Goal: Task Accomplishment & Management: Manage account settings

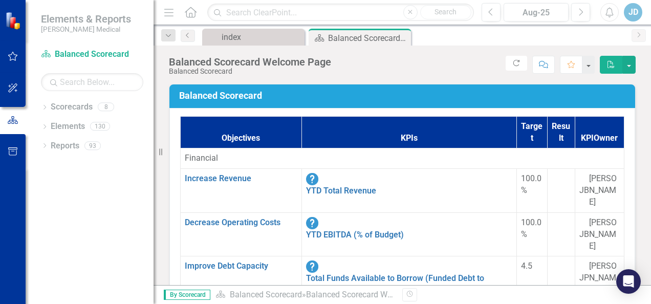
scroll to position [819, 0]
click at [251, 294] on link "Balanced Scorecard" at bounding box center [266, 295] width 72 height 10
click at [194, 294] on span "By Scorecard" at bounding box center [187, 295] width 47 height 10
click at [76, 112] on link "Scorecards" at bounding box center [72, 107] width 42 height 12
click at [344, 42] on div "Balanced Scorecard Welcome Page" at bounding box center [355, 38] width 55 height 13
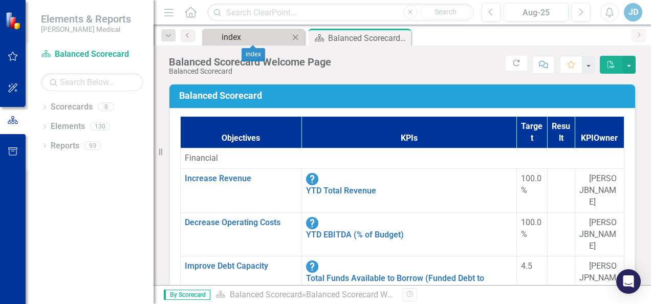
click at [264, 40] on div "index" at bounding box center [256, 37] width 68 height 13
click at [74, 129] on link "Elements" at bounding box center [68, 127] width 34 height 12
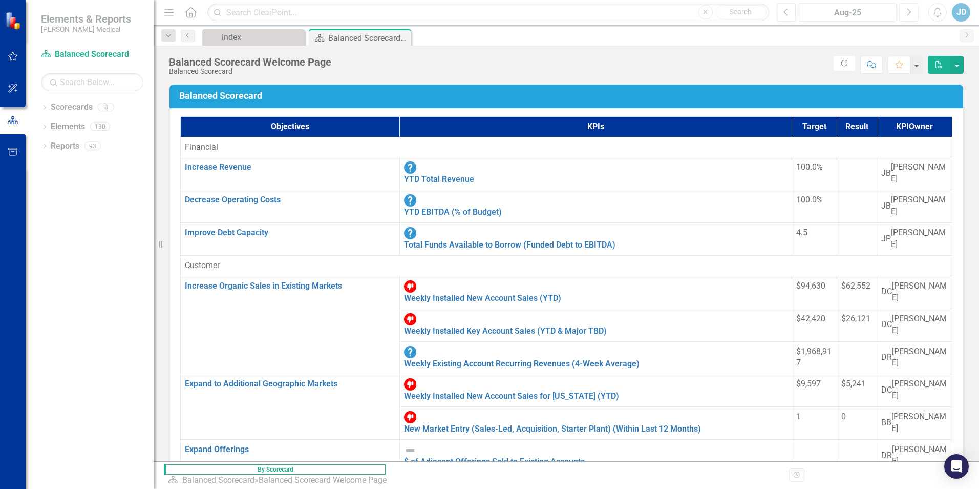
drag, startPoint x: 100, startPoint y: 249, endPoint x: 102, endPoint y: 244, distance: 5.7
click at [100, 249] on div "Dropdown Scorecards 8 Balanced Scorecard Dropdown Sales Key Accounts - Sales [U…" at bounding box center [90, 294] width 128 height 390
click at [82, 55] on link "Scorecard Balanced Scorecard" at bounding box center [92, 55] width 102 height 12
click at [83, 114] on div "Scorecards" at bounding box center [72, 107] width 42 height 17
click at [63, 105] on link "Scorecards" at bounding box center [72, 107] width 42 height 12
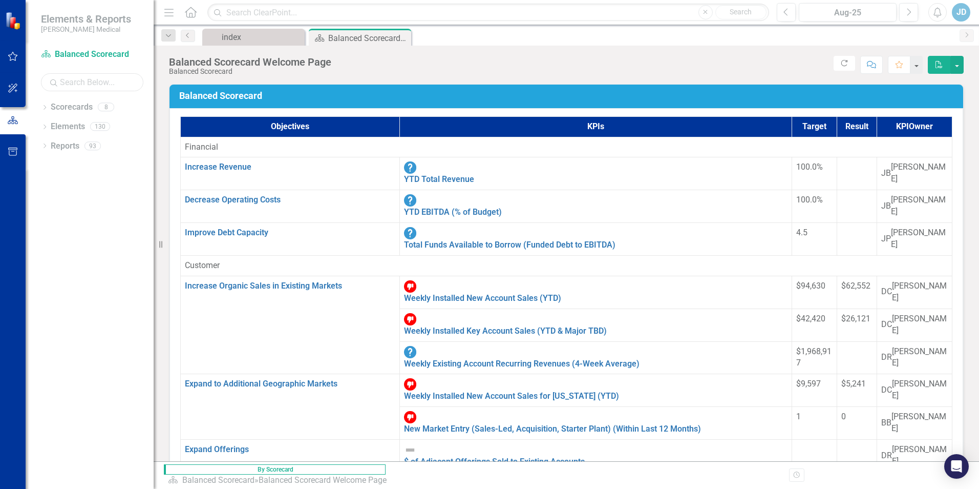
click at [74, 73] on input "text" at bounding box center [92, 82] width 102 height 18
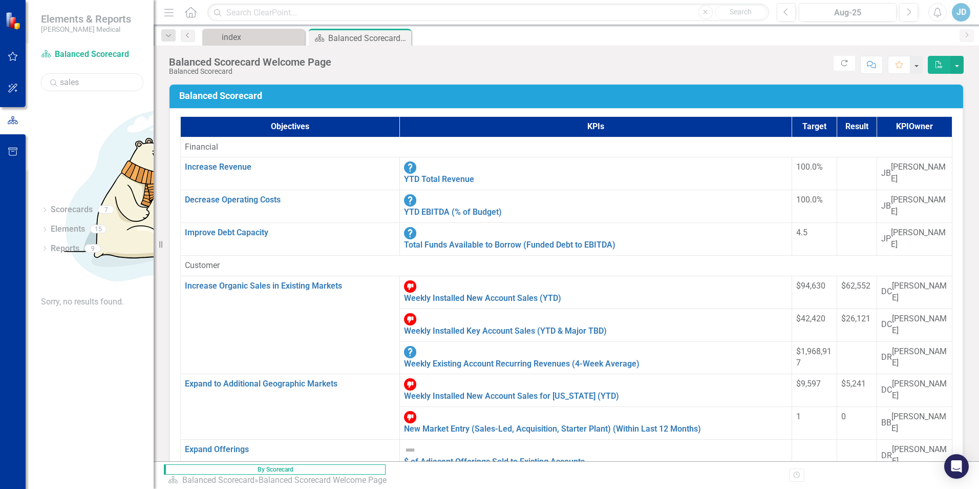
type input "sales"
click at [48, 246] on icon "Dropdown" at bounding box center [44, 249] width 7 height 6
click at [45, 227] on icon at bounding box center [45, 229] width 3 height 5
click at [48, 208] on icon "Dropdown" at bounding box center [44, 211] width 7 height 6
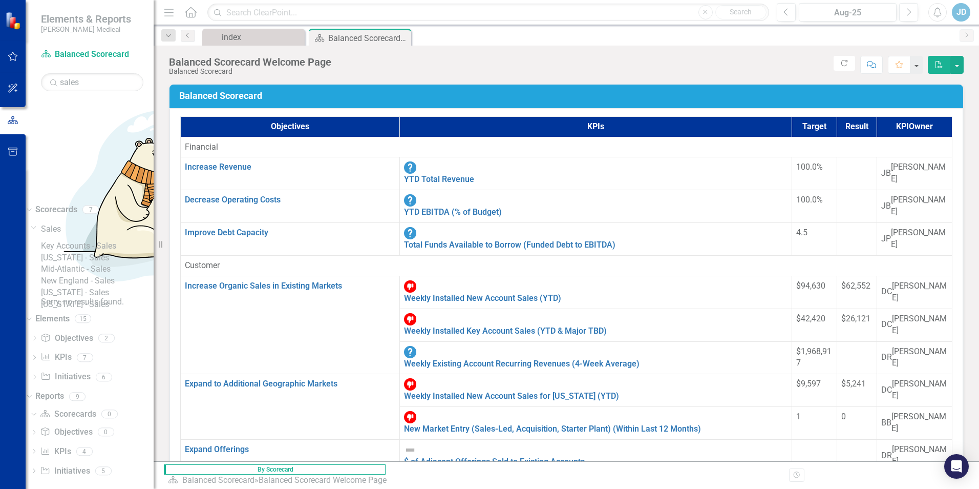
click at [89, 275] on link "New England - Sales" at bounding box center [97, 281] width 113 height 12
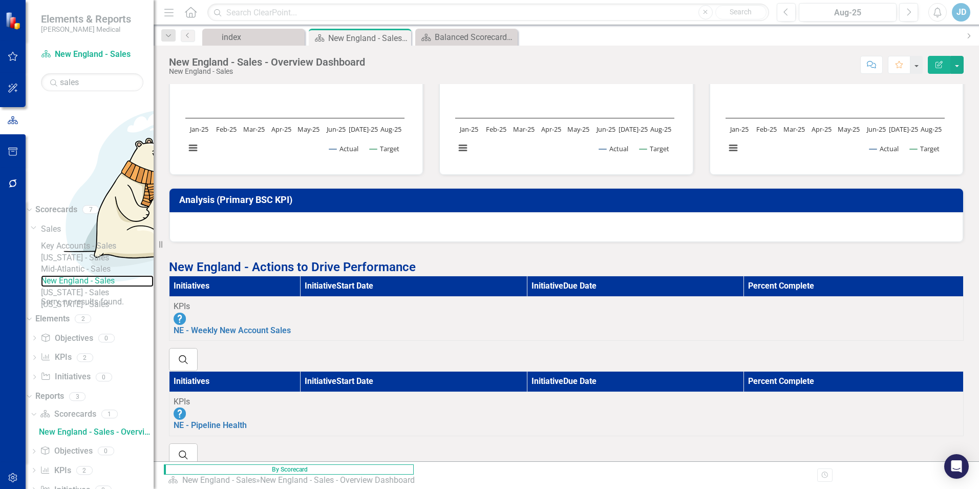
scroll to position [386, 0]
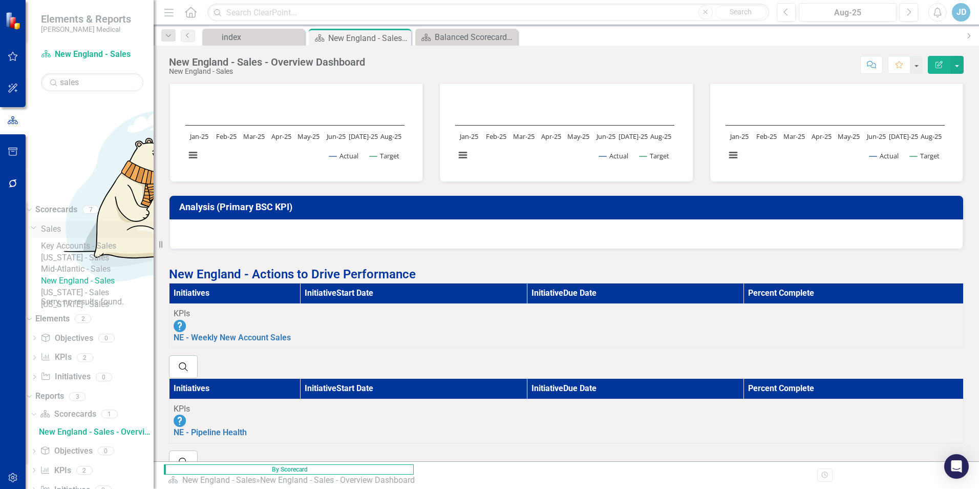
click at [66, 223] on link "Sales" at bounding box center [97, 229] width 113 height 12
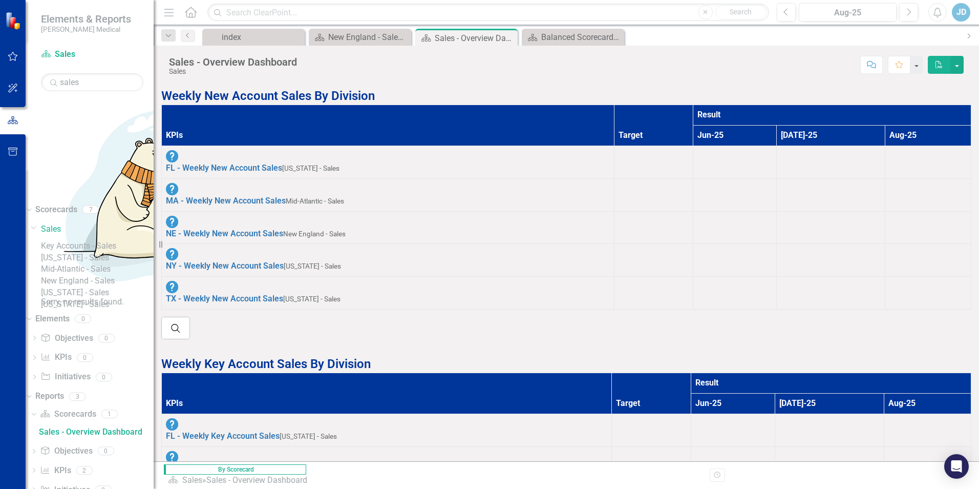
click at [109, 275] on link "New England - Sales" at bounding box center [97, 281] width 113 height 12
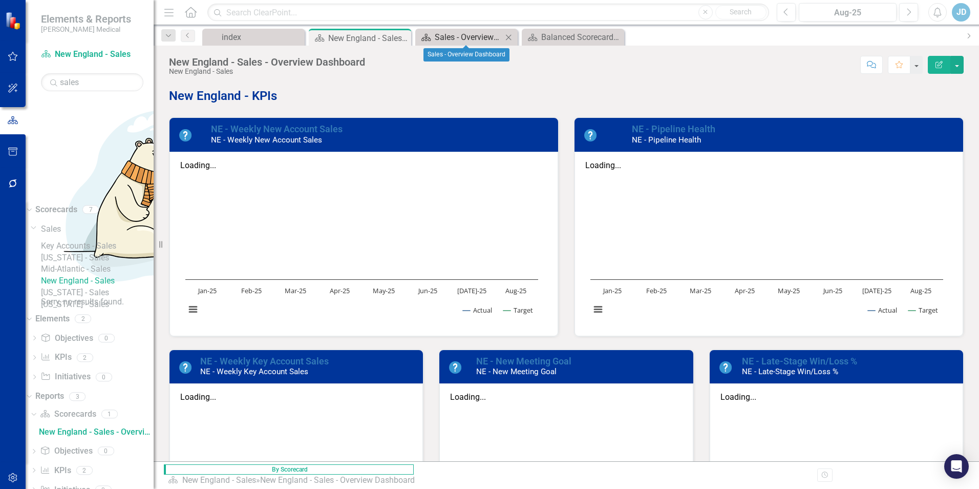
click at [462, 38] on div "Sales - Overview Dashboard" at bounding box center [469, 37] width 68 height 13
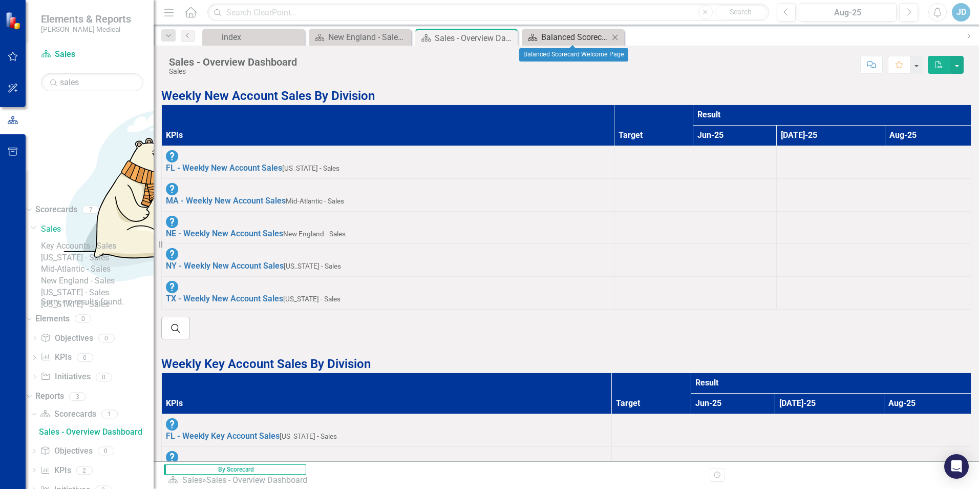
click at [569, 34] on div "Balanced Scorecard Welcome Page" at bounding box center [575, 37] width 68 height 13
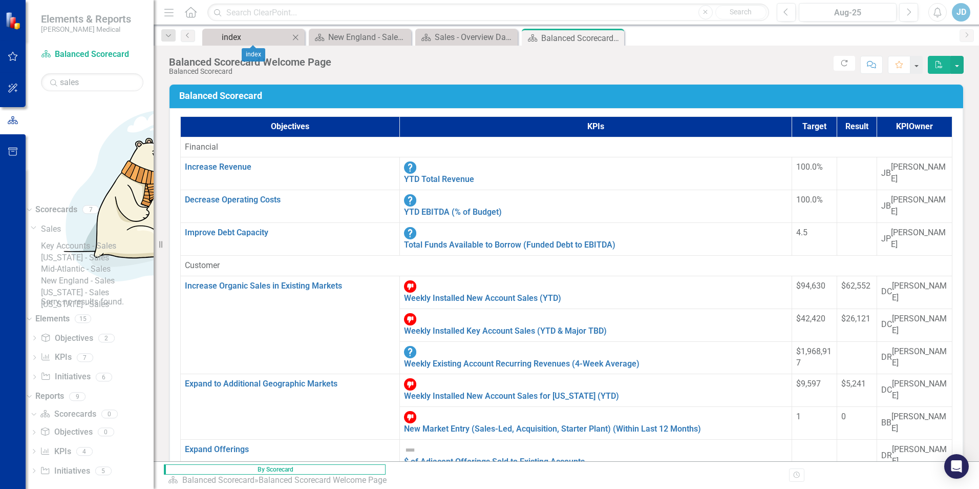
click at [224, 39] on div "index" at bounding box center [256, 37] width 68 height 13
click at [354, 29] on div "Scorecard [GEOGRAPHIC_DATA] - Sales - Overview Dashboard Close" at bounding box center [360, 37] width 102 height 17
click at [368, 37] on div "New England - Sales - Overview Dashboard" at bounding box center [362, 37] width 68 height 13
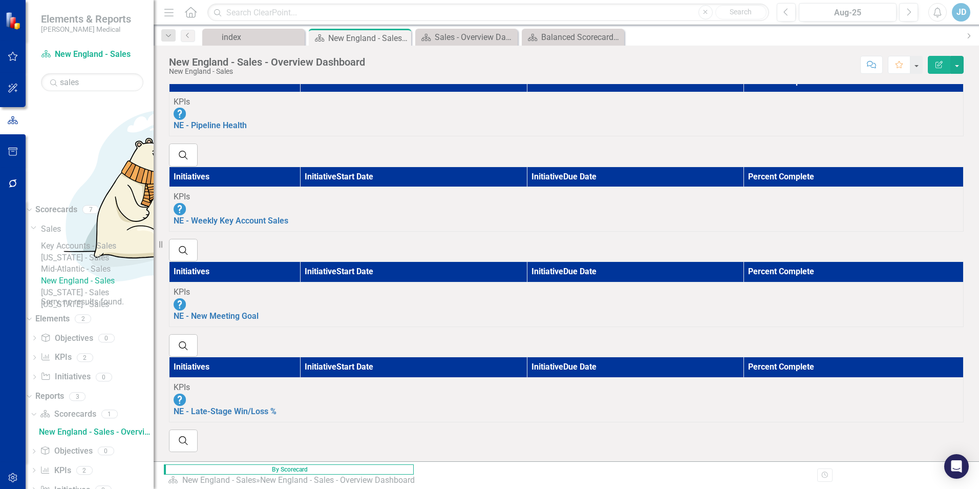
scroll to position [693, 0]
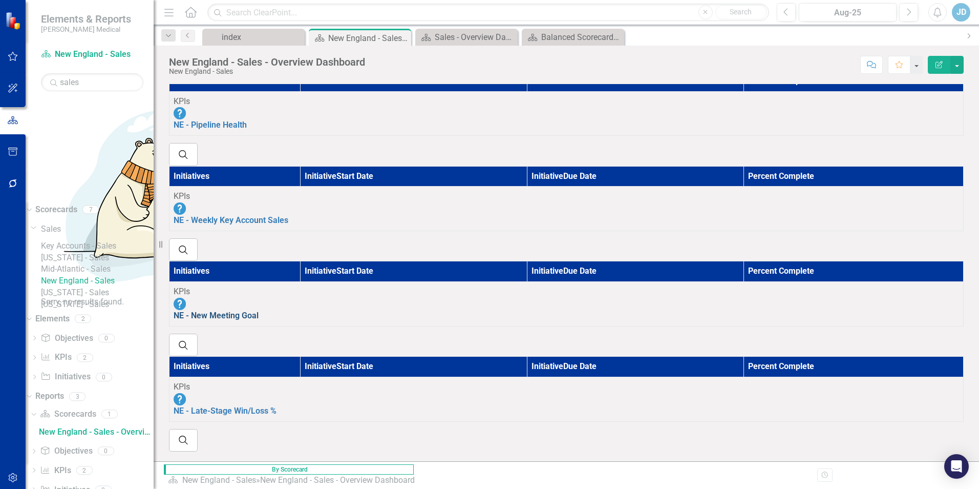
click at [259, 304] on link "NE - New Meeting Goal" at bounding box center [216, 315] width 85 height 10
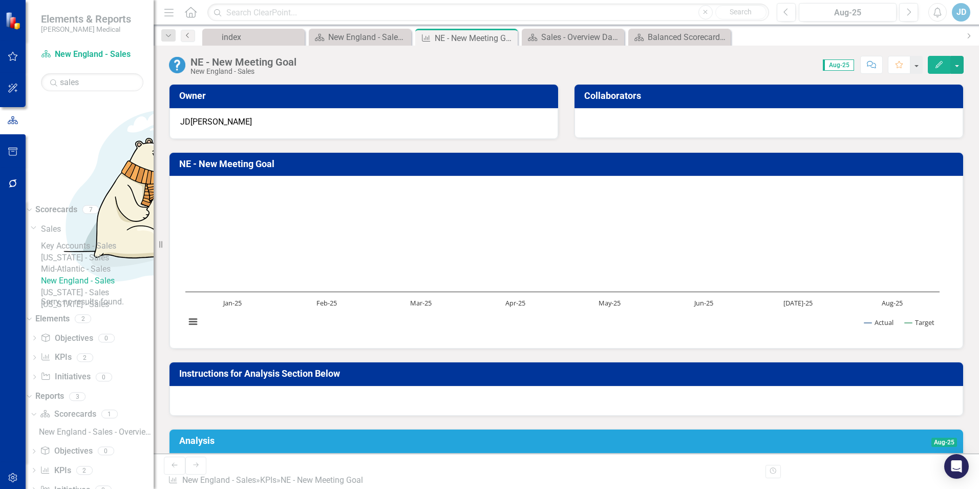
click at [185, 36] on icon "Previous" at bounding box center [188, 35] width 8 height 6
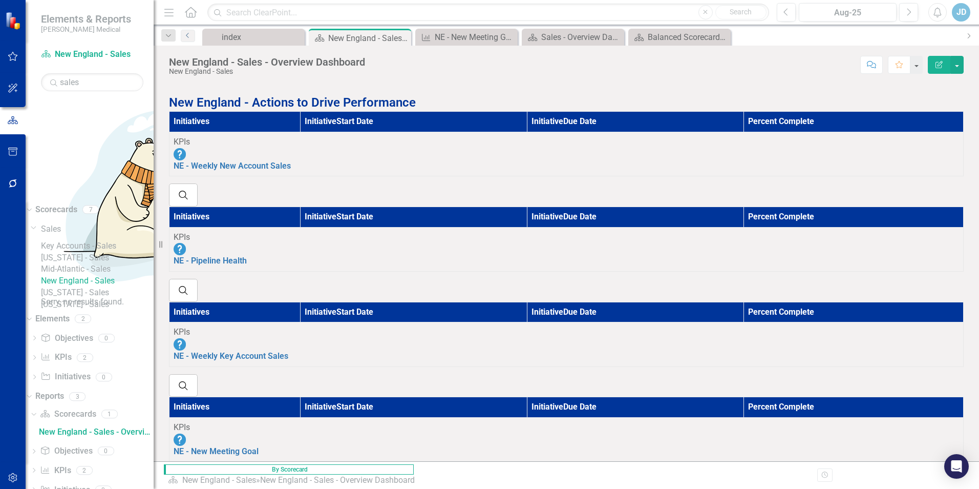
scroll to position [539, 0]
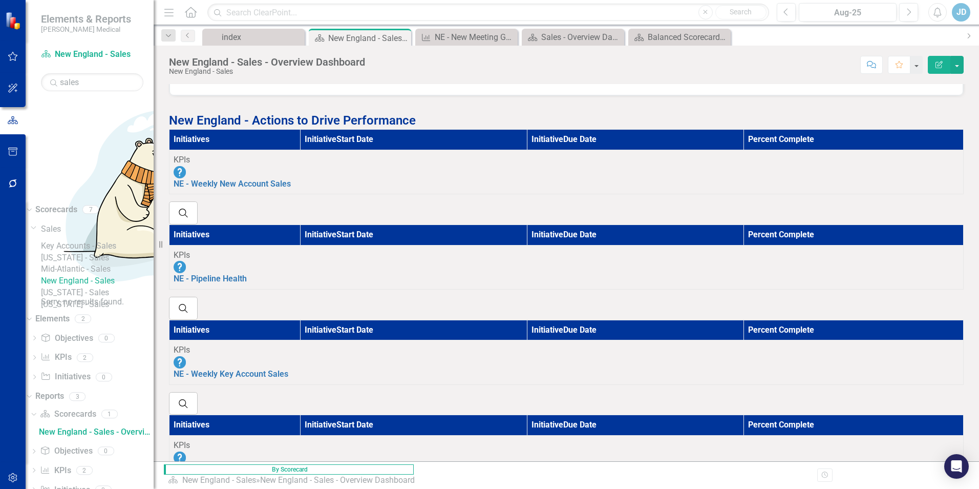
click at [641, 177] on div "KPIs NE - Weekly New Account Sales Edit Edit KPI Link Open Element" at bounding box center [567, 172] width 786 height 36
click at [245, 180] on link "NE - Weekly New Account Sales" at bounding box center [232, 184] width 117 height 10
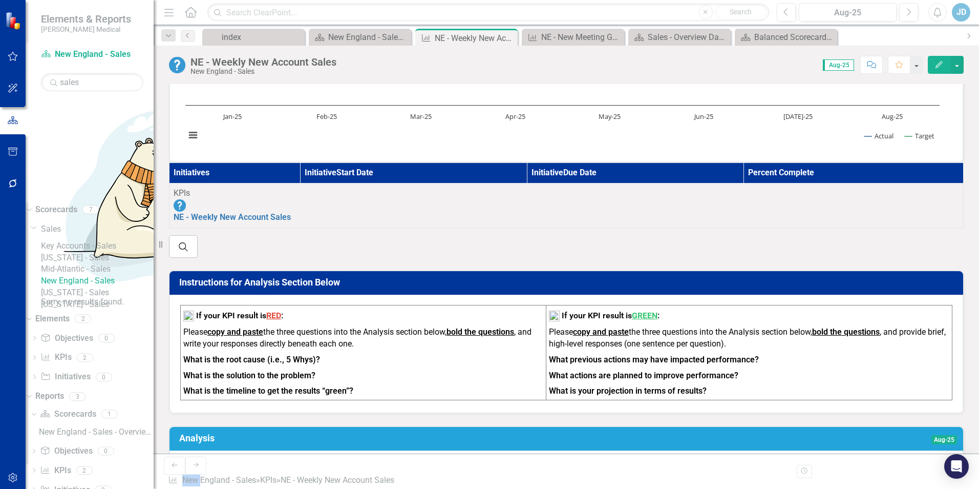
scroll to position [205, 0]
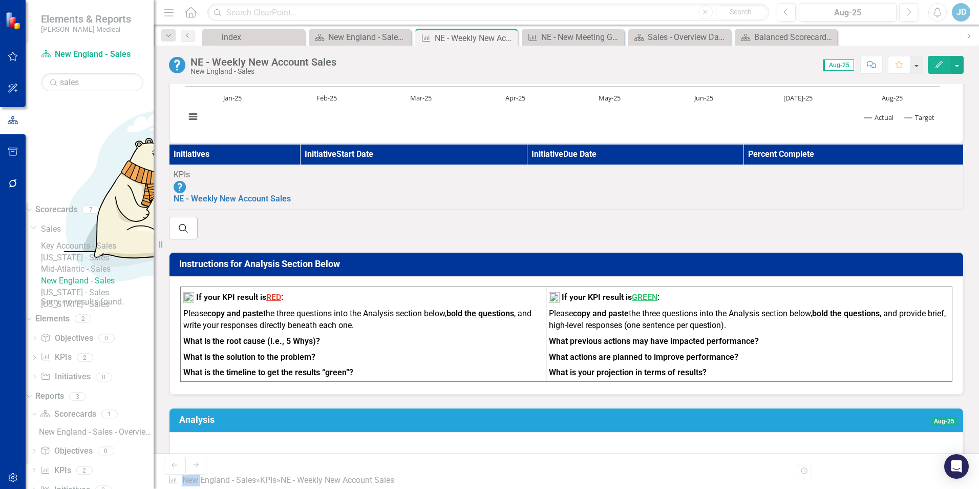
click at [448, 207] on td "KPIs NE - Weekly New Account Sales Edit Edit KPI Link Open Element" at bounding box center [567, 187] width 794 height 45
click at [301, 165] on th "Initiatives" at bounding box center [235, 154] width 131 height 20
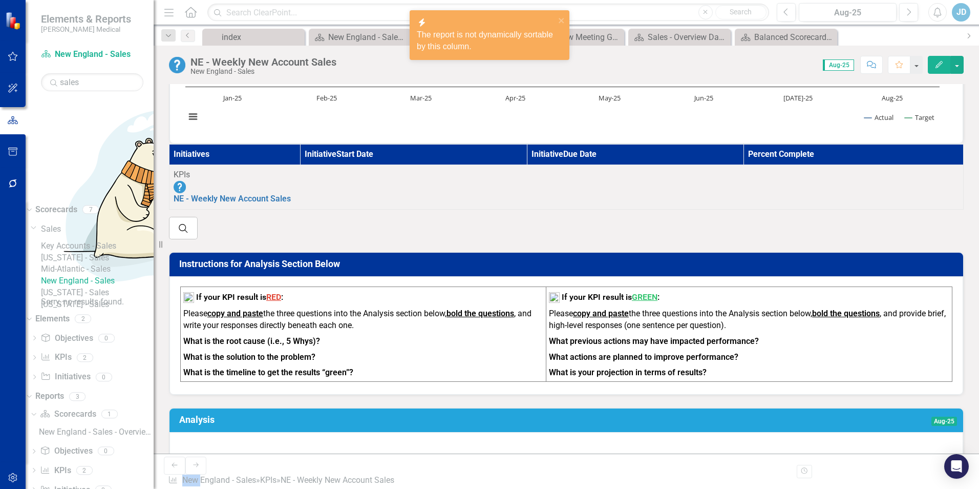
click at [301, 165] on th "Initiatives" at bounding box center [235, 154] width 131 height 20
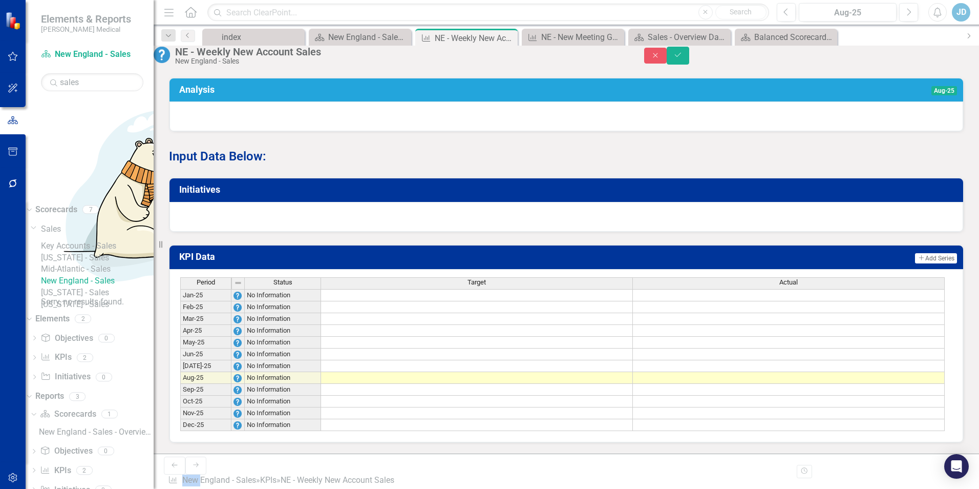
scroll to position [583, 0]
click at [525, 304] on div "KPI Data Add Add Series Period Status Target Actual Jan-25 No Information Feb-2…" at bounding box center [566, 337] width 810 height 210
drag, startPoint x: 422, startPoint y: 326, endPoint x: 424, endPoint y: 321, distance: 5.5
click at [423, 304] on div "KPI Data Add Add Series Period Status Target Actual Jan-25 No Information Feb-2…" at bounding box center [566, 337] width 810 height 210
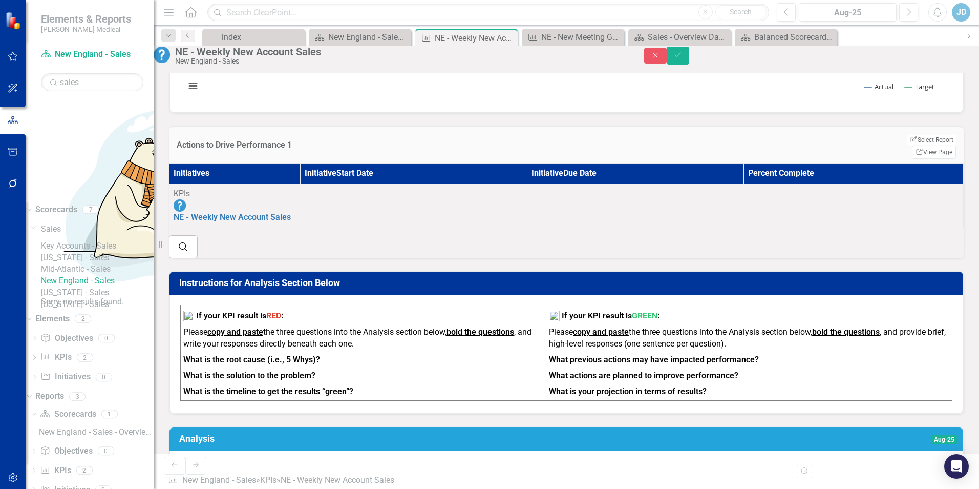
scroll to position [19, 0]
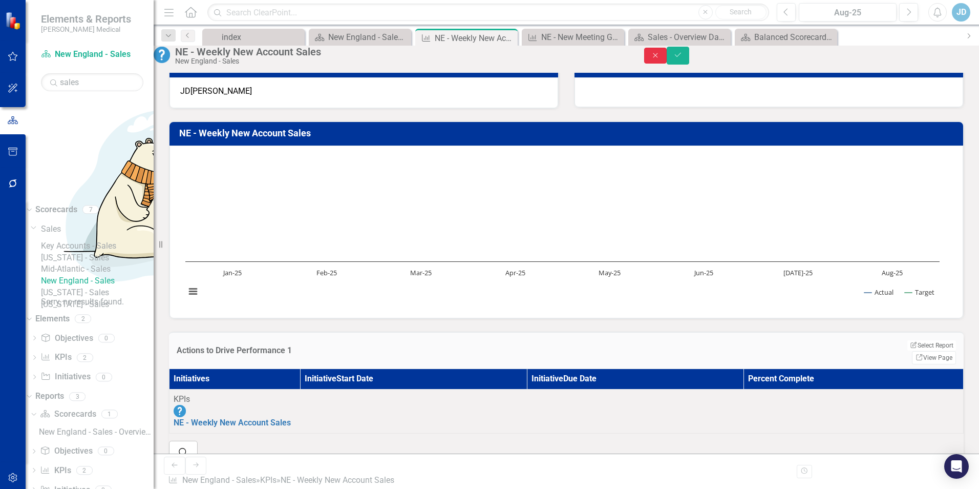
click at [651, 53] on button "Close" at bounding box center [655, 56] width 23 height 16
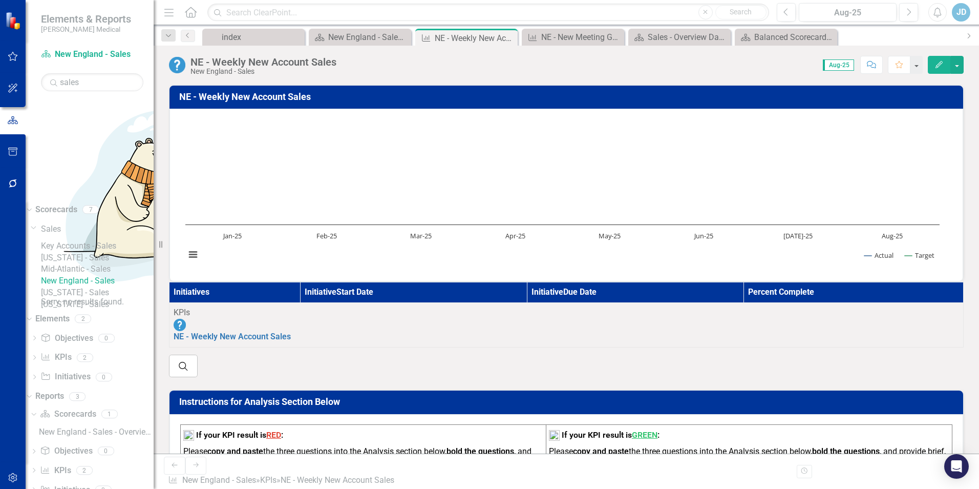
scroll to position [0, 0]
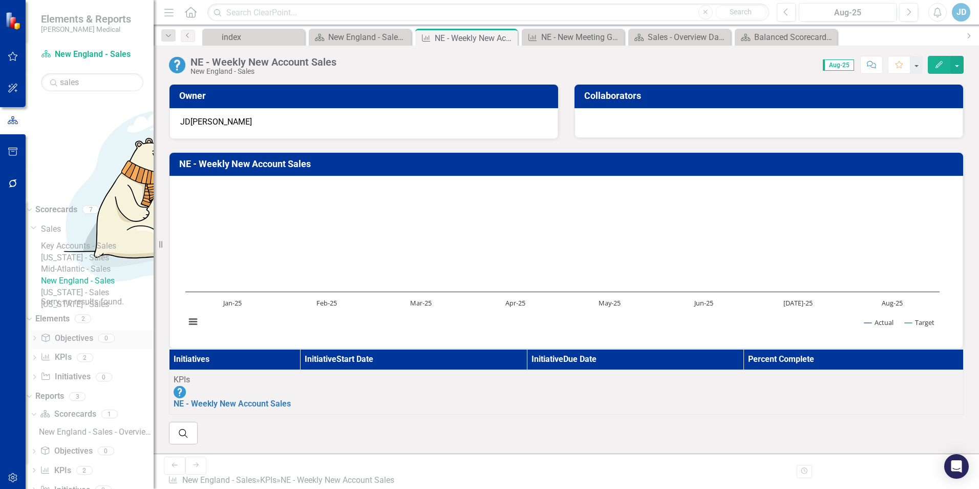
click at [85, 304] on link "Objective Objectives" at bounding box center [66, 338] width 52 height 12
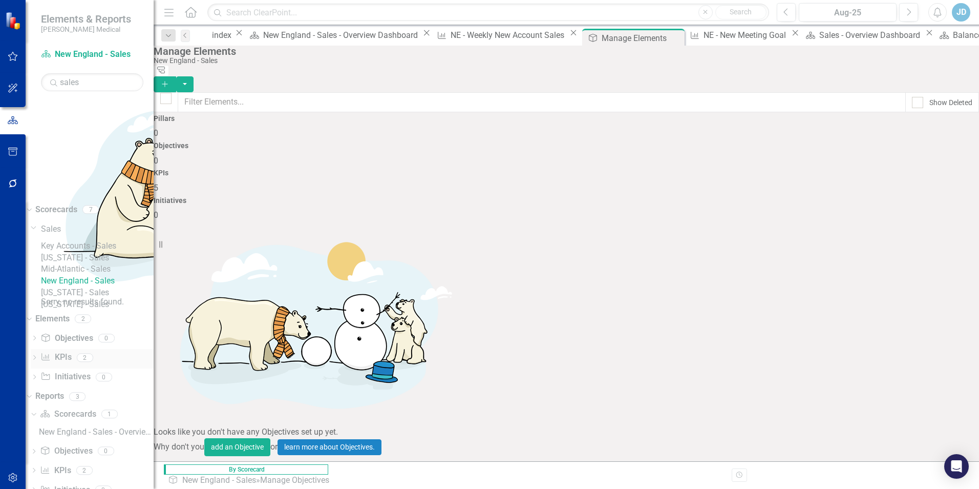
click at [71, 304] on link "KPI KPIs" at bounding box center [55, 357] width 31 height 12
click at [83, 304] on link "Initiative Initiatives" at bounding box center [65, 377] width 50 height 12
click at [71, 304] on link "KPI KPIs" at bounding box center [55, 357] width 31 height 12
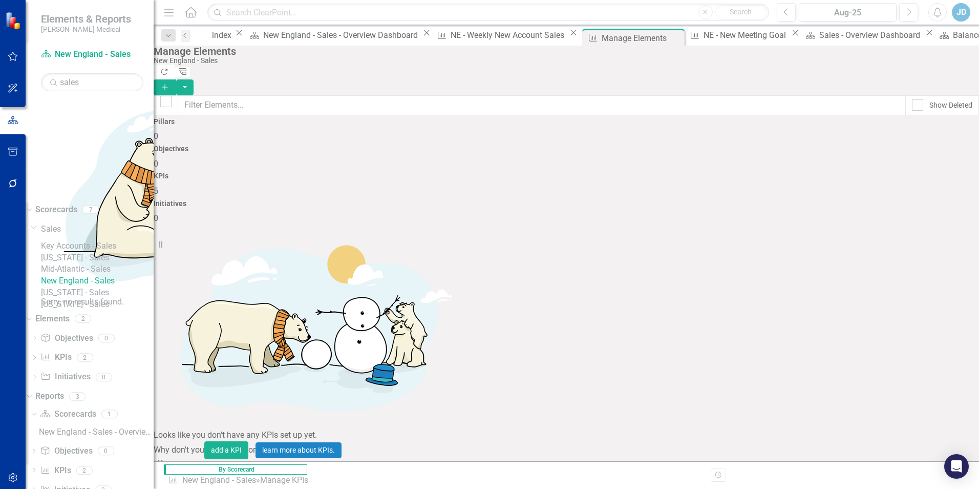
click at [271, 304] on link "NE - Weekly New Account Sales" at bounding box center [212, 496] width 117 height 10
checkbox input "false"
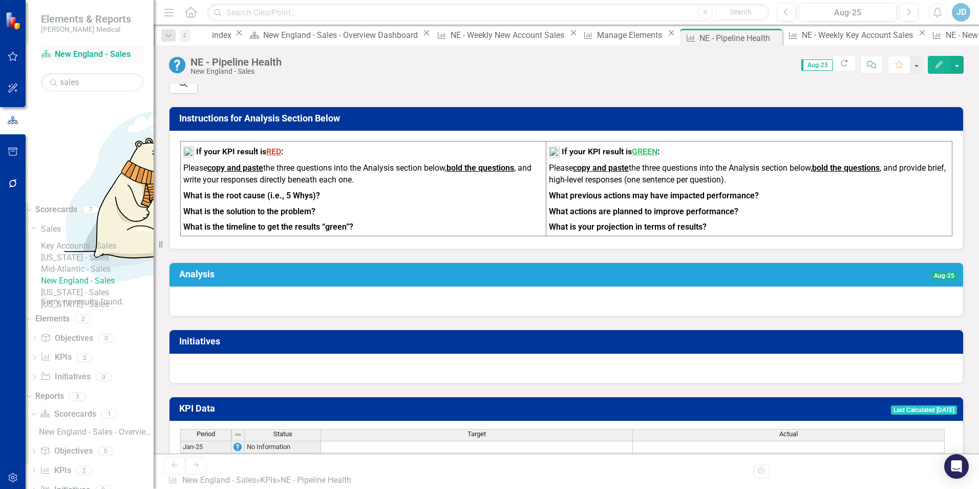
scroll to position [177, 0]
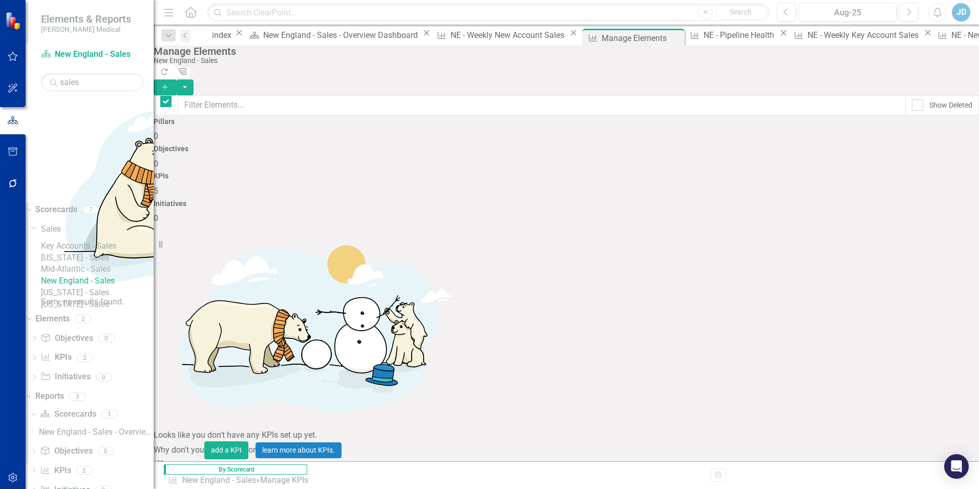
checkbox input "false"
click at [262, 304] on link "NE - Weekly New Account Sales" at bounding box center [212, 496] width 117 height 10
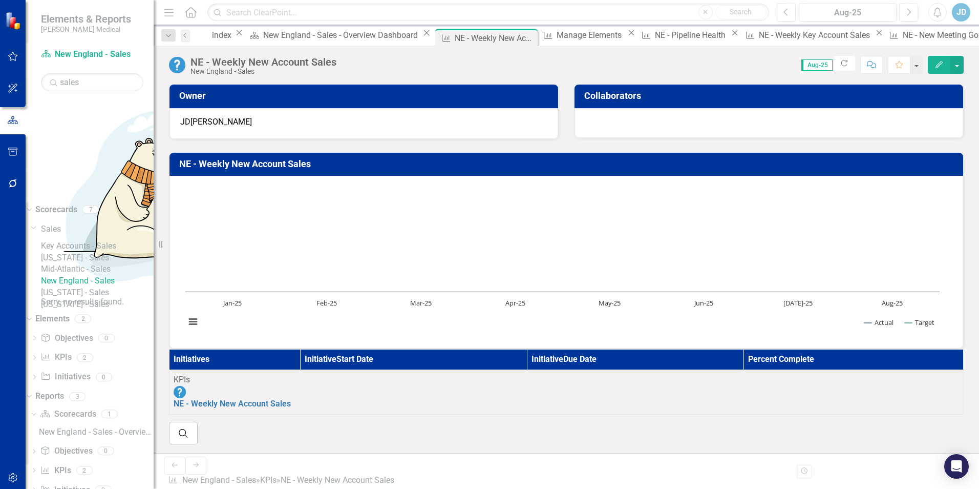
click at [261, 304] on th "Initiatives" at bounding box center [235, 359] width 131 height 20
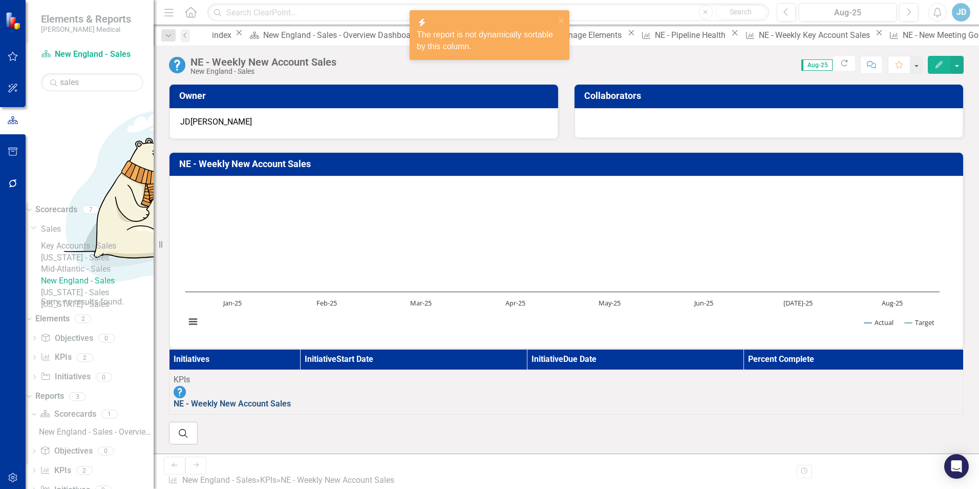
click at [255, 304] on link "NE - Weekly New Account Sales" at bounding box center [232, 403] width 117 height 10
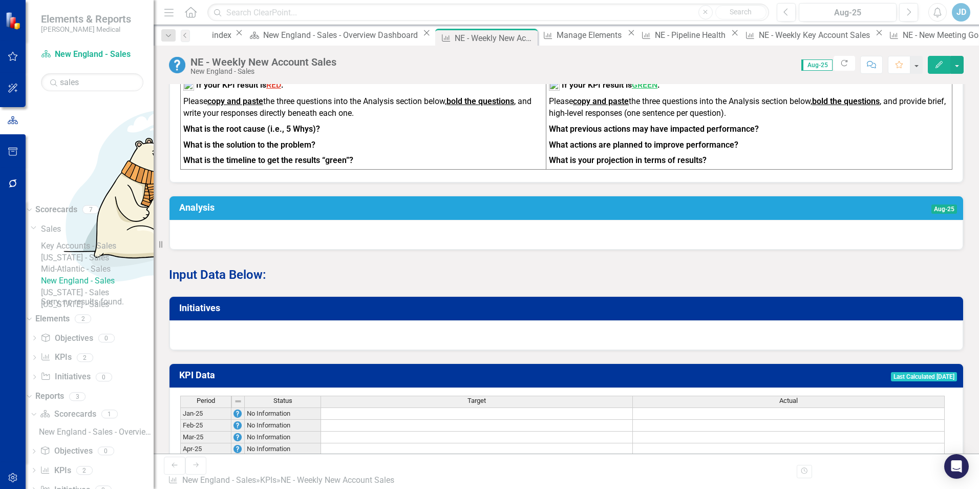
scroll to position [461, 0]
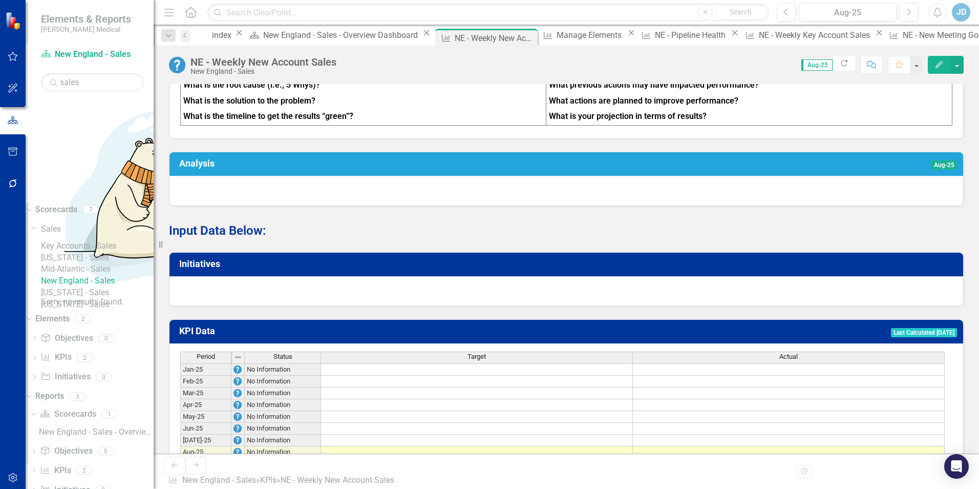
click at [279, 304] on div at bounding box center [567, 291] width 794 height 30
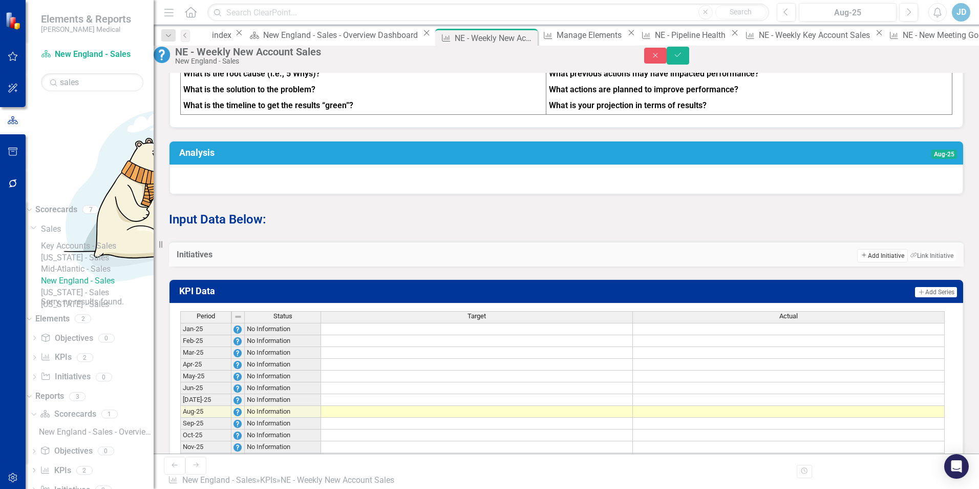
click at [651, 262] on button "Add Add Initiative" at bounding box center [882, 255] width 50 height 13
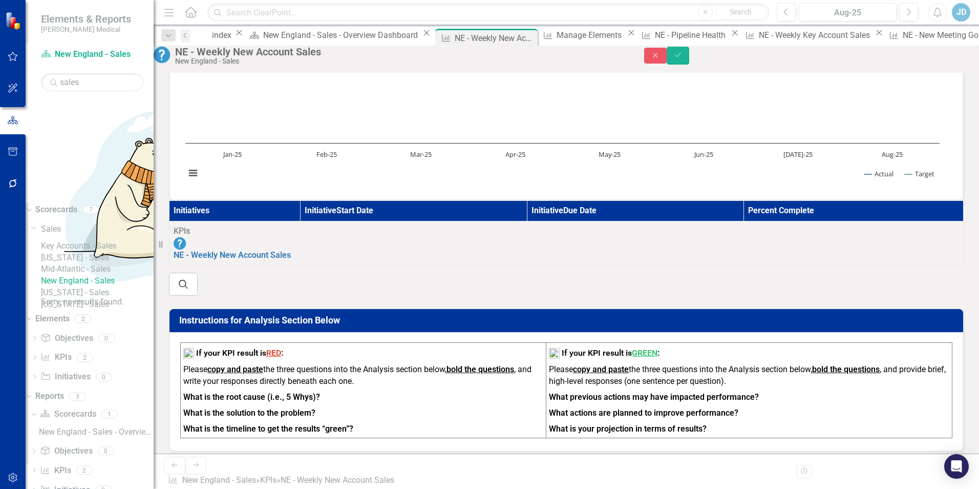
scroll to position [102, 0]
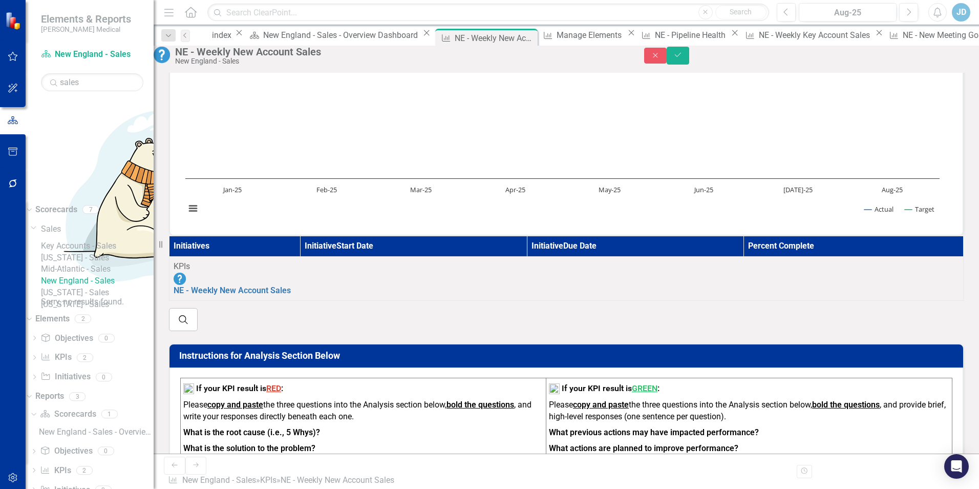
click at [537, 141] on rect "Interactive chart" at bounding box center [562, 148] width 765 height 154
drag, startPoint x: 924, startPoint y: 58, endPoint x: 784, endPoint y: 168, distance: 178.7
click at [651, 58] on icon "Close" at bounding box center [655, 55] width 9 height 7
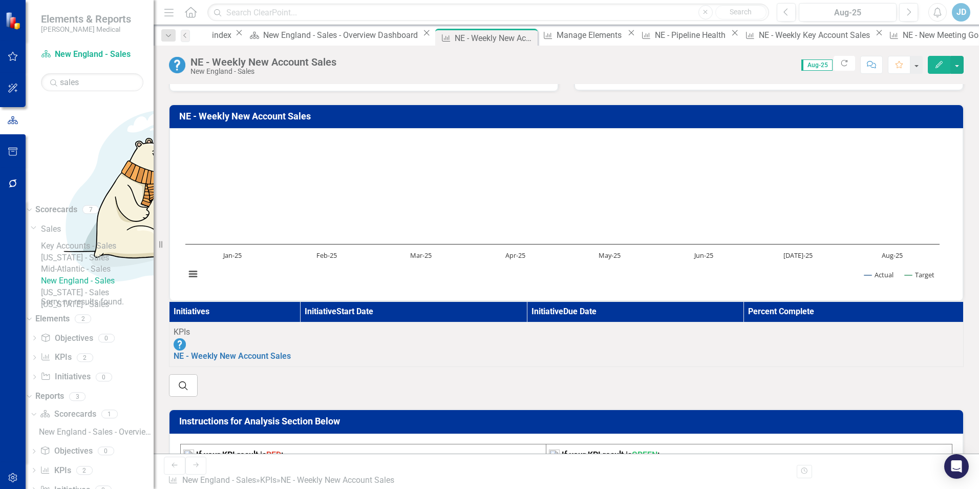
scroll to position [0, 0]
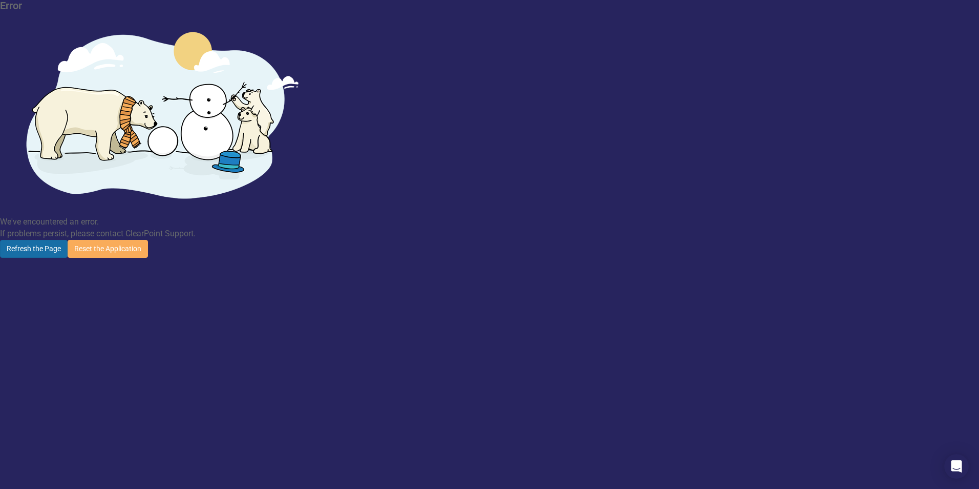
click at [68, 240] on button "Refresh the Page" at bounding box center [34, 249] width 68 height 18
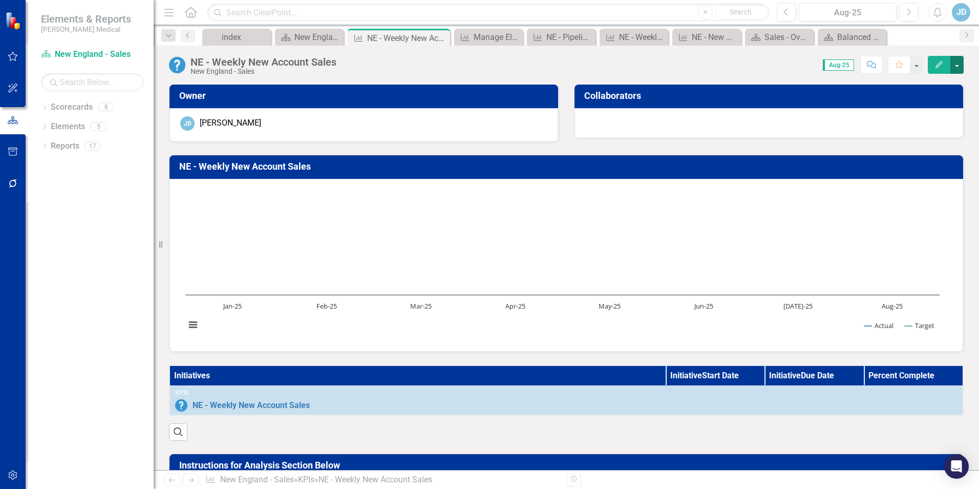
click at [958, 68] on button "button" at bounding box center [956, 65] width 13 height 18
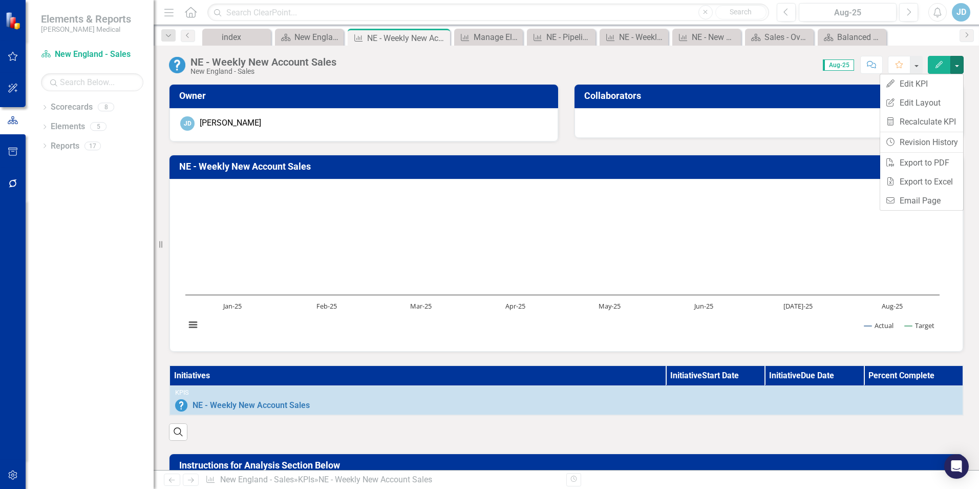
click at [711, 249] on rect "Interactive chart" at bounding box center [562, 264] width 765 height 154
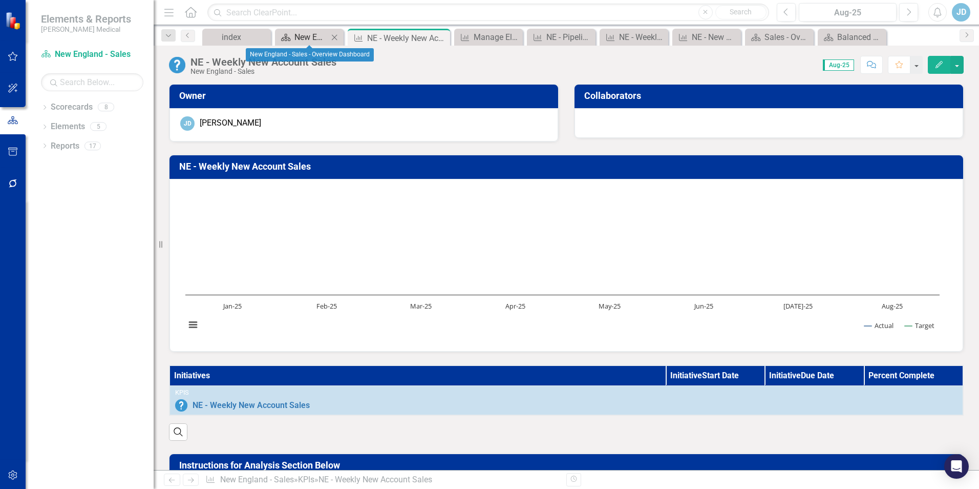
click at [316, 36] on div "New England - Sales - Overview Dashboard" at bounding box center [311, 37] width 34 height 13
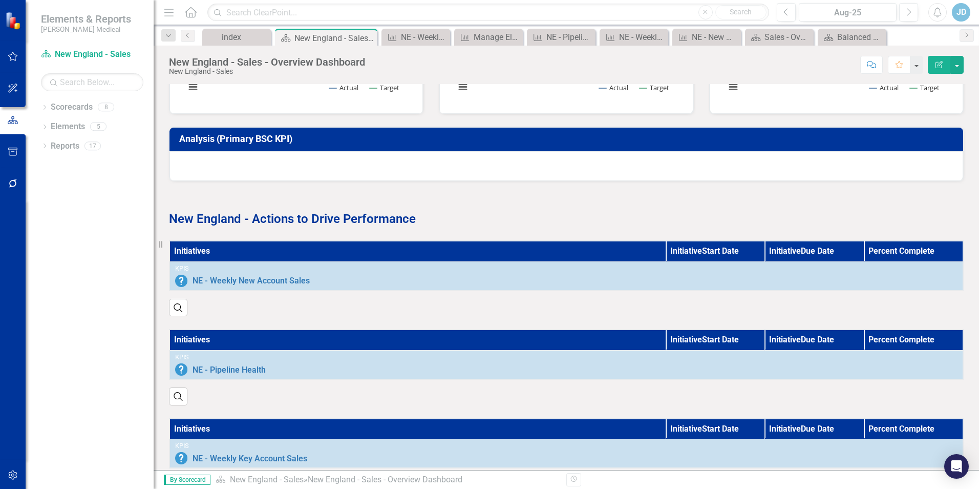
scroll to position [461, 0]
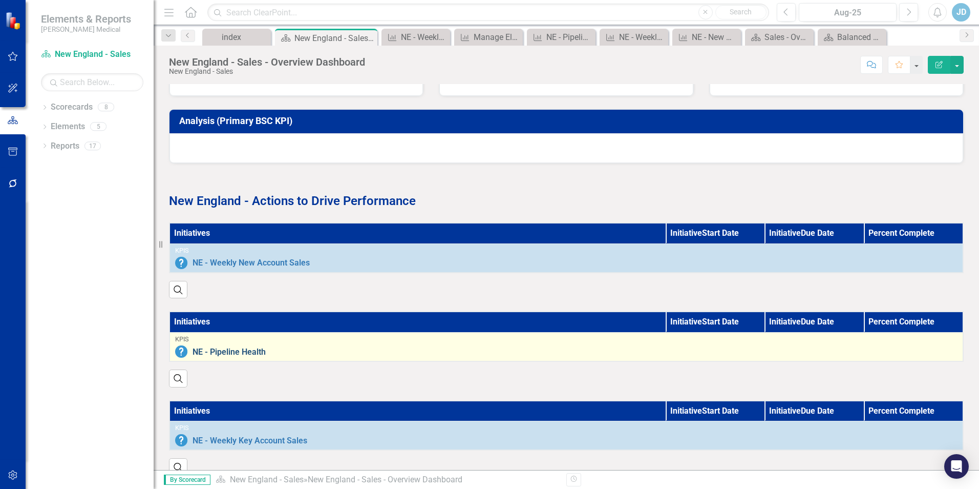
click at [424, 356] on link "NE - Pipeline Health" at bounding box center [575, 351] width 765 height 9
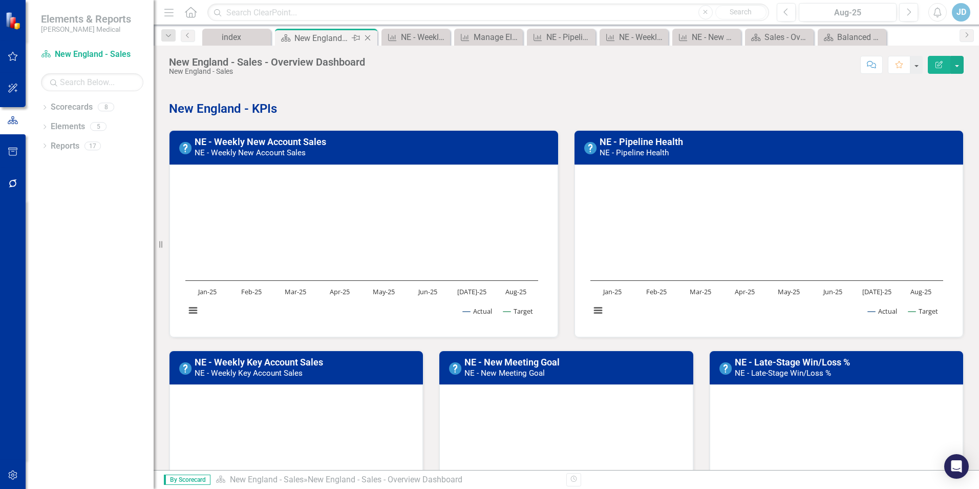
click at [309, 38] on div "New England - Sales - Overview Dashboard" at bounding box center [321, 38] width 55 height 13
click at [407, 37] on div "NE - Weekly New Account Sales" at bounding box center [418, 37] width 34 height 13
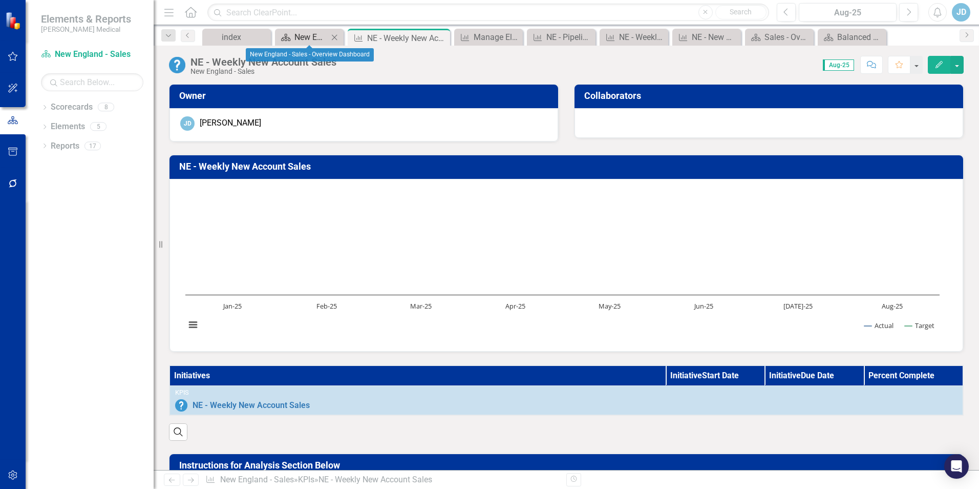
click at [287, 35] on icon "Scorecard" at bounding box center [286, 37] width 10 height 8
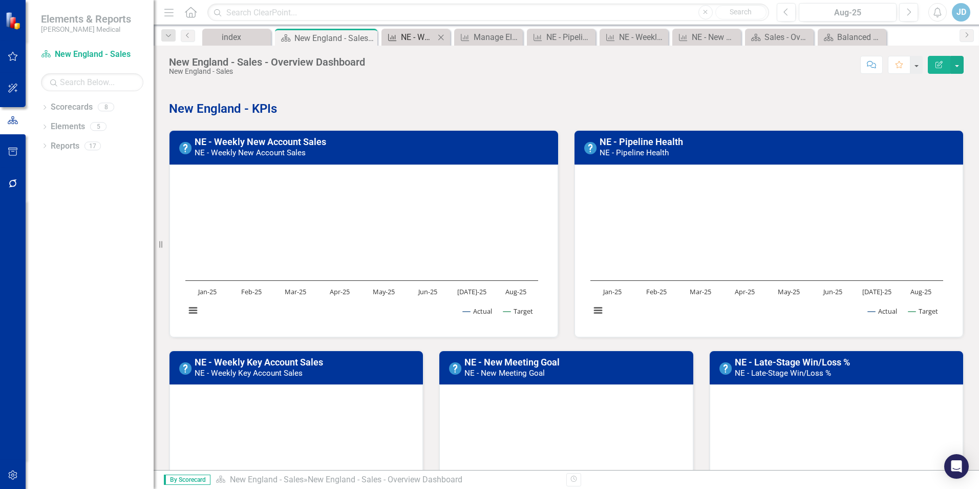
click at [418, 40] on div "NE - Weekly New Account Sales" at bounding box center [418, 37] width 34 height 13
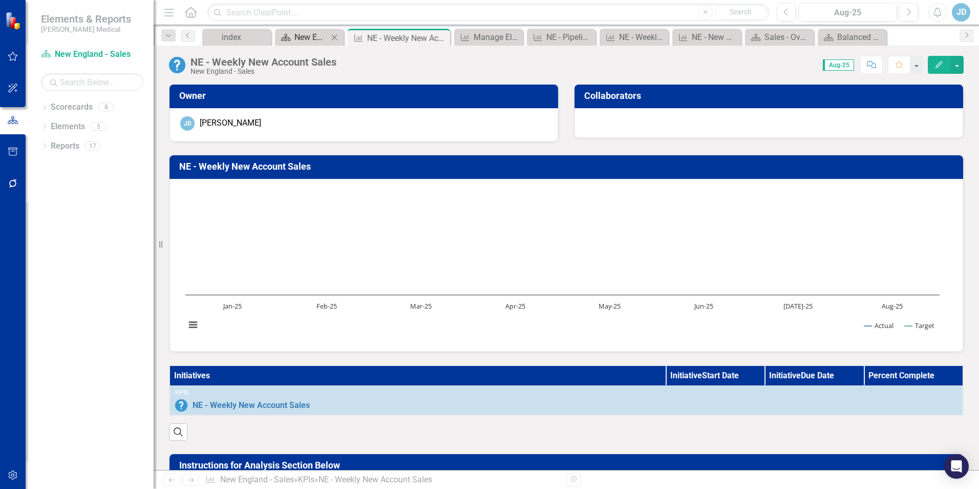
click at [318, 38] on div "New England - Sales - Overview Dashboard" at bounding box center [311, 37] width 34 height 13
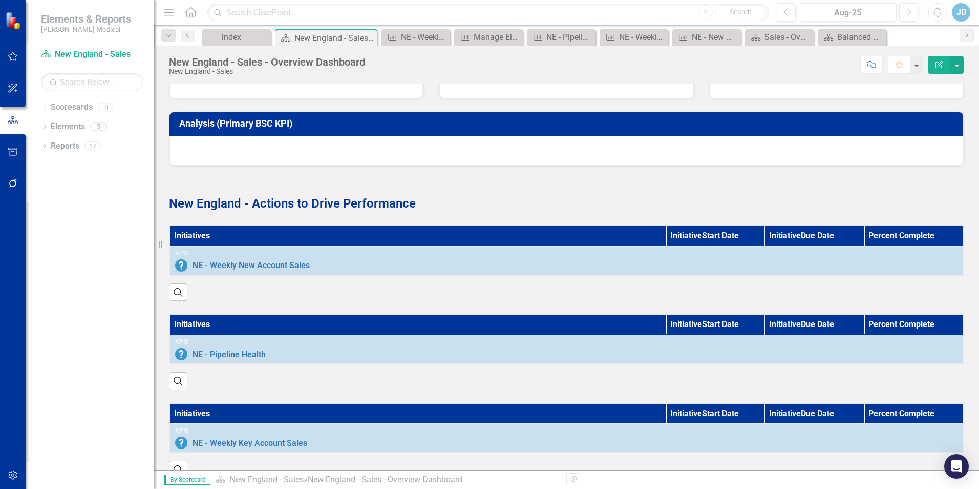
scroll to position [461, 0]
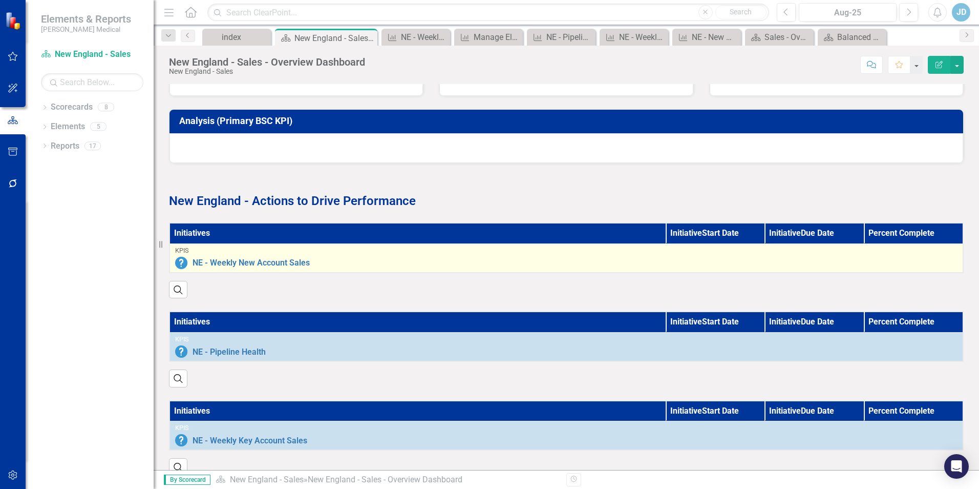
click at [426, 255] on div "KPIs NE - Weekly New Account Sales Edit Edit KPI Link Open Element" at bounding box center [566, 258] width 783 height 22
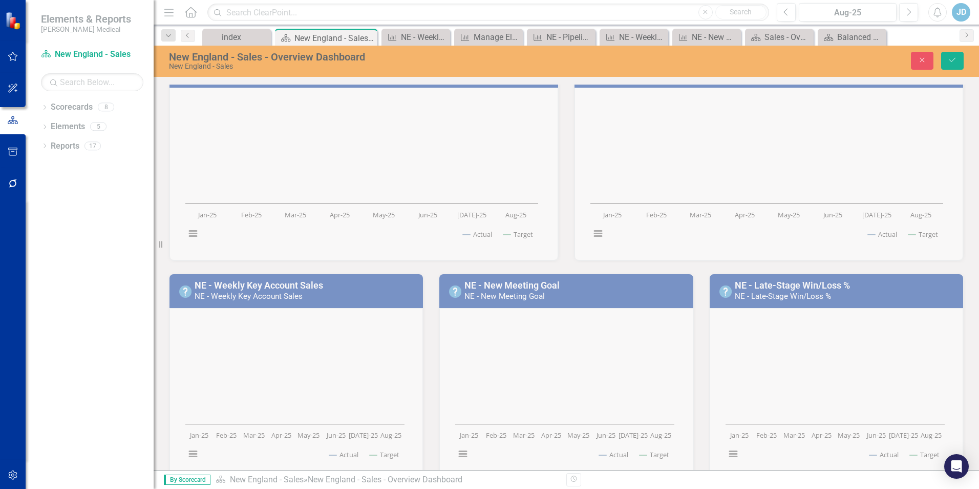
scroll to position [129, 0]
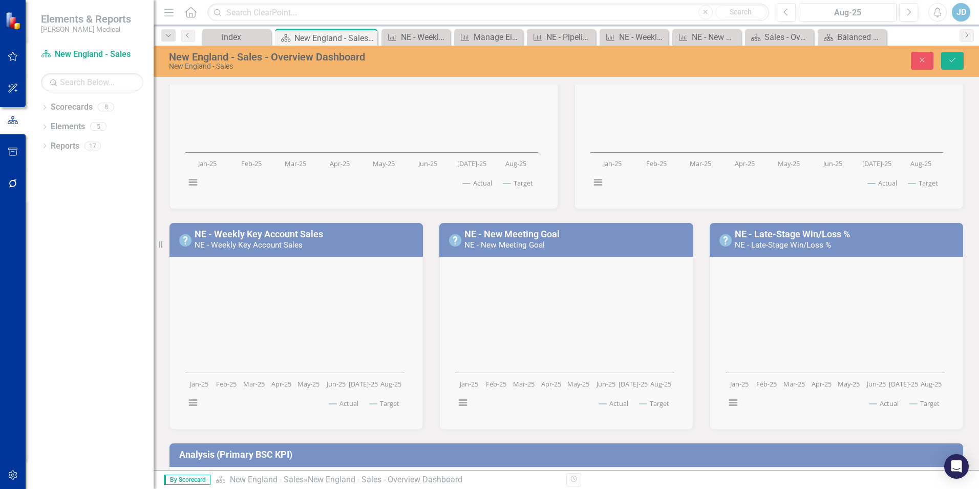
click at [964, 60] on div "Close Save" at bounding box center [807, 61] width 329 height 18
click at [913, 56] on button "Close" at bounding box center [922, 61] width 23 height 18
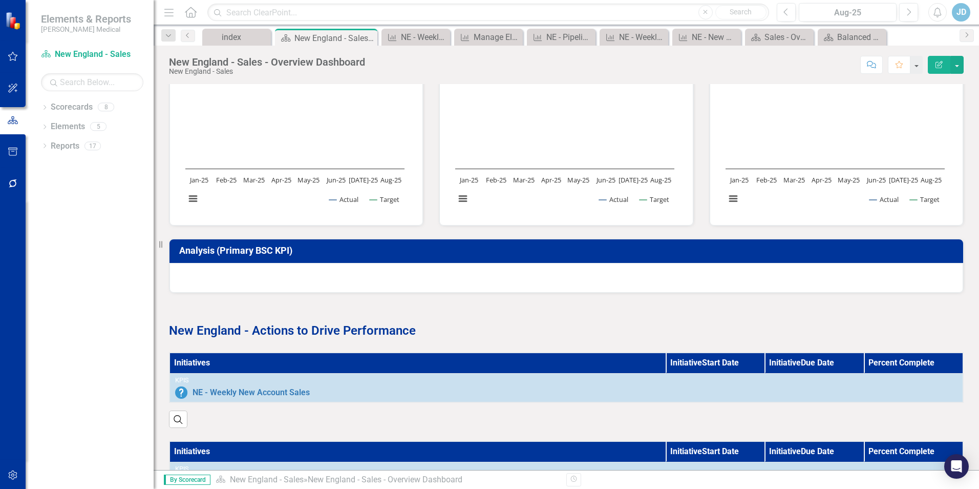
scroll to position [333, 0]
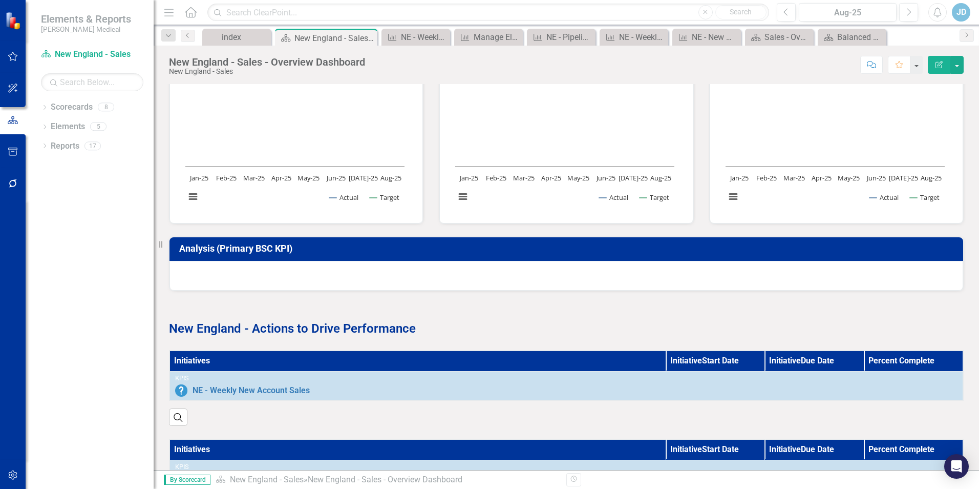
click at [314, 366] on th "Initiatives" at bounding box center [418, 360] width 496 height 20
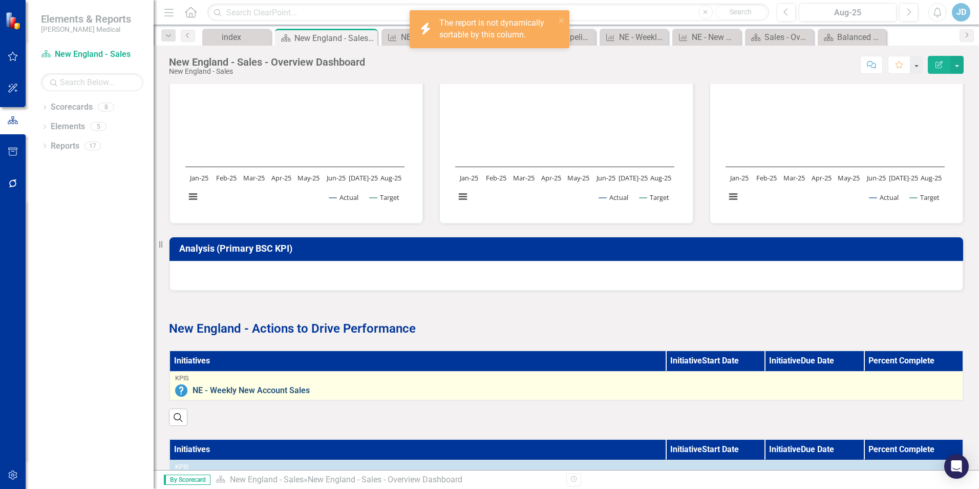
click at [360, 387] on link "NE - Weekly New Account Sales" at bounding box center [575, 390] width 765 height 9
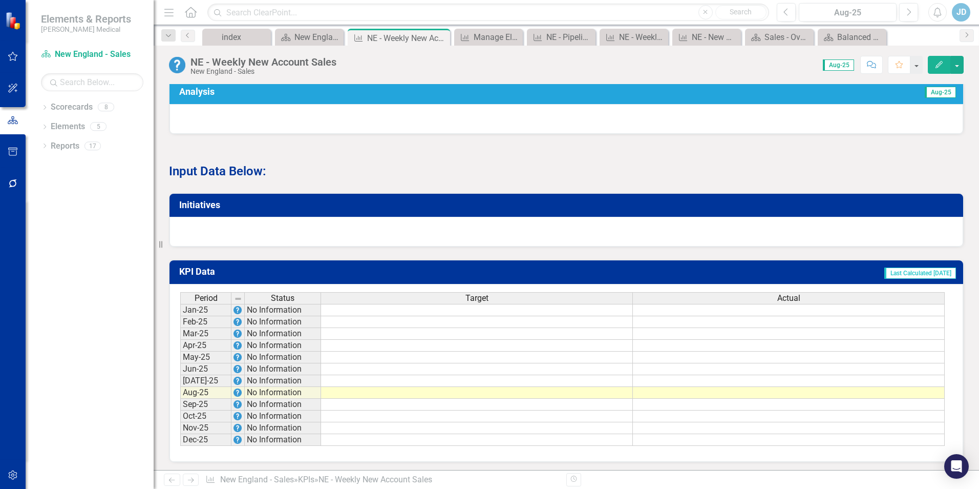
scroll to position [539, 0]
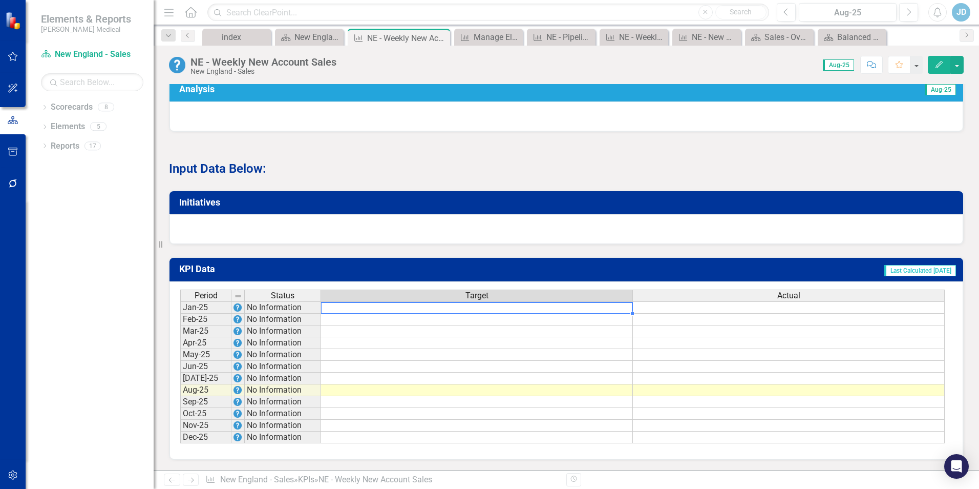
click at [474, 304] on td at bounding box center [477, 307] width 312 height 12
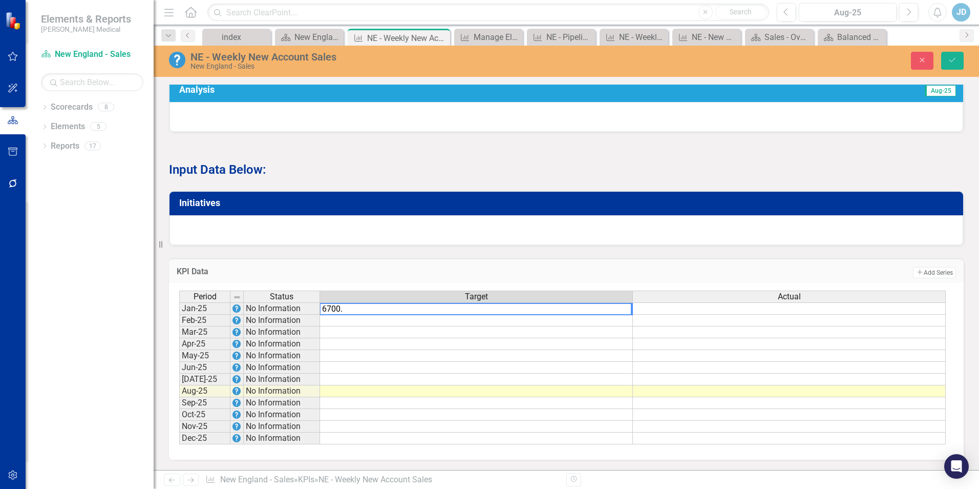
type textarea "6700."
click at [478, 322] on td at bounding box center [476, 320] width 313 height 12
type textarea "6700."
click at [512, 308] on td "$6,700" at bounding box center [476, 308] width 313 height 12
click at [594, 307] on td at bounding box center [476, 308] width 313 height 12
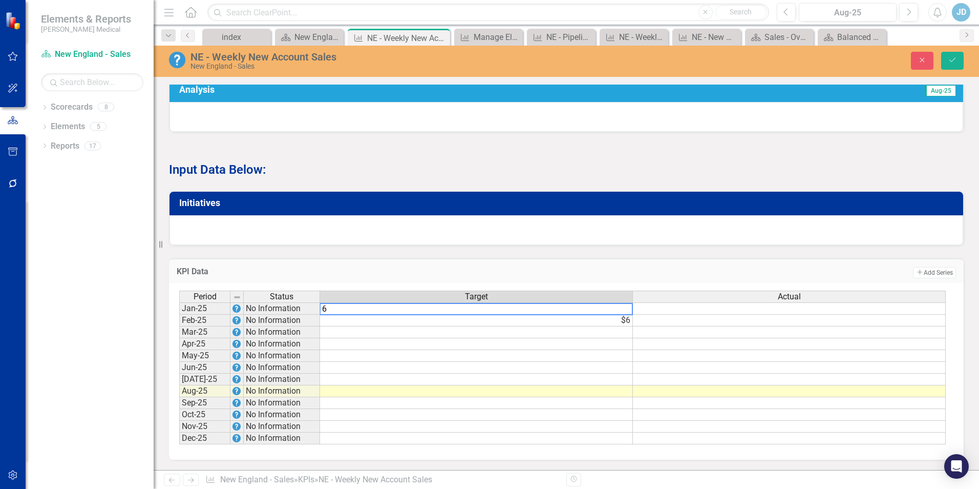
click at [586, 316] on td "$6" at bounding box center [476, 320] width 313 height 12
type textarea "2344"
click at [580, 331] on td at bounding box center [476, 332] width 313 height 12
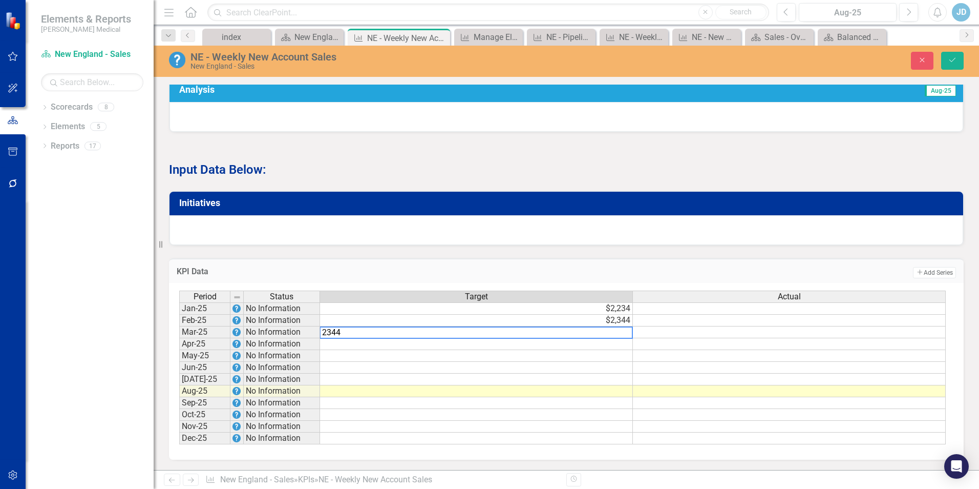
type textarea "2344"
click at [575, 346] on td at bounding box center [476, 344] width 313 height 12
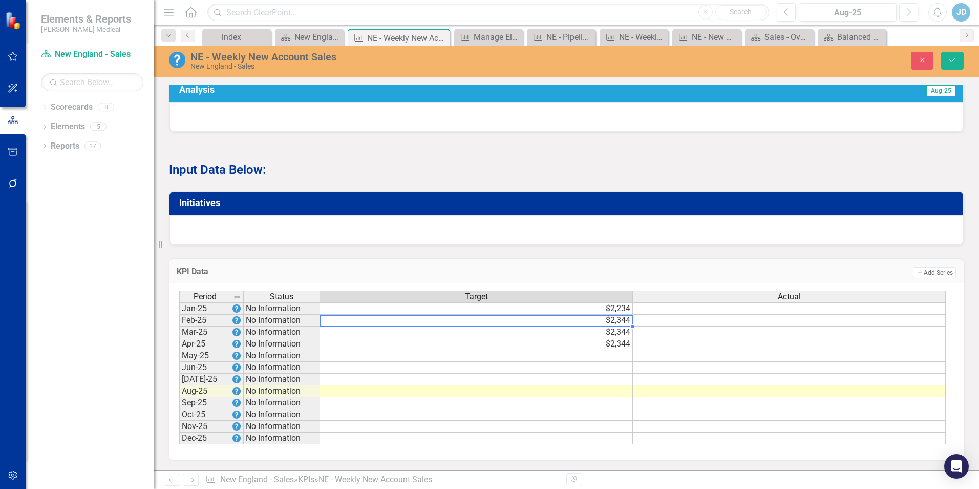
click at [620, 316] on td "$2,344" at bounding box center [476, 320] width 313 height 12
click at [623, 323] on textarea "2334" at bounding box center [476, 320] width 313 height 12
click at [179, 338] on div "Period Status Target Actual Jan-25 No Information $2,234 Feb-25 No Information …" at bounding box center [179, 367] width 0 height 154
click at [578, 346] on td "$2,344" at bounding box center [476, 344] width 313 height 12
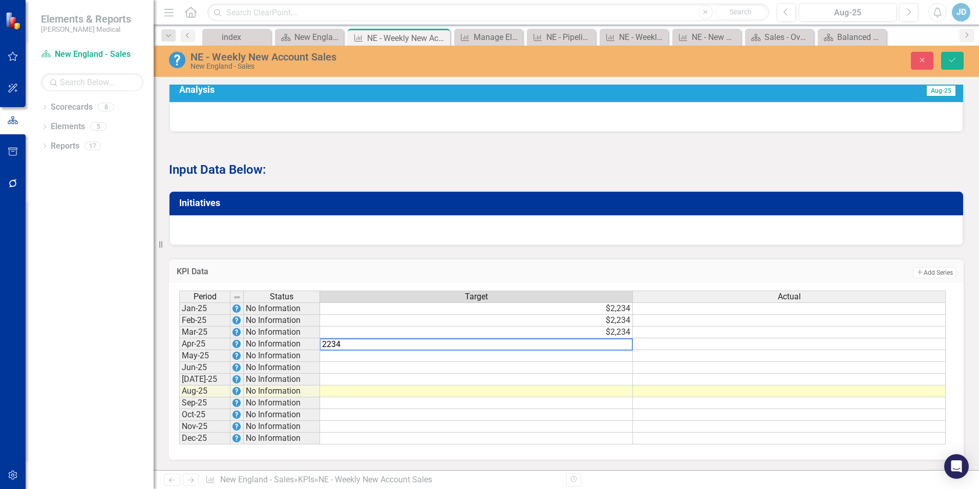
type textarea "2234"
click at [588, 359] on td at bounding box center [476, 356] width 313 height 12
type textarea "2234"
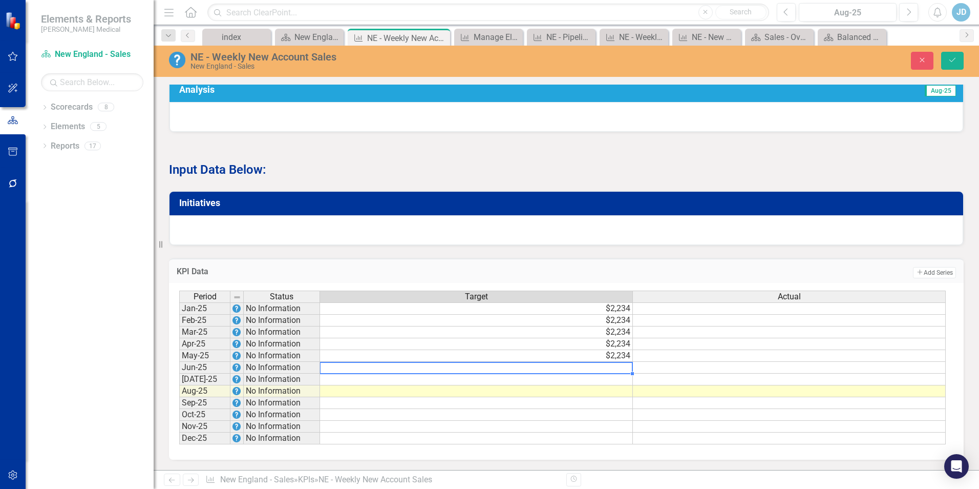
click at [593, 367] on td at bounding box center [476, 368] width 313 height 12
type textarea "2234"
click at [586, 381] on td at bounding box center [476, 379] width 313 height 12
type textarea "2234"
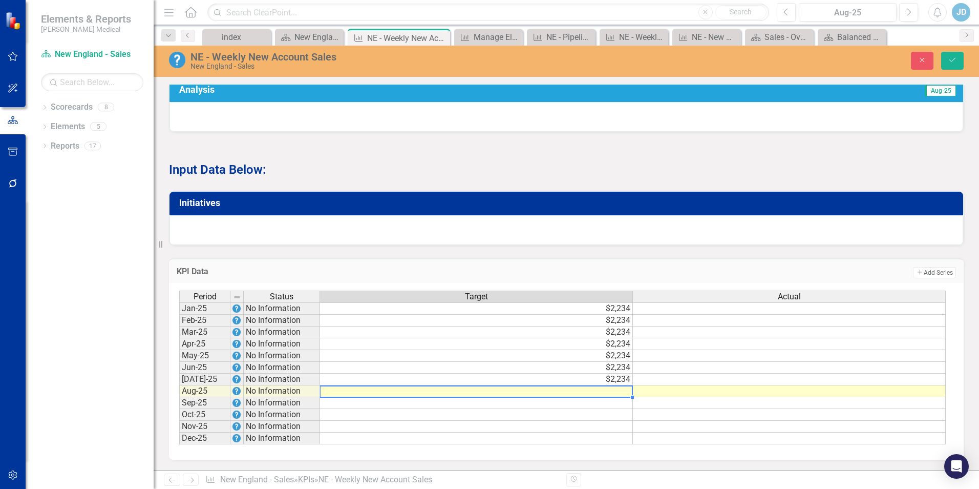
click at [578, 394] on td at bounding box center [476, 391] width 313 height 12
type textarea "2234"
click at [572, 405] on td at bounding box center [476, 403] width 313 height 12
type textarea "2234"
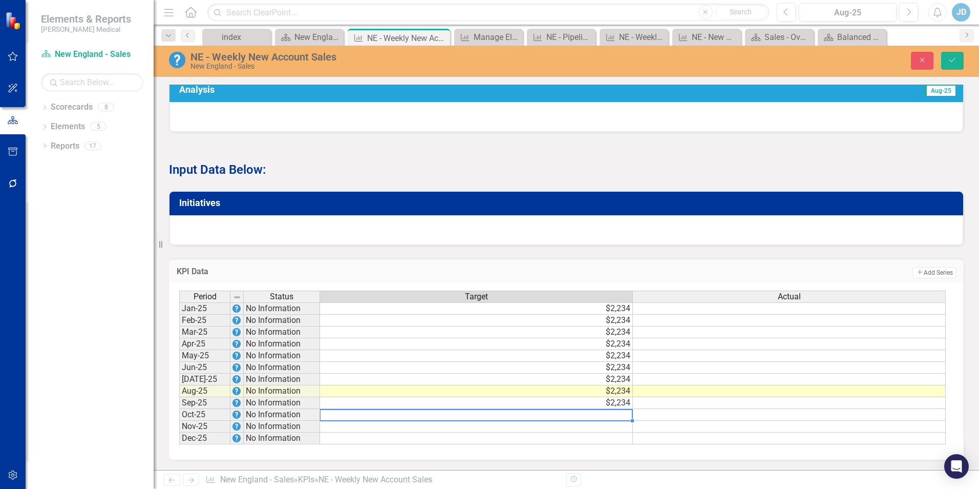
click at [568, 415] on td at bounding box center [476, 415] width 313 height 12
type textarea "2234"
click at [564, 429] on td at bounding box center [476, 426] width 313 height 12
type textarea "2234"
click at [566, 438] on td at bounding box center [476, 438] width 313 height 12
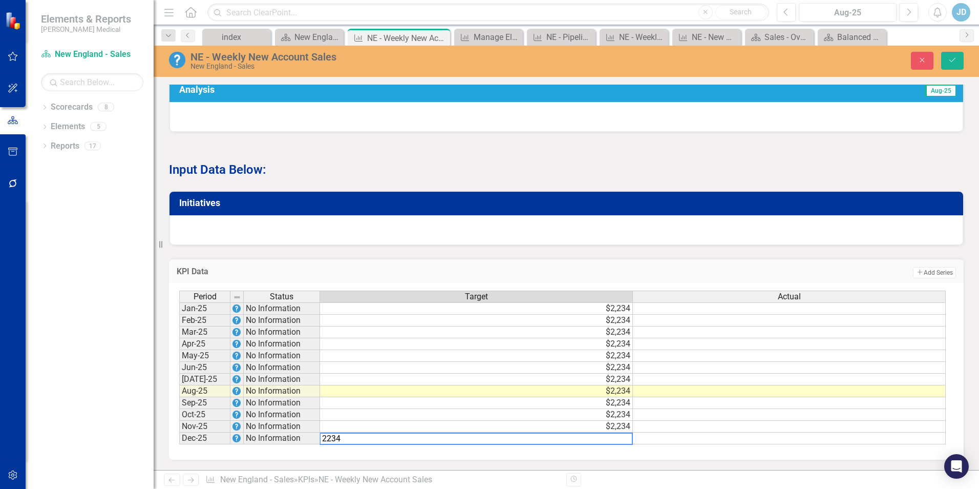
type textarea "2234"
click at [738, 313] on td at bounding box center [789, 308] width 313 height 12
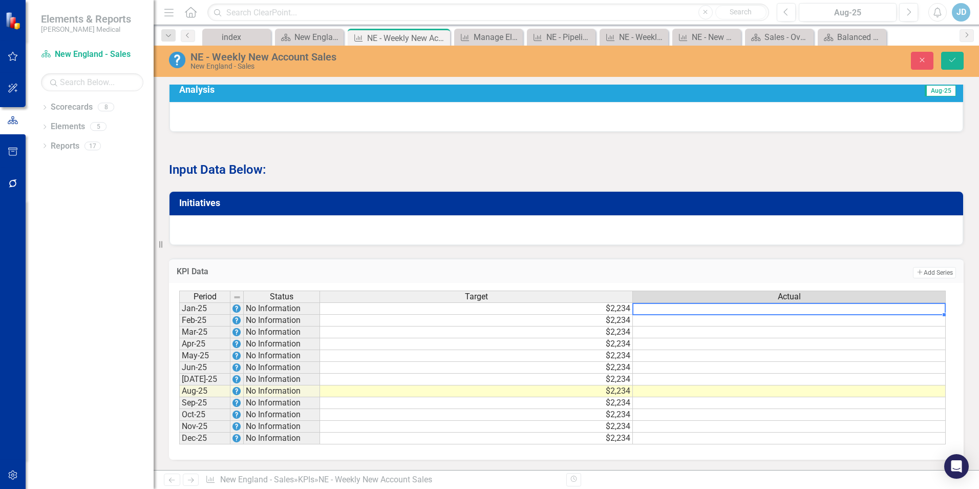
click at [711, 315] on div at bounding box center [788, 314] width 313 height 1
type textarea "0"
type textarea "1056"
click at [757, 322] on td at bounding box center [789, 320] width 313 height 12
type textarea "3304"
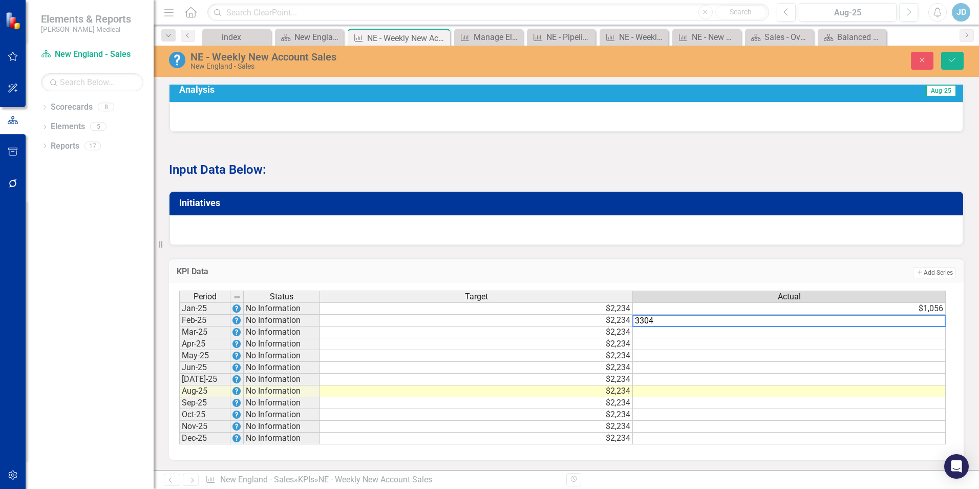
click at [755, 332] on td at bounding box center [789, 332] width 313 height 12
type textarea "3440"
click at [748, 346] on td at bounding box center [789, 344] width 313 height 12
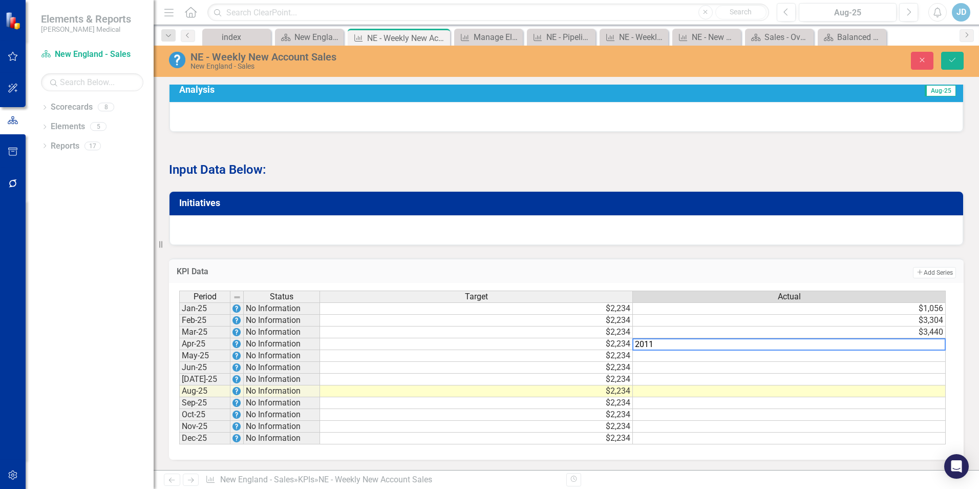
type textarea "2011"
click at [738, 361] on td at bounding box center [789, 356] width 313 height 12
type textarea "692"
click at [742, 369] on td at bounding box center [789, 368] width 313 height 12
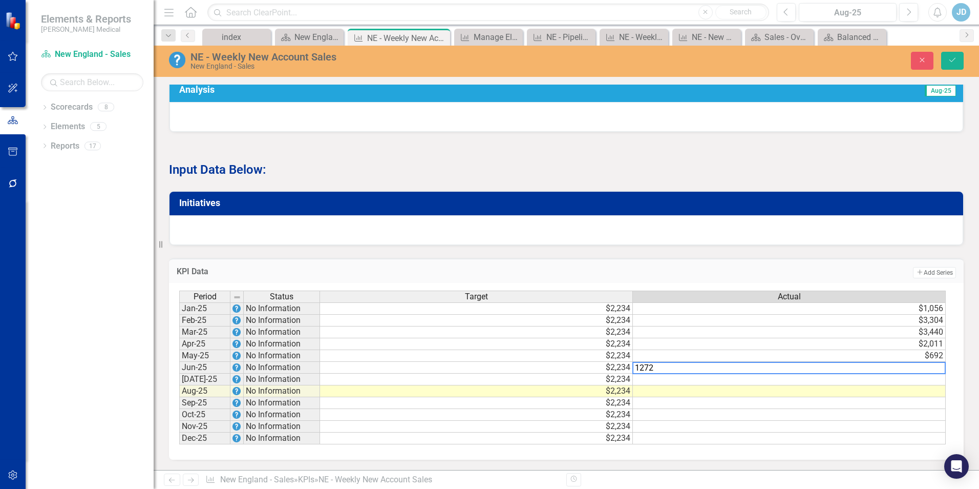
type textarea "1272"
click at [738, 382] on td at bounding box center [789, 379] width 313 height 12
type textarea "4323"
click at [732, 395] on td at bounding box center [789, 391] width 313 height 12
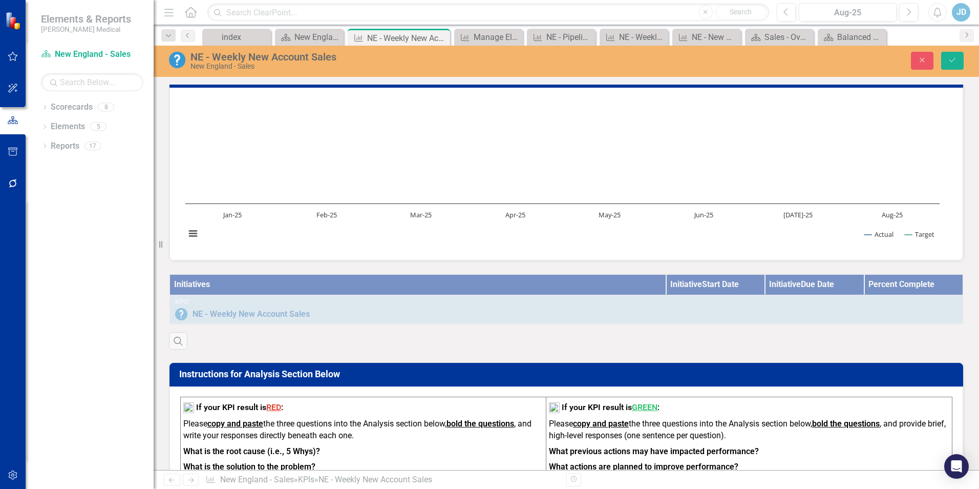
scroll to position [0, 0]
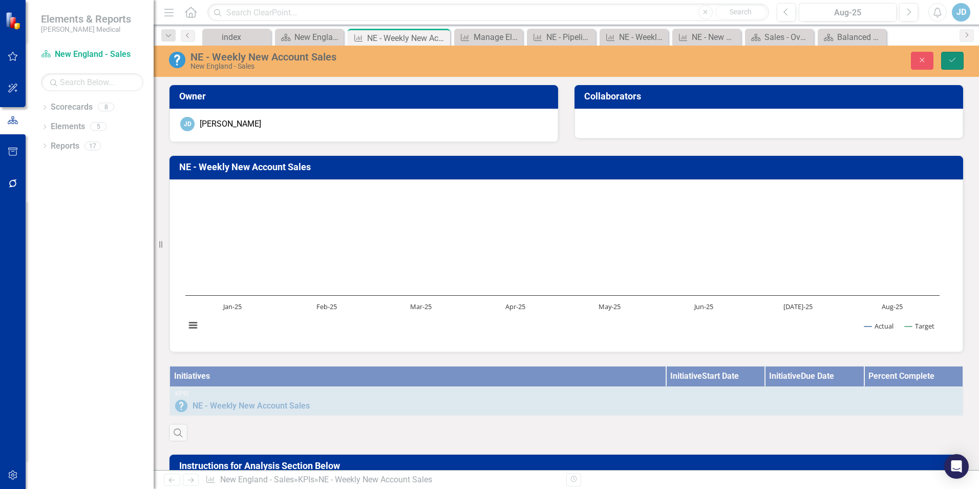
click at [958, 65] on button "Save" at bounding box center [952, 61] width 23 height 18
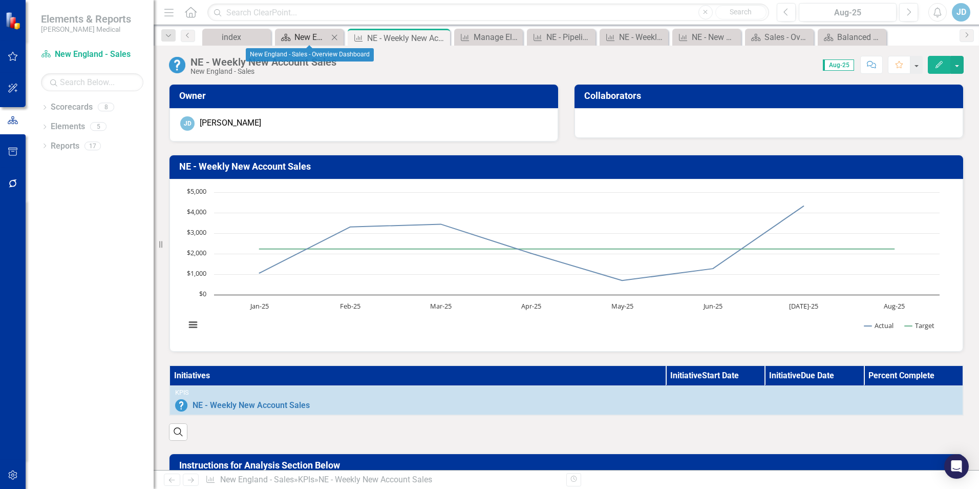
click at [315, 37] on div "New England - Sales - Overview Dashboard" at bounding box center [311, 37] width 34 height 13
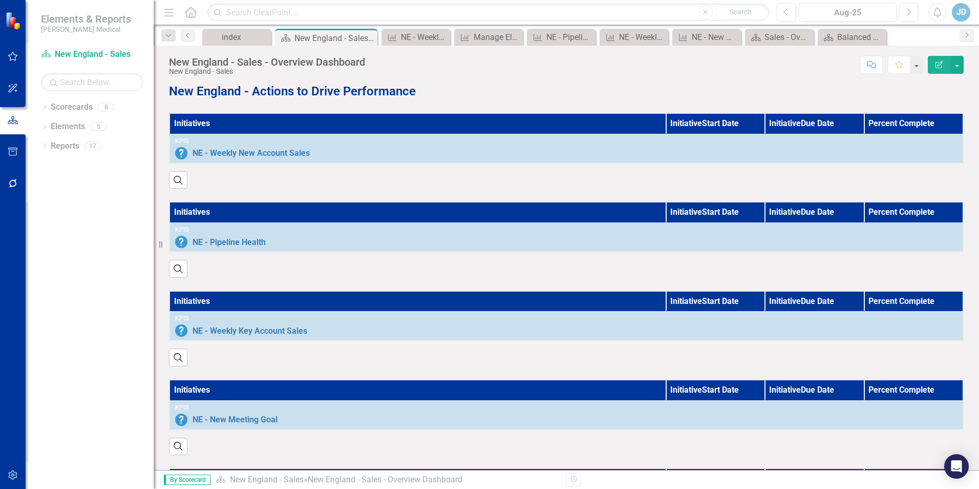
scroll to position [563, 0]
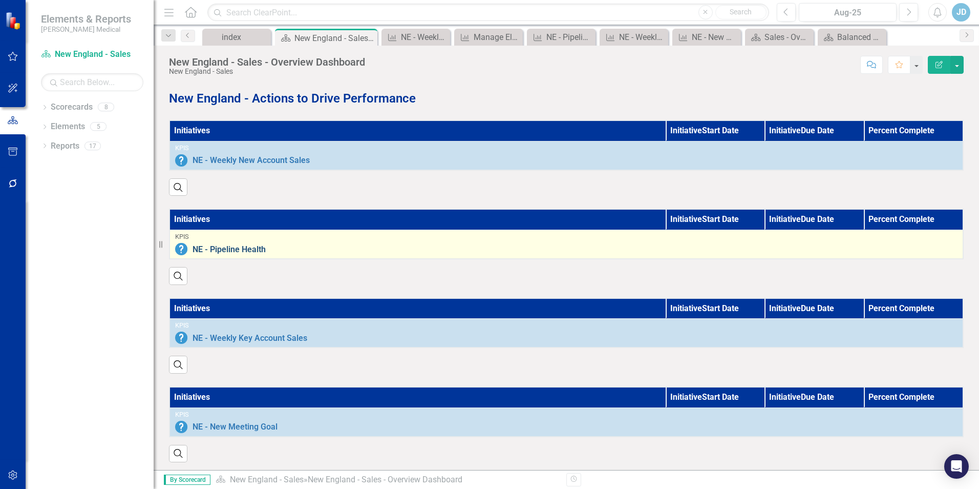
click at [526, 254] on link "NE - Pipeline Health" at bounding box center [575, 249] width 765 height 9
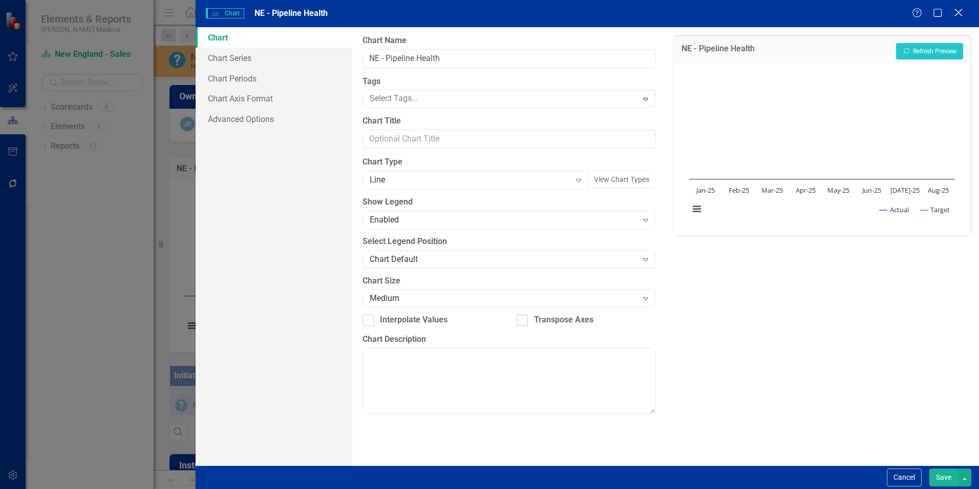
click at [959, 8] on icon "Close" at bounding box center [958, 13] width 13 height 10
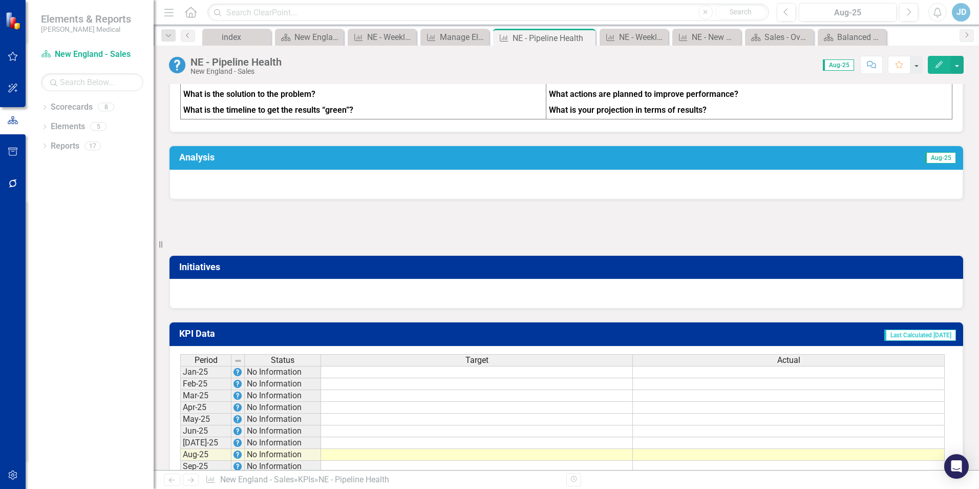
scroll to position [536, 0]
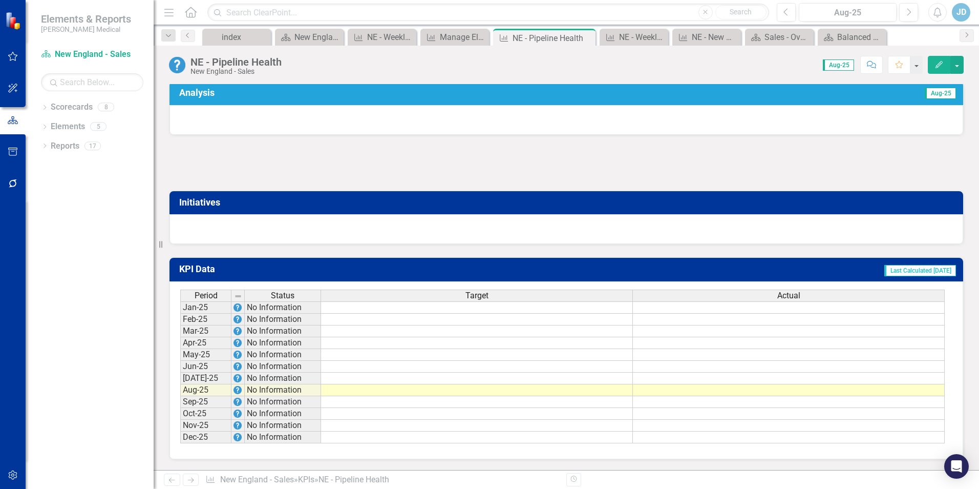
click at [564, 310] on td at bounding box center [477, 307] width 312 height 12
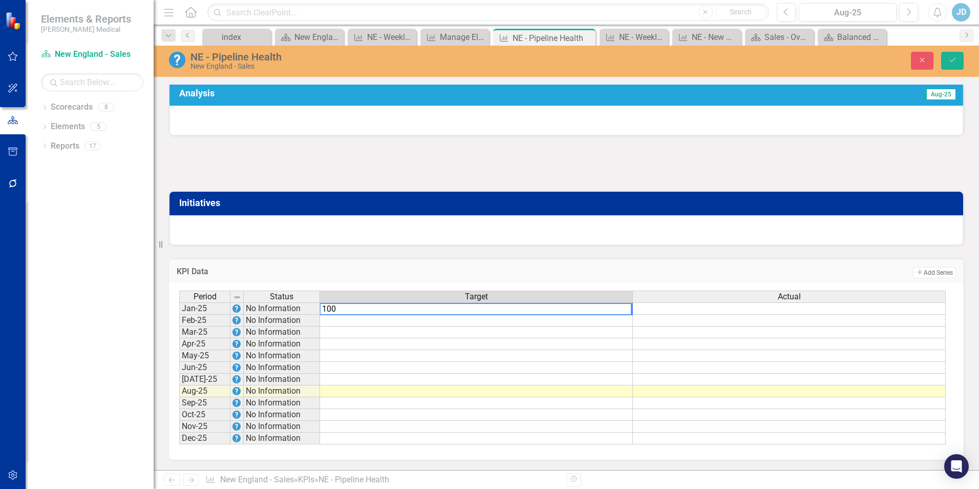
type textarea "100"
click at [559, 320] on td at bounding box center [476, 320] width 313 height 12
type textarea "100"
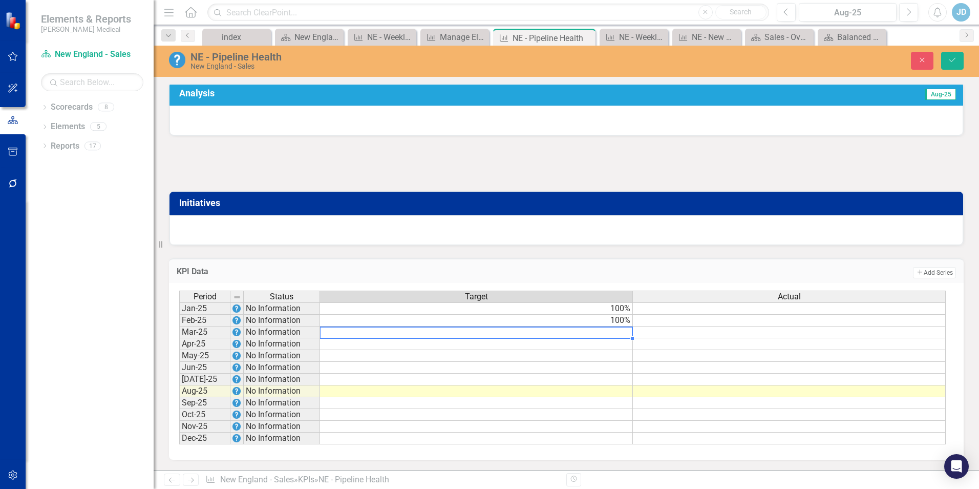
click at [557, 334] on td at bounding box center [476, 332] width 313 height 12
type textarea "100"
click at [559, 348] on td at bounding box center [476, 344] width 313 height 12
type textarea "100"
click at [559, 358] on td at bounding box center [476, 356] width 313 height 12
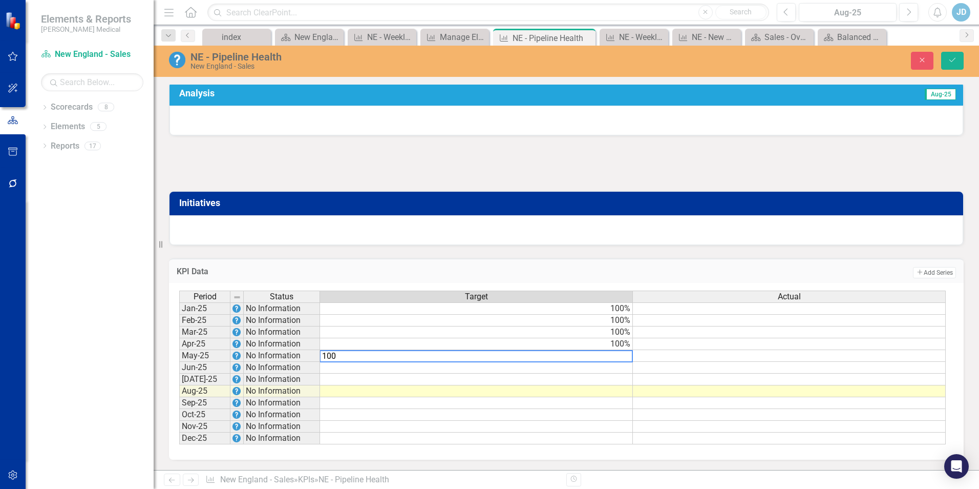
type textarea "100"
click at [579, 370] on td at bounding box center [476, 368] width 313 height 12
type textarea "100"
click at [571, 384] on td at bounding box center [476, 379] width 313 height 12
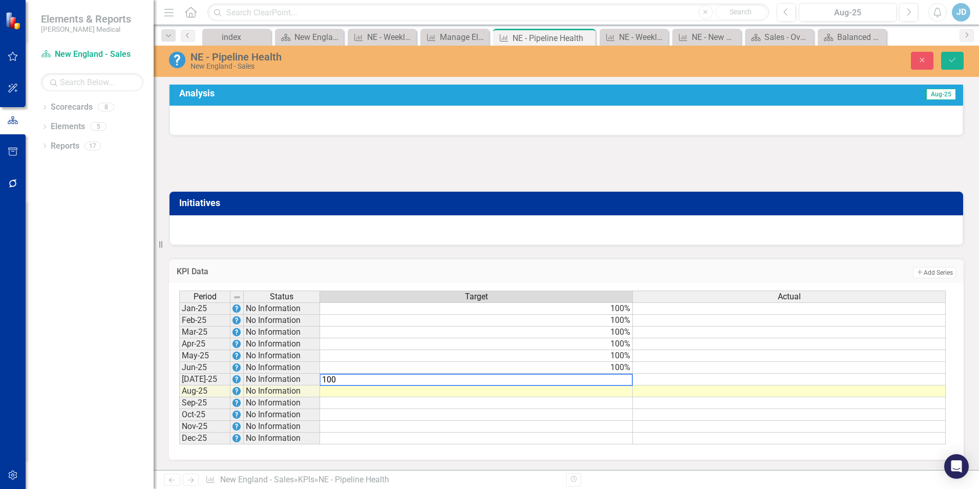
type textarea "100"
click at [571, 394] on td at bounding box center [476, 391] width 313 height 12
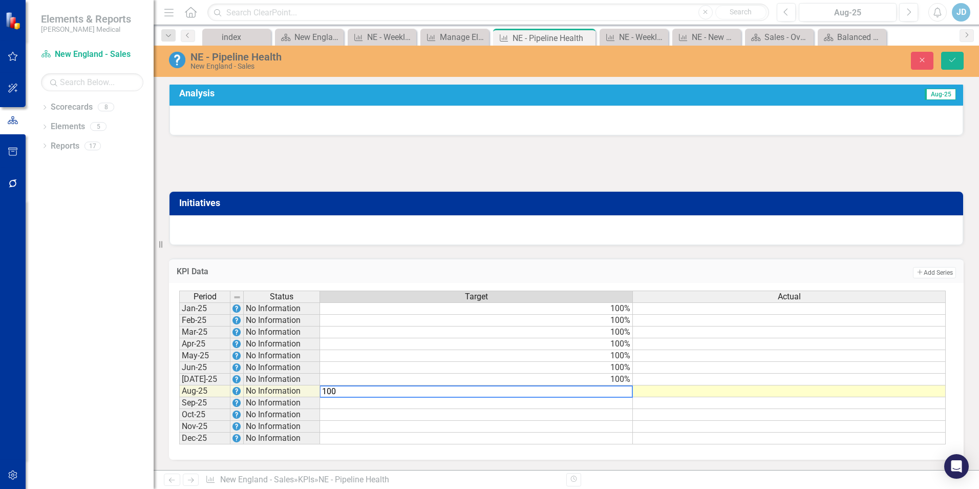
type textarea "100"
click at [575, 406] on td at bounding box center [476, 403] width 313 height 12
type textarea "100"
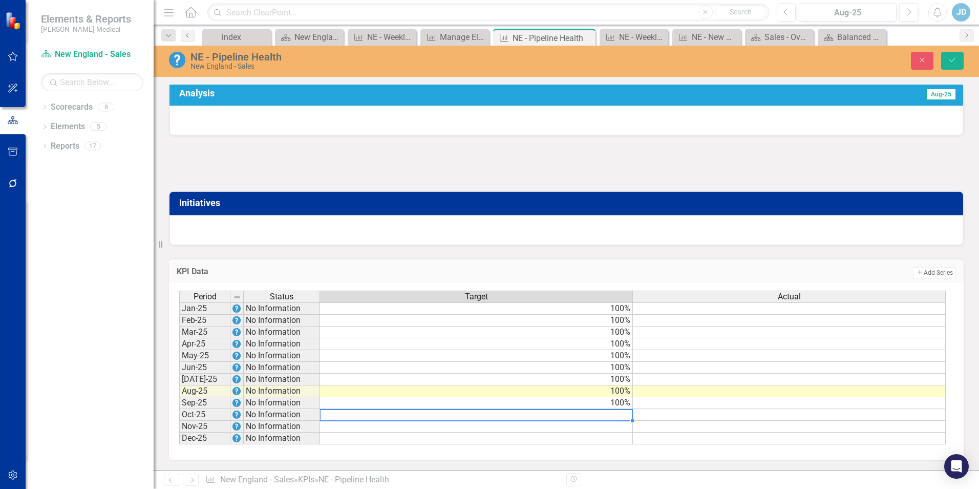
click at [573, 417] on td at bounding box center [476, 415] width 313 height 12
type textarea "100"
click at [580, 426] on td at bounding box center [476, 426] width 313 height 12
type textarea "100"
click at [573, 439] on td at bounding box center [476, 438] width 313 height 12
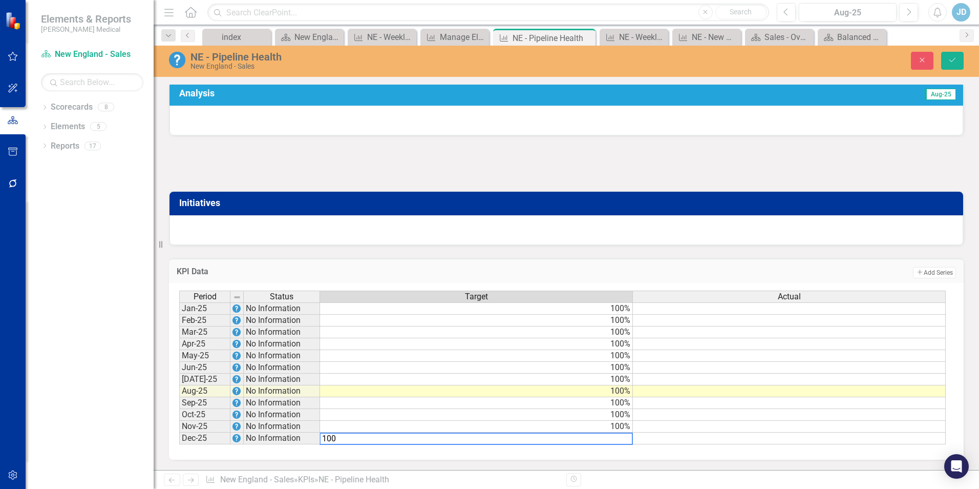
type textarea "100"
click at [863, 418] on td at bounding box center [789, 415] width 313 height 12
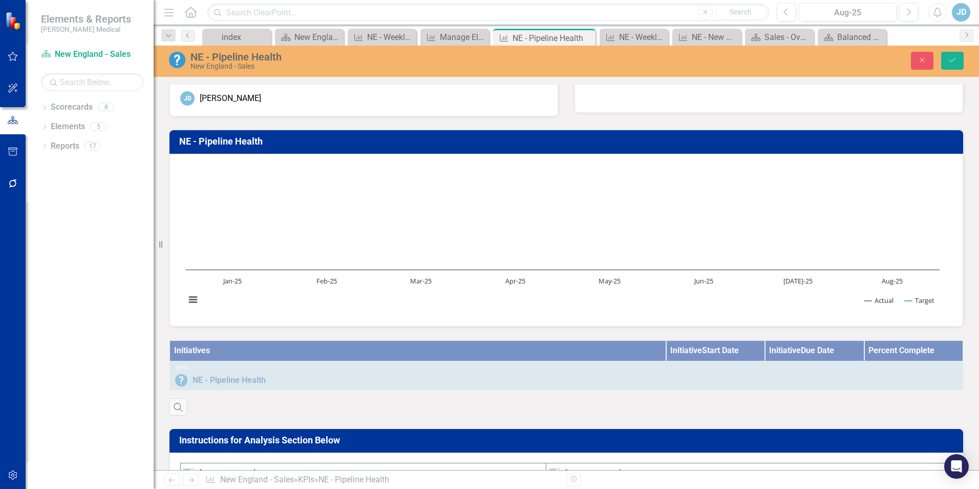
scroll to position [24, 0]
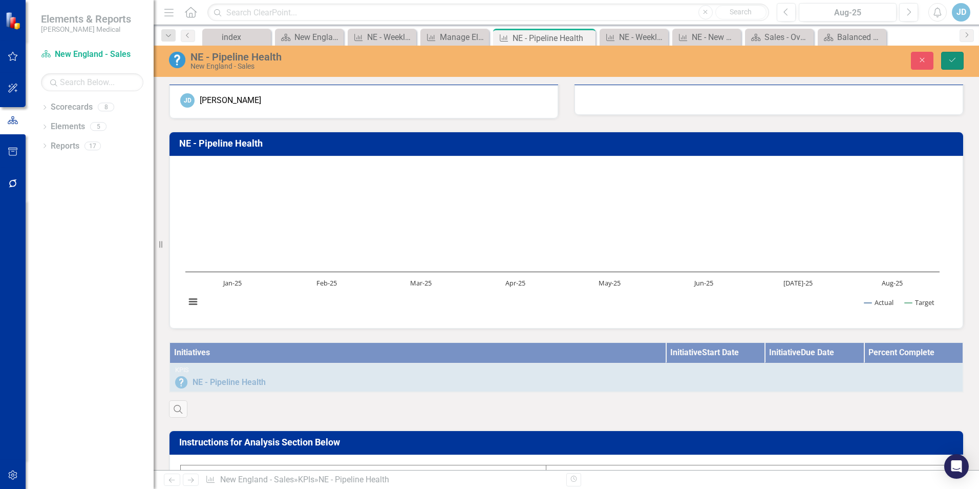
click at [949, 59] on icon "Save" at bounding box center [952, 59] width 9 height 7
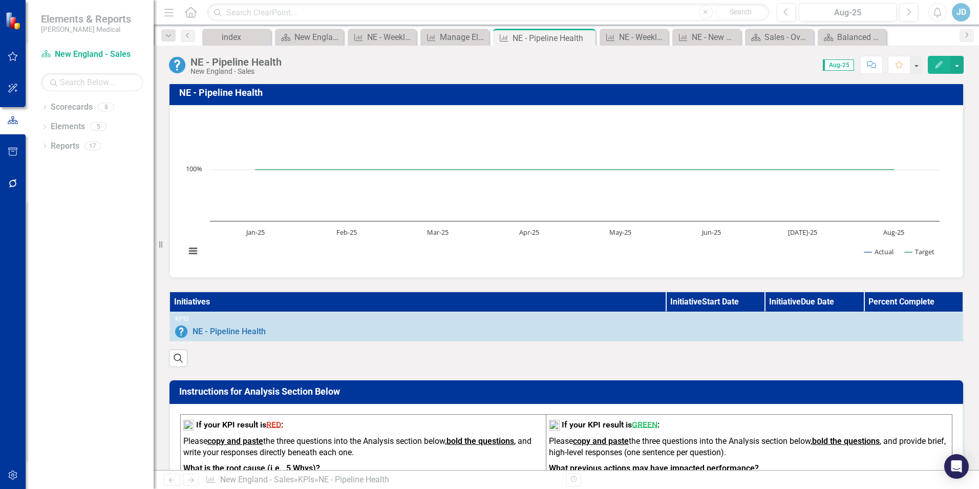
scroll to position [0, 0]
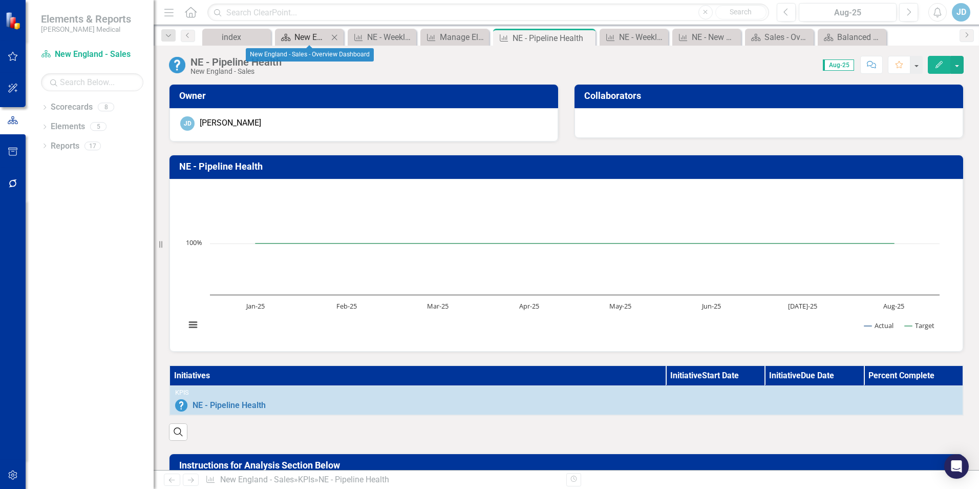
click at [308, 35] on div "New England - Sales - Overview Dashboard" at bounding box center [311, 37] width 34 height 13
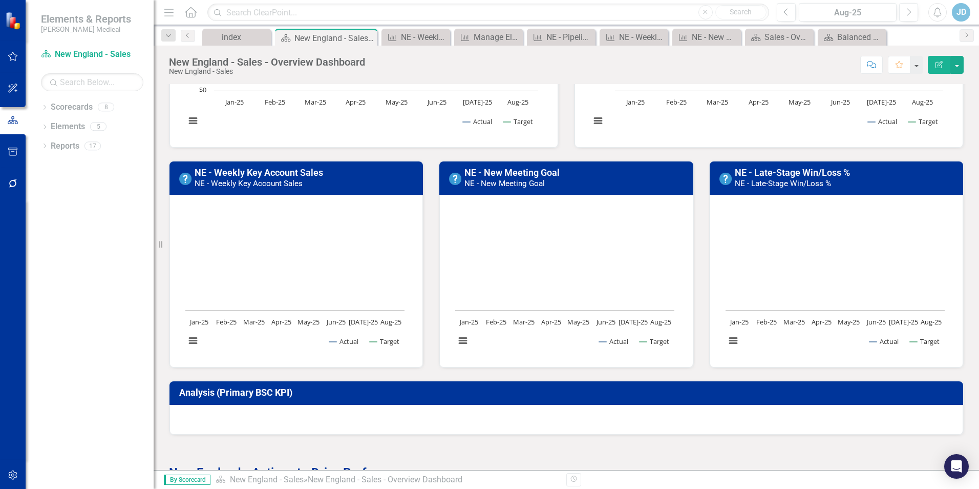
scroll to position [205, 0]
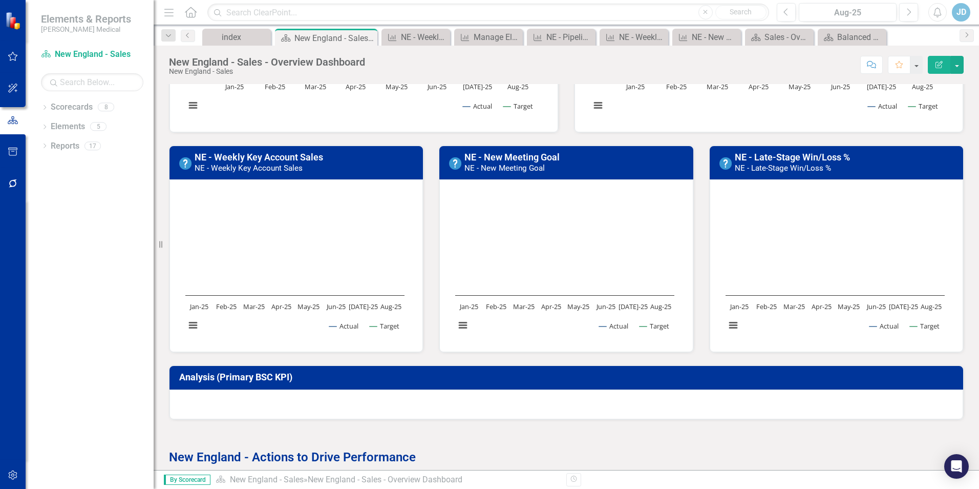
click at [562, 163] on h3 "NE - New Meeting Goal NE - New Meeting Goal" at bounding box center [575, 162] width 222 height 20
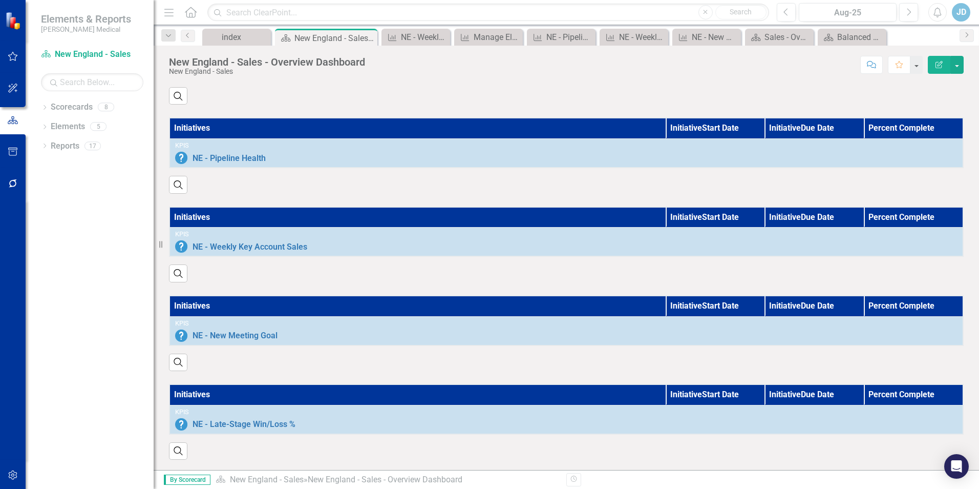
scroll to position [693, 0]
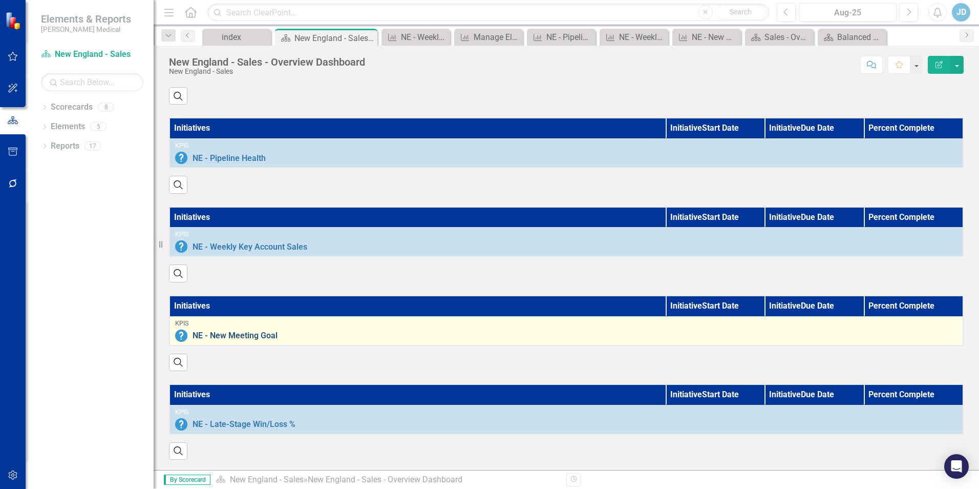
click at [321, 331] on link "NE - New Meeting Goal" at bounding box center [575, 335] width 765 height 9
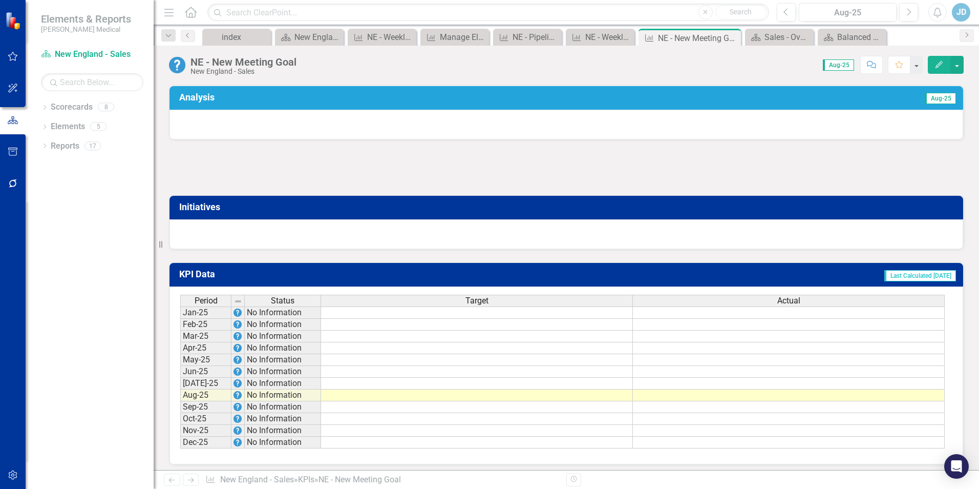
scroll to position [393, 0]
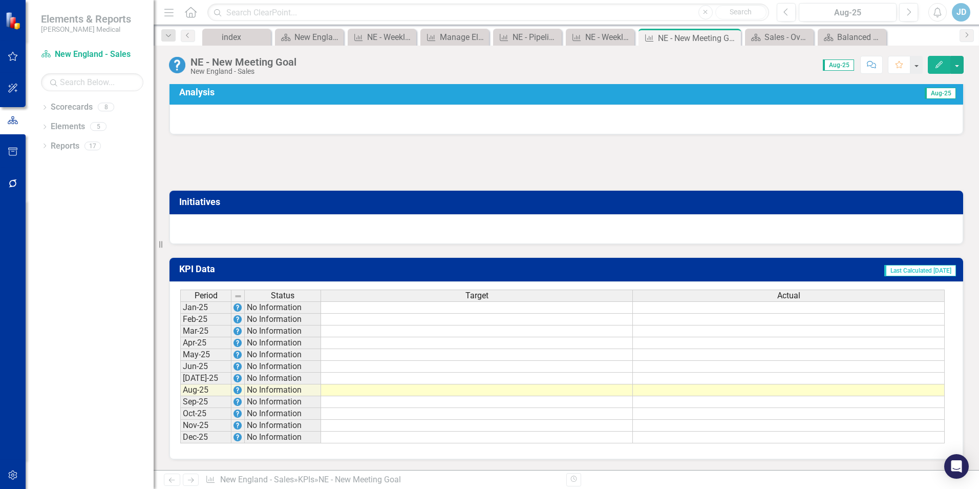
click at [580, 309] on td at bounding box center [477, 307] width 312 height 12
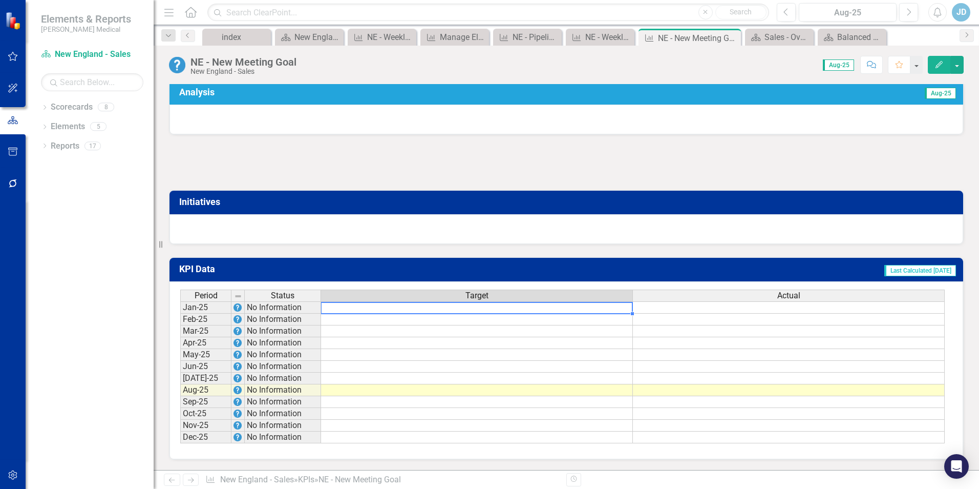
click at [481, 391] on td at bounding box center [477, 390] width 312 height 12
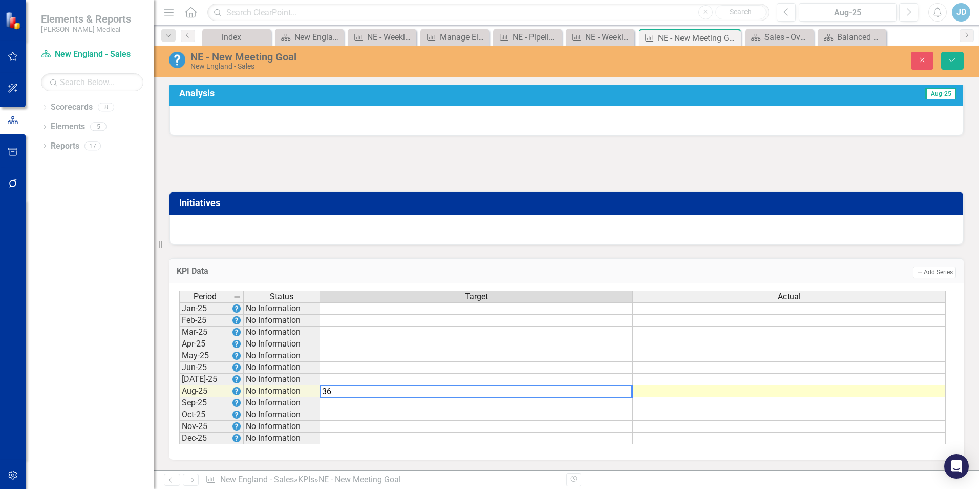
type textarea "36"
click at [485, 378] on td at bounding box center [476, 379] width 313 height 12
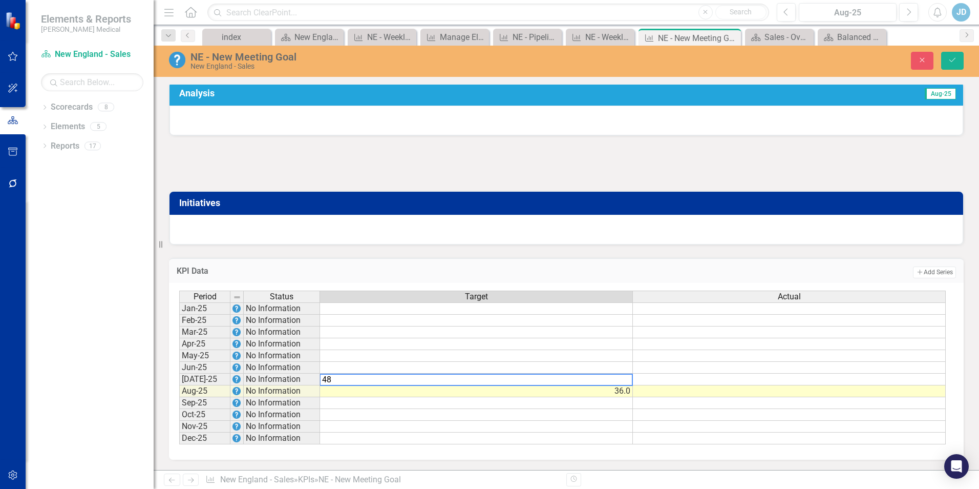
type textarea "48"
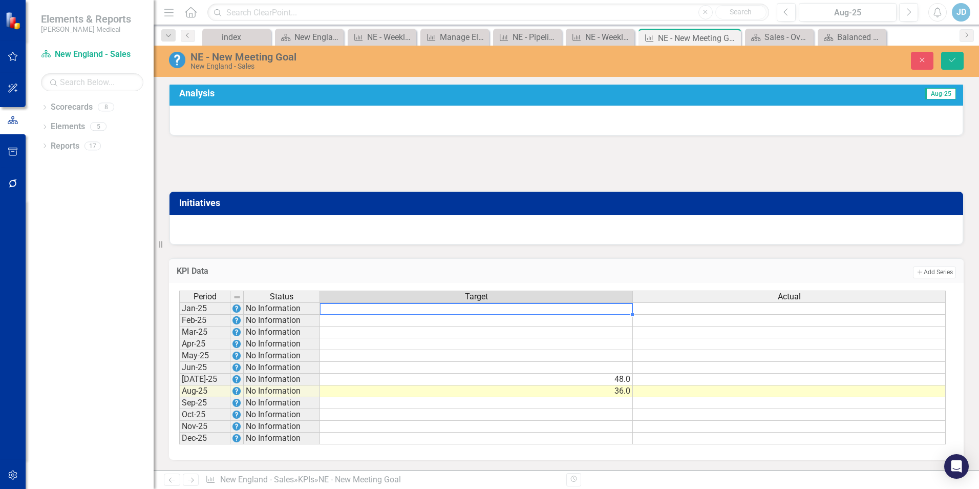
click at [510, 307] on td at bounding box center [476, 308] width 313 height 12
type textarea "48"
click at [179, 326] on div "Period Status Target Actual Jan-25 No Information Feb-25 No Information Mar-25 …" at bounding box center [179, 367] width 0 height 154
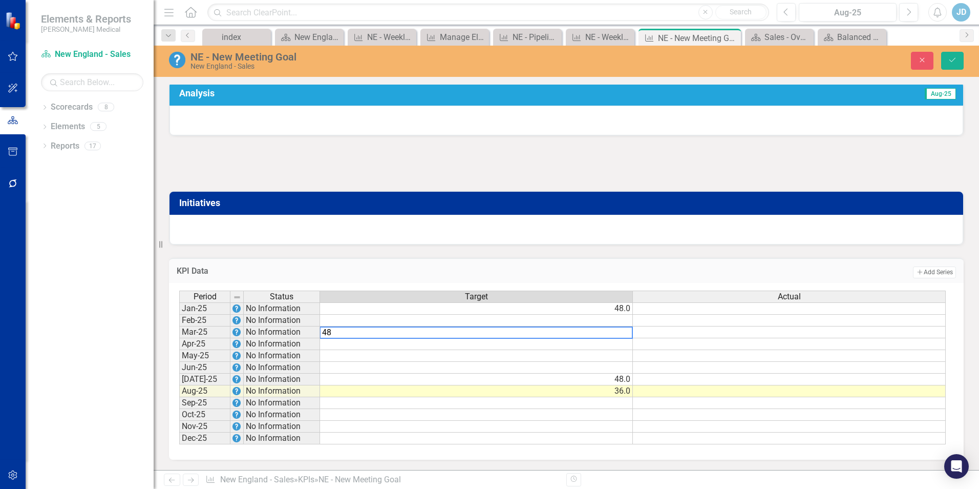
type textarea "48"
click at [509, 344] on td at bounding box center [476, 344] width 313 height 12
type textarea "48"
click at [532, 321] on td at bounding box center [476, 320] width 313 height 12
type textarea "48"
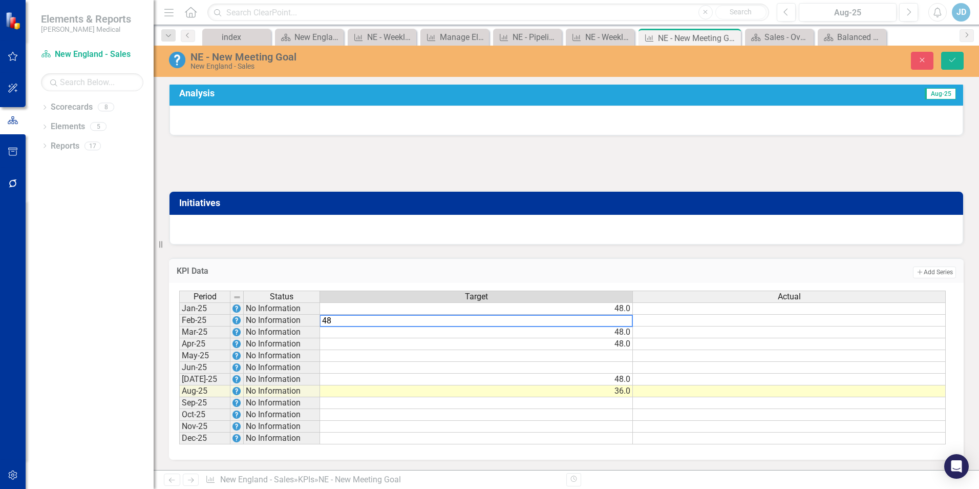
click at [543, 352] on td at bounding box center [476, 356] width 313 height 12
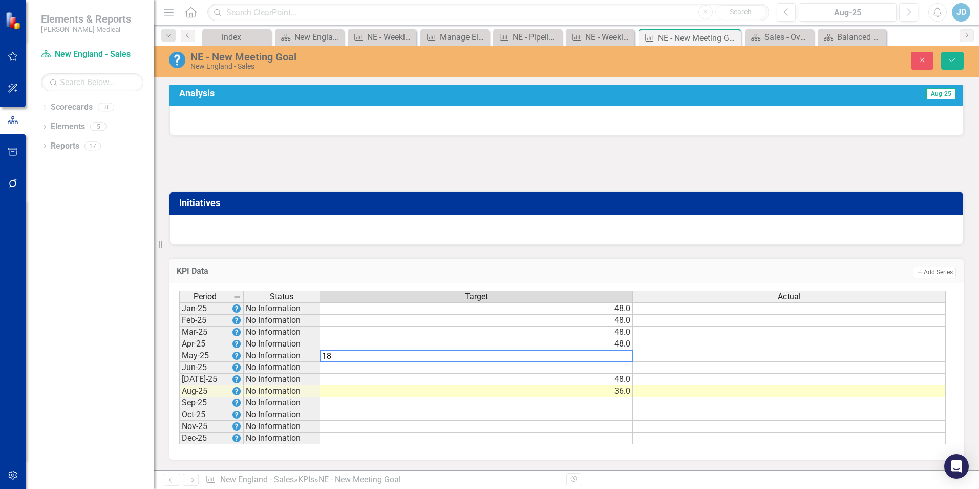
type textarea "18"
click at [553, 367] on td at bounding box center [476, 368] width 313 height 12
click at [567, 358] on td "18.0" at bounding box center [476, 356] width 313 height 12
click at [567, 370] on td "18.0" at bounding box center [476, 368] width 313 height 12
type textarea "48"
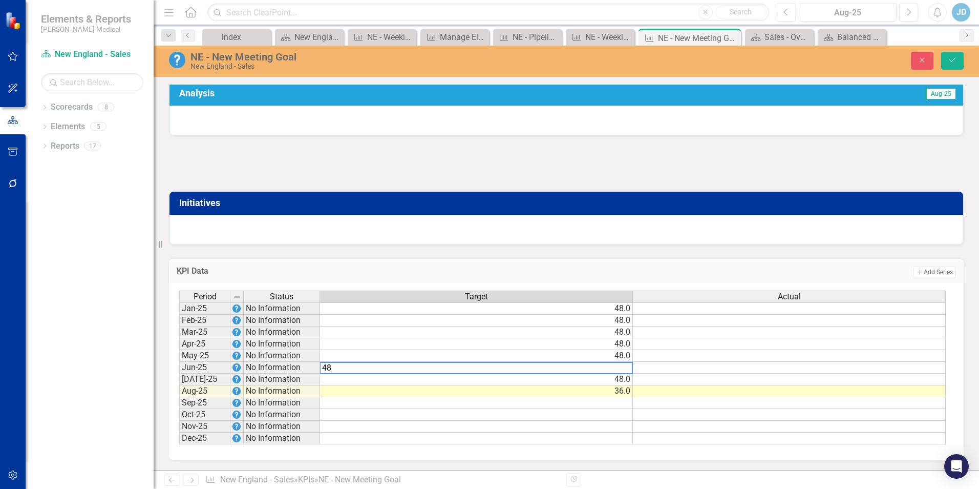
click at [560, 425] on td at bounding box center [476, 426] width 313 height 12
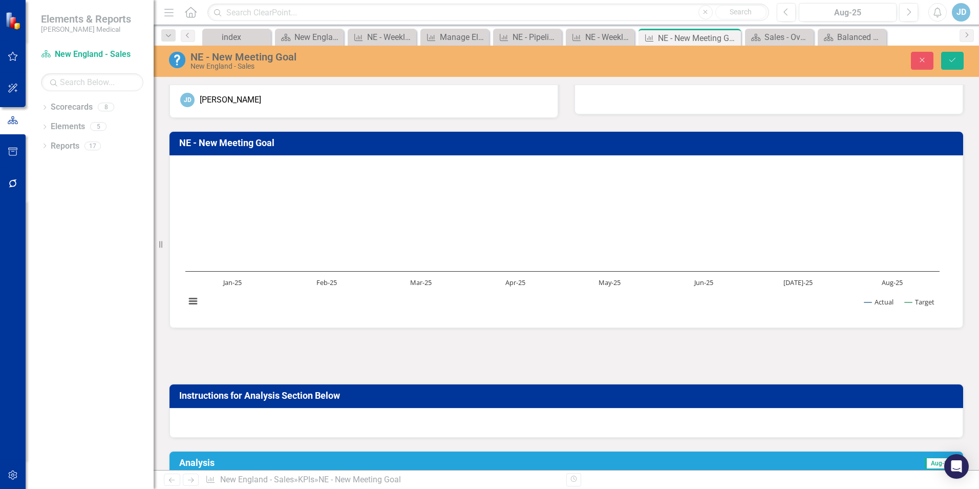
scroll to position [0, 0]
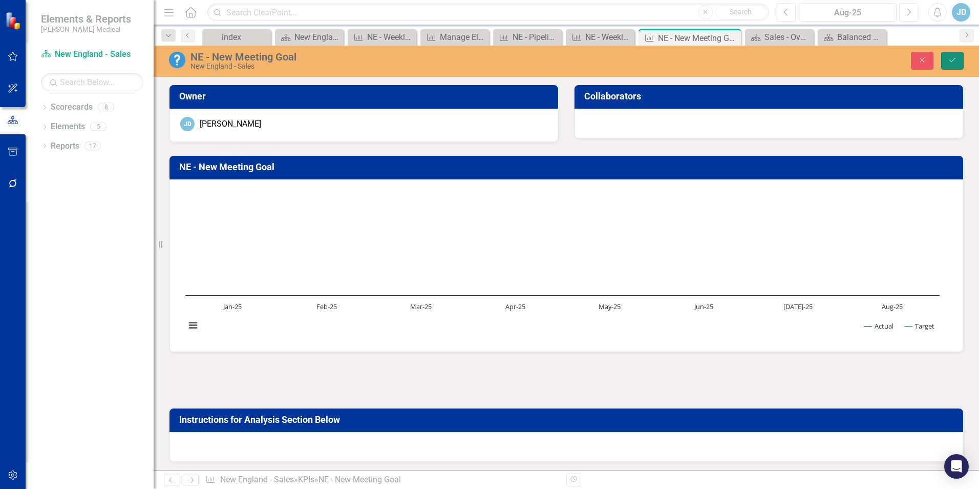
drag, startPoint x: 950, startPoint y: 56, endPoint x: 666, endPoint y: 256, distance: 347.1
click at [950, 57] on icon "Save" at bounding box center [952, 59] width 9 height 7
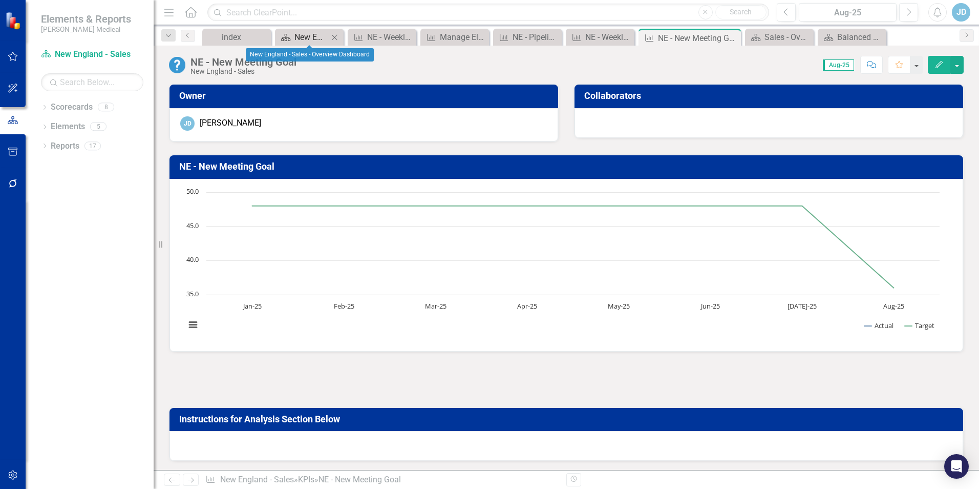
click at [284, 34] on icon "Scorecard" at bounding box center [286, 37] width 10 height 8
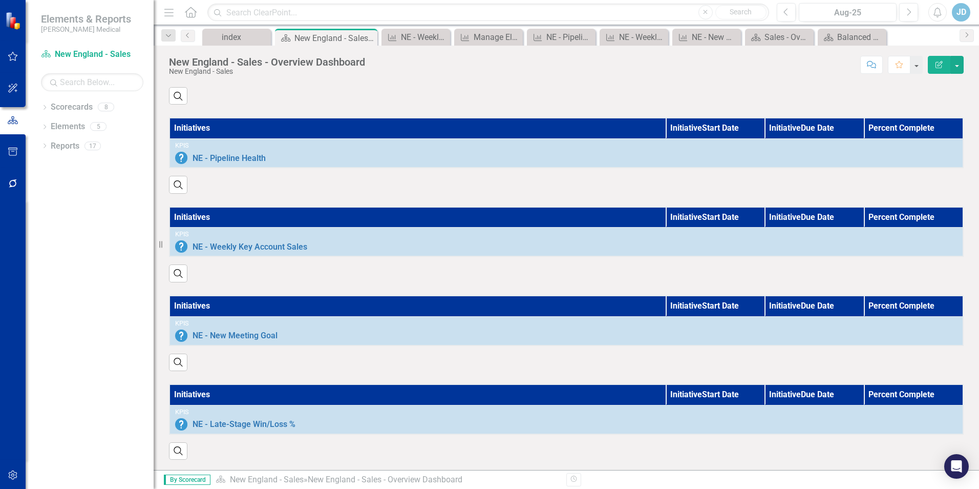
scroll to position [693, 0]
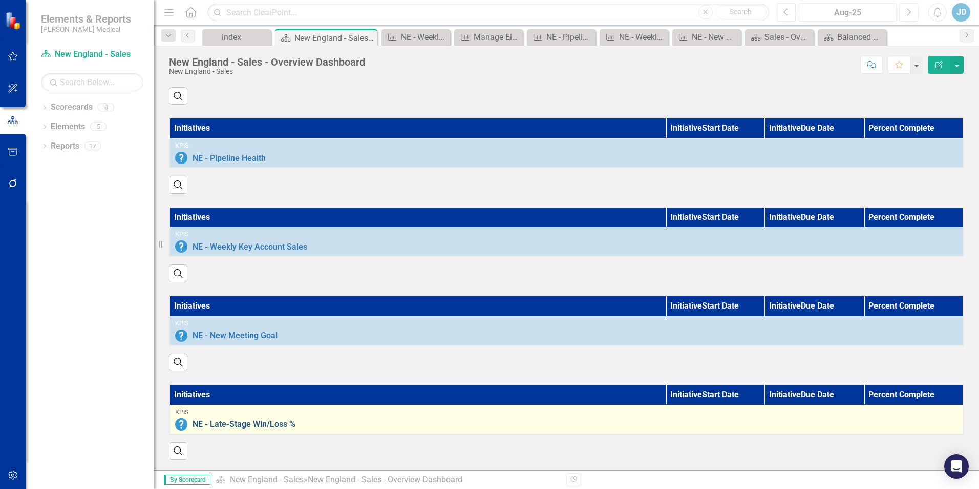
click at [489, 419] on link "NE - Late-Stage Win/Loss %" at bounding box center [575, 423] width 765 height 9
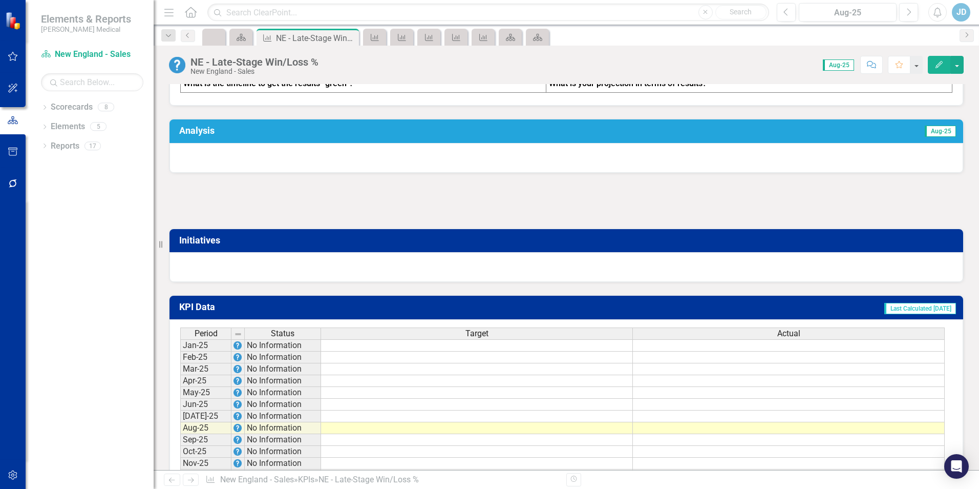
scroll to position [536, 0]
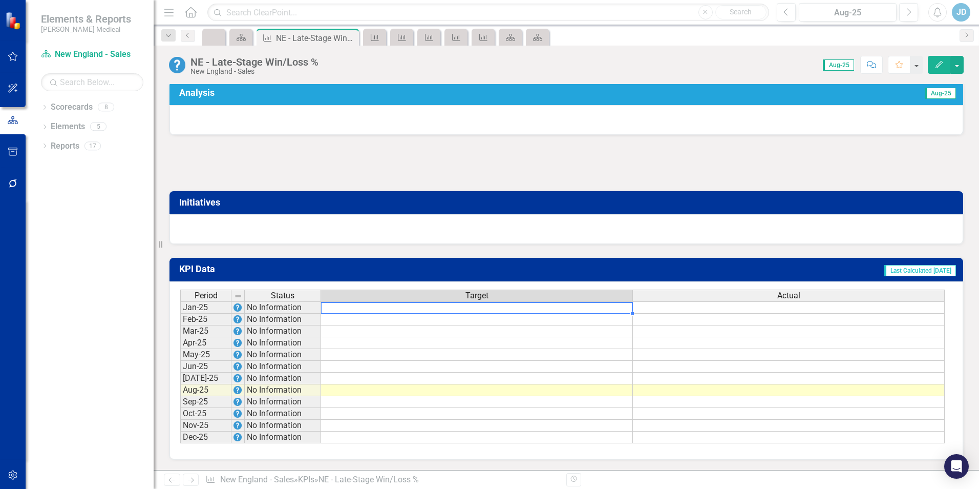
click at [583, 309] on td at bounding box center [477, 307] width 312 height 12
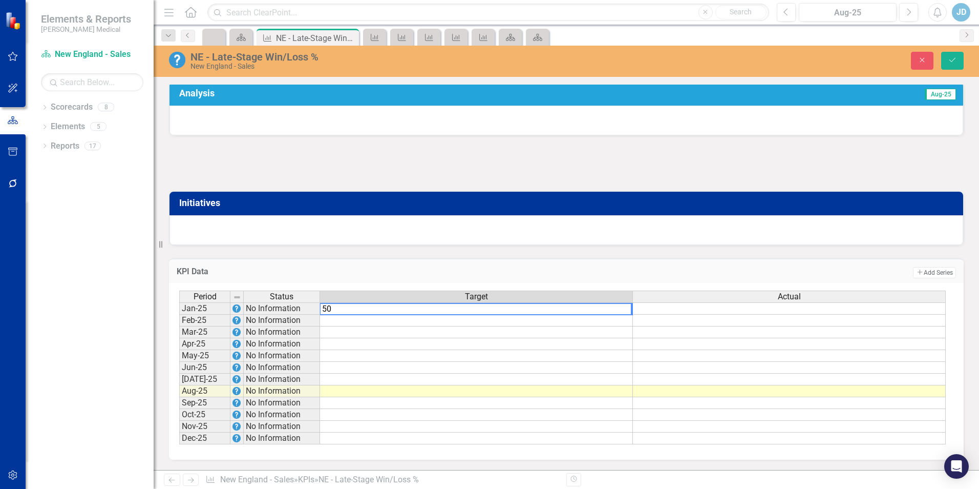
type textarea "50"
click at [179, 326] on div "Period Status Target Actual Jan-25 No Information 50% Feb-25 No Information Mar…" at bounding box center [179, 367] width 0 height 154
type textarea "50"
click at [586, 334] on td at bounding box center [476, 332] width 313 height 12
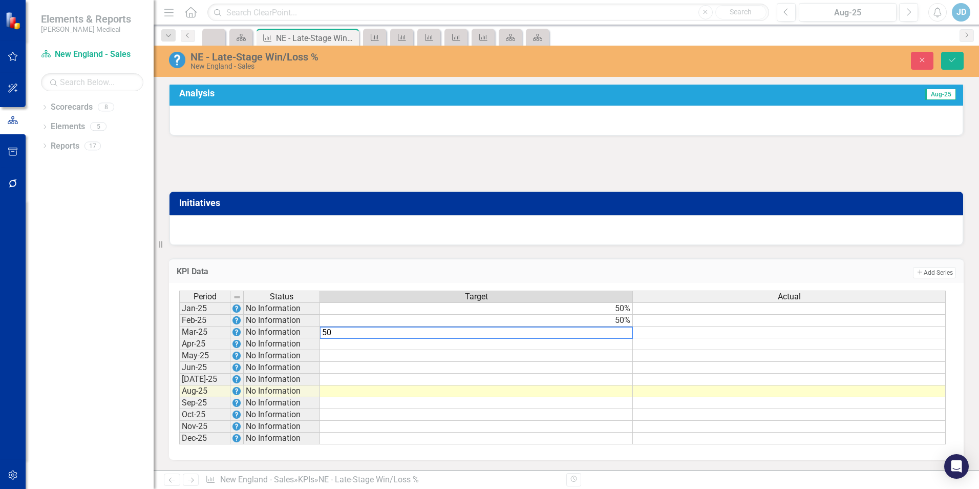
type textarea "50"
click at [585, 345] on td at bounding box center [476, 344] width 313 height 12
type textarea "50"
click at [588, 355] on td at bounding box center [476, 356] width 313 height 12
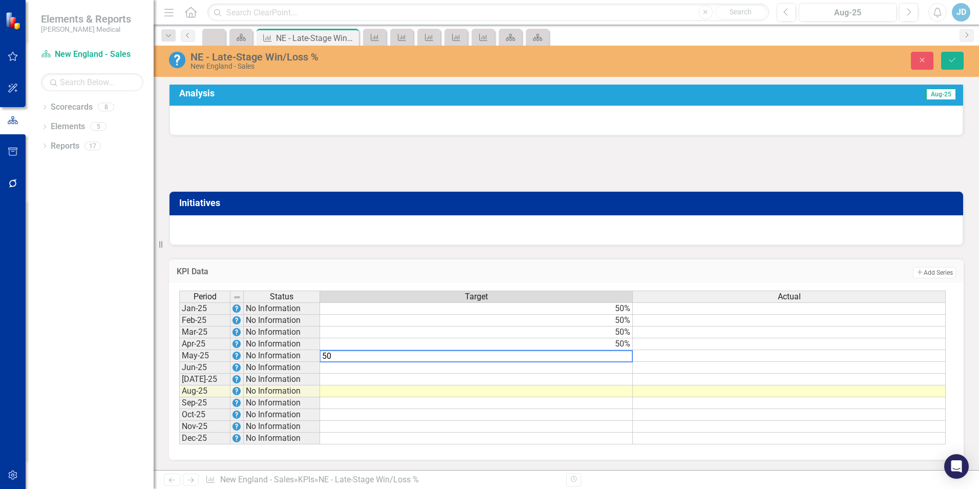
type textarea "50"
click at [579, 367] on td at bounding box center [476, 368] width 313 height 12
type textarea "50"
click at [578, 378] on td at bounding box center [476, 379] width 313 height 12
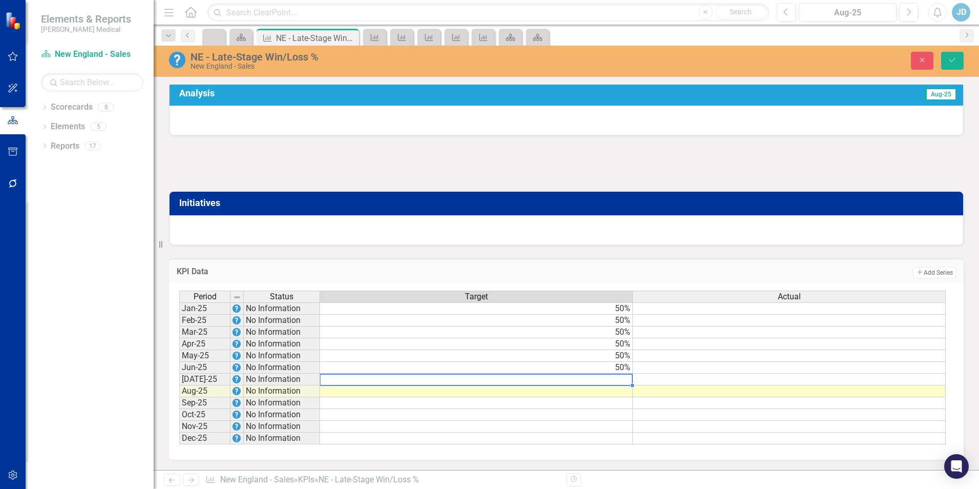
type textarea "8"
type textarea "50"
click at [565, 395] on td at bounding box center [476, 391] width 313 height 12
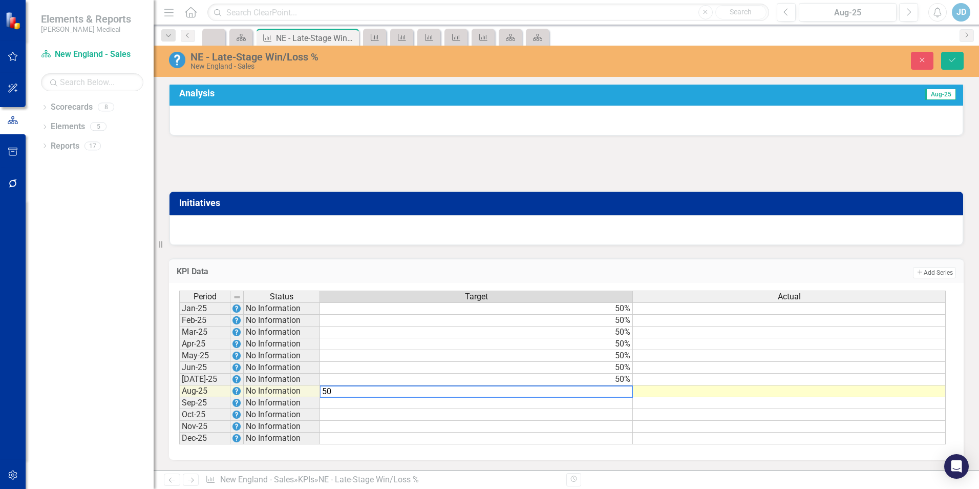
type textarea "50"
click at [565, 405] on td at bounding box center [476, 403] width 313 height 12
type textarea "50"
click at [566, 416] on td at bounding box center [476, 415] width 313 height 12
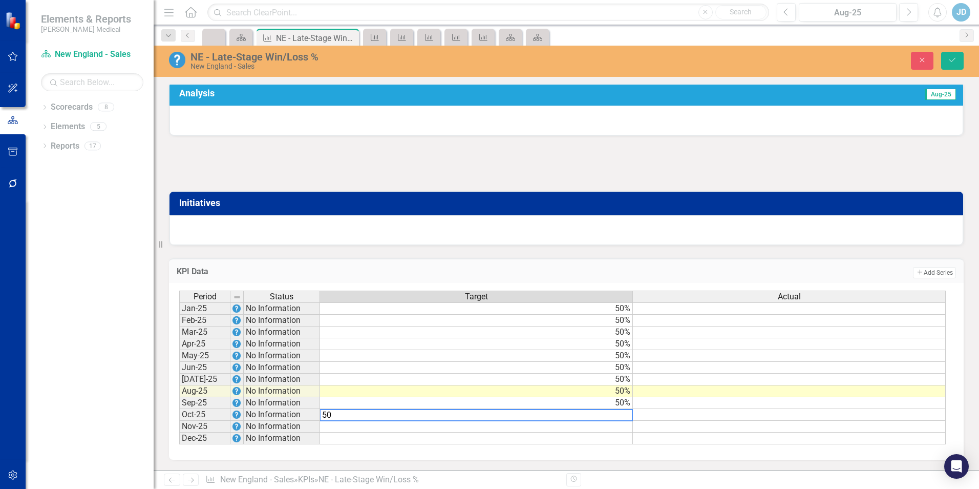
type textarea "50"
click at [571, 425] on td at bounding box center [476, 426] width 313 height 12
type textarea "50"
click at [576, 437] on td at bounding box center [476, 438] width 313 height 12
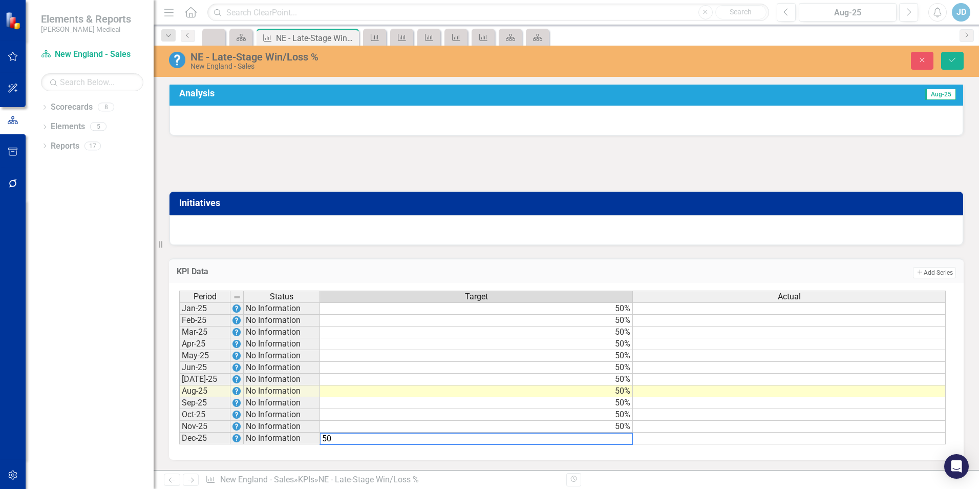
type textarea "50"
click at [731, 439] on td at bounding box center [789, 438] width 313 height 12
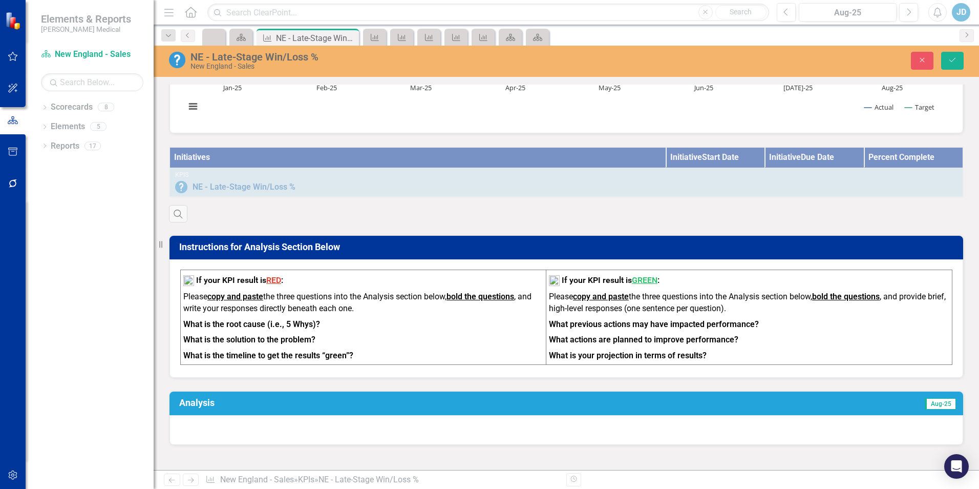
scroll to position [177, 0]
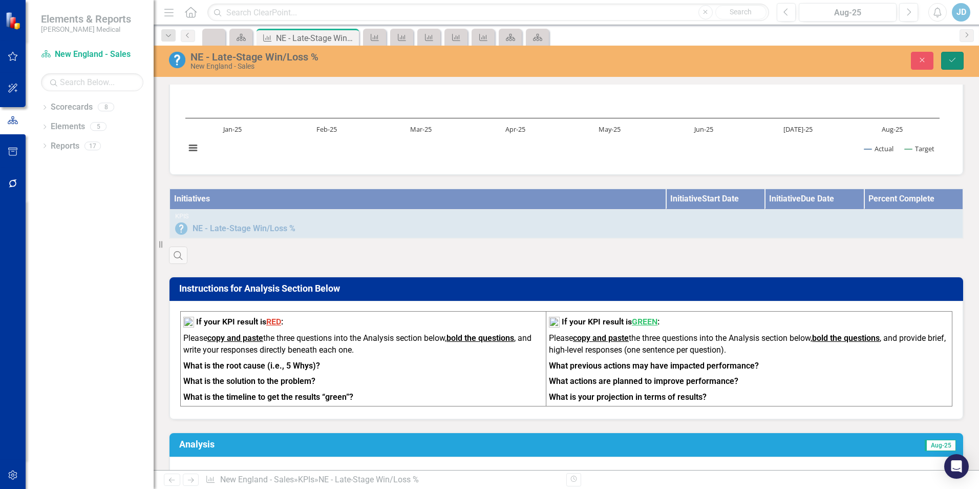
click at [953, 64] on button "Save" at bounding box center [952, 61] width 23 height 18
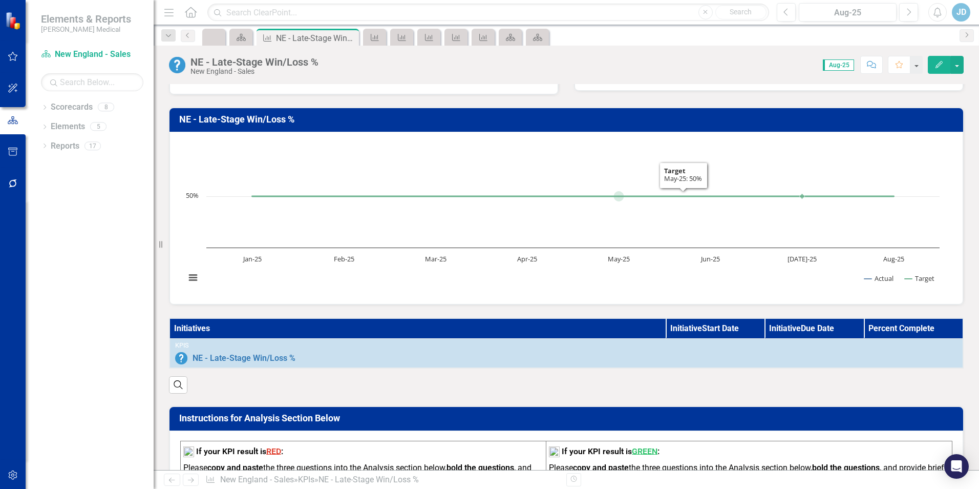
scroll to position [0, 0]
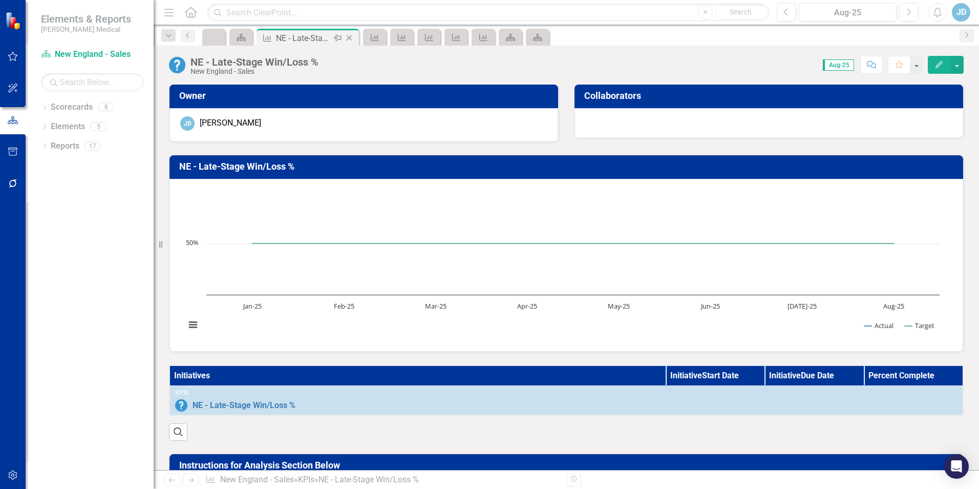
click at [290, 40] on div "NE - Late-Stage Win/Loss %" at bounding box center [303, 38] width 55 height 13
click at [238, 34] on icon "Scorecard" at bounding box center [241, 37] width 10 height 8
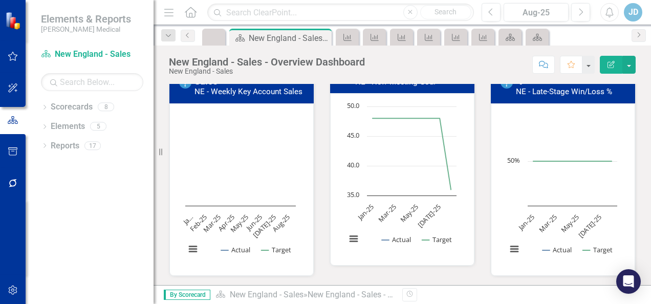
scroll to position [205, 0]
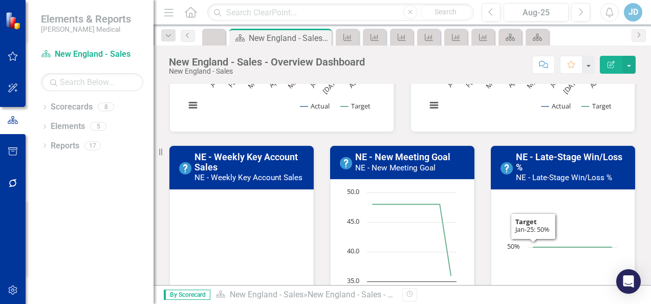
click at [231, 251] on rect "Interactive chart" at bounding box center [240, 275] width 121 height 154
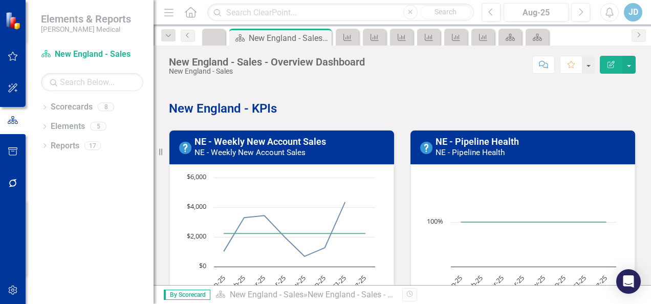
scroll to position [51, 0]
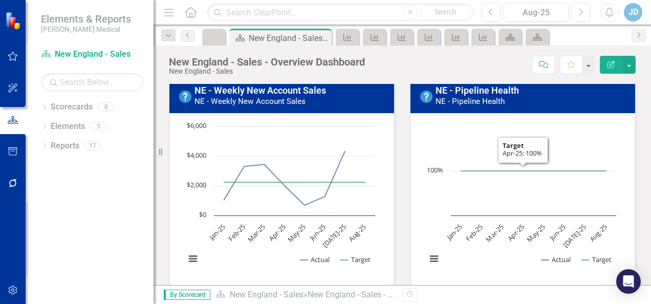
click at [522, 98] on h3 "NE - Pipeline Health NE - Pipeline Health" at bounding box center [533, 96] width 194 height 20
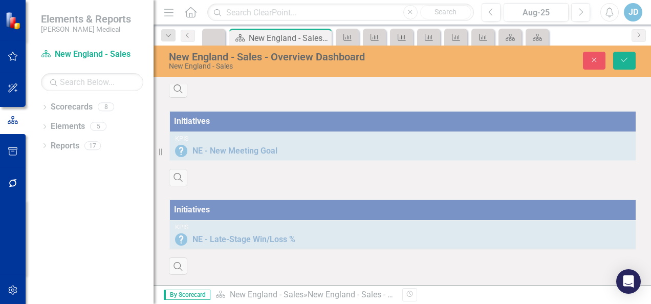
scroll to position [663, 0]
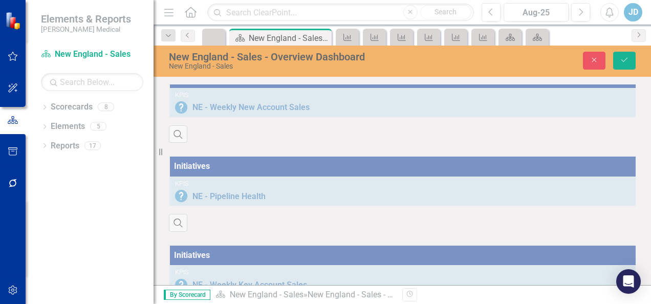
click at [491, 137] on div "Initiatives Initiative Start Date Initiative Due Date Percent Complete KPIs NE …" at bounding box center [402, 98] width 482 height 89
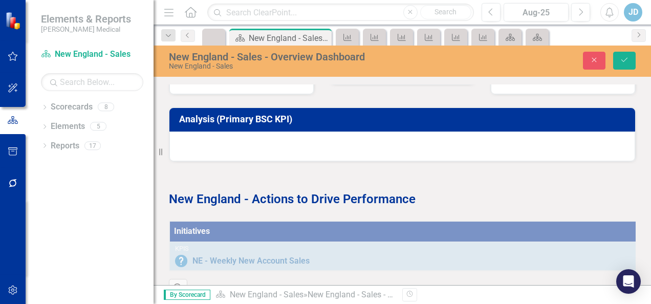
scroll to position [305, 0]
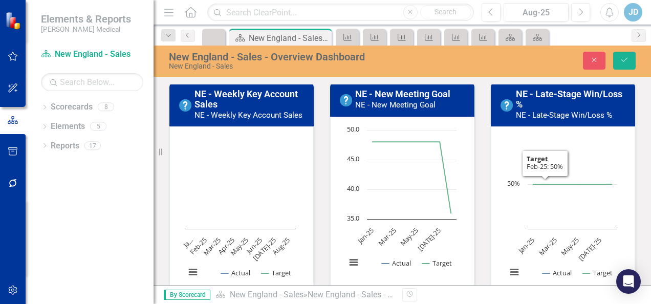
drag, startPoint x: 531, startPoint y: 239, endPoint x: 533, endPoint y: 234, distance: 5.5
click at [532, 238] on rect "Interactive chart" at bounding box center [562, 212] width 121 height 154
click at [546, 112] on small "NE - Late-Stage Win/Loss %" at bounding box center [564, 115] width 96 height 9
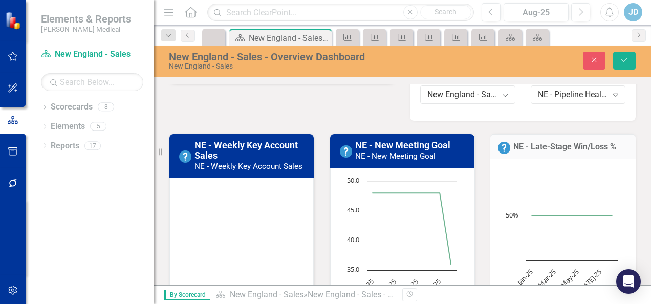
scroll to position [0, 0]
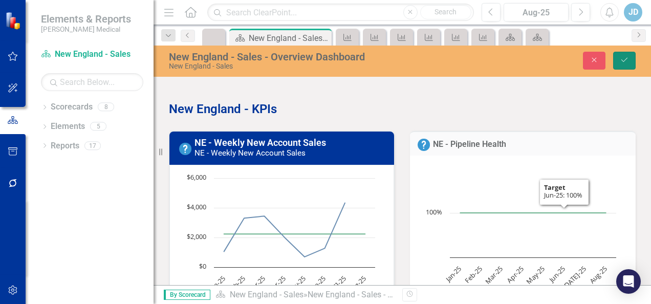
click at [624, 59] on icon "Save" at bounding box center [624, 59] width 9 height 7
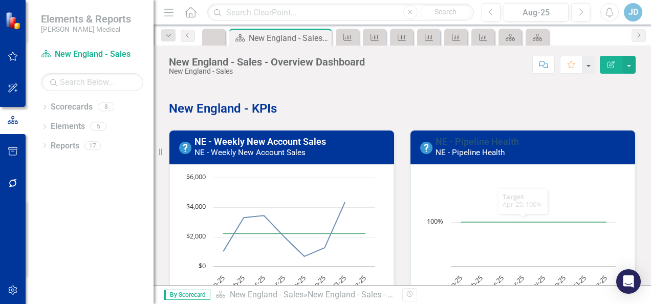
click at [499, 144] on link "NE - Pipeline Health" at bounding box center [477, 141] width 83 height 11
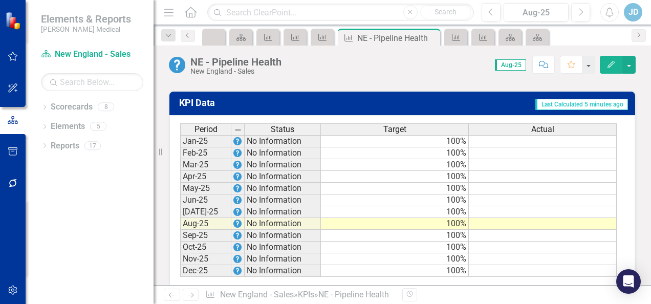
scroll to position [731, 0]
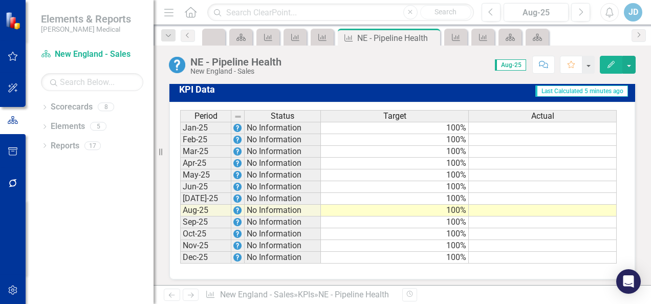
click at [512, 127] on td at bounding box center [543, 128] width 148 height 12
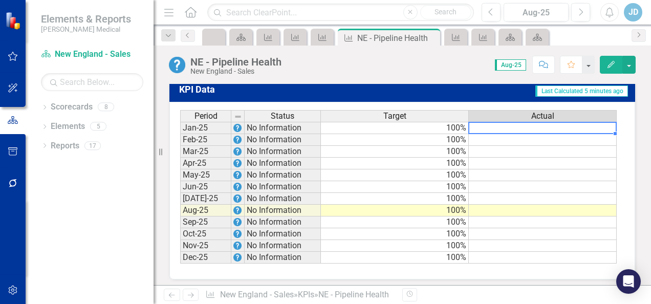
click at [519, 194] on td at bounding box center [543, 199] width 148 height 12
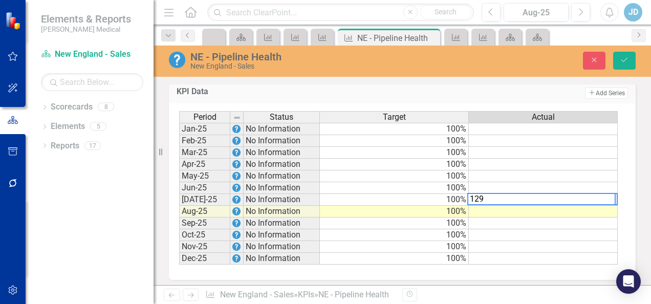
type textarea "129"
click at [517, 241] on td at bounding box center [543, 247] width 149 height 12
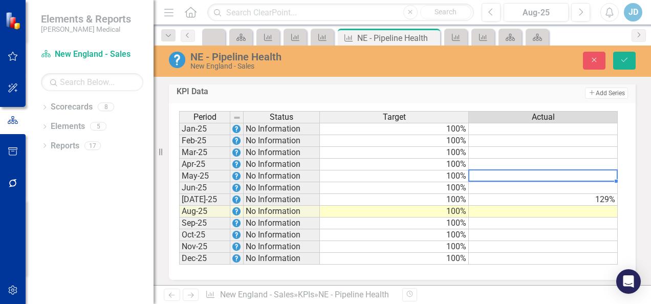
click at [547, 175] on td at bounding box center [543, 177] width 149 height 12
type textarea "113"
click at [543, 221] on td at bounding box center [543, 224] width 149 height 12
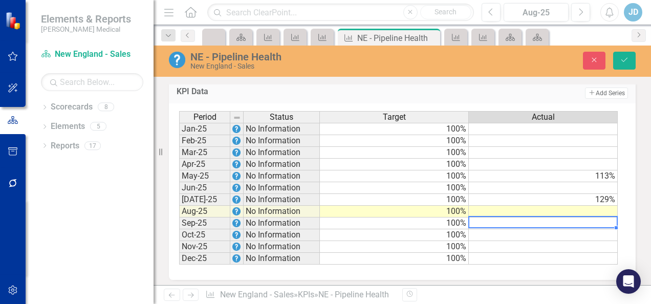
click at [551, 171] on td "113%" at bounding box center [543, 177] width 149 height 12
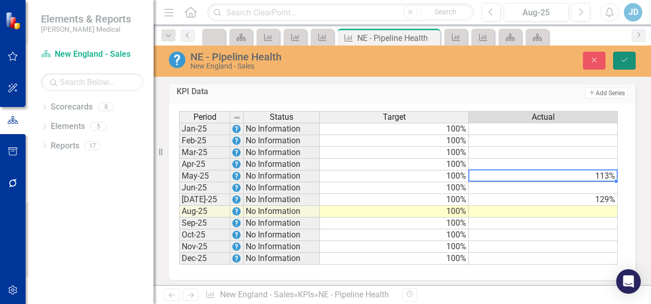
click at [625, 58] on icon "Save" at bounding box center [624, 59] width 9 height 7
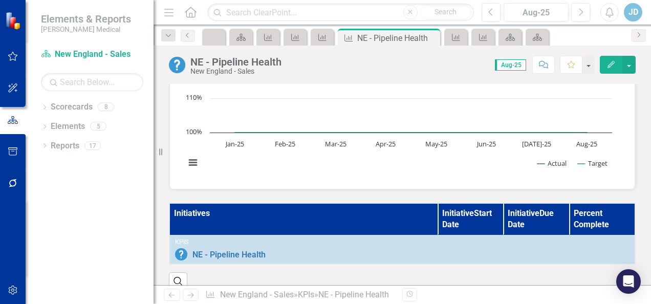
scroll to position [0, 0]
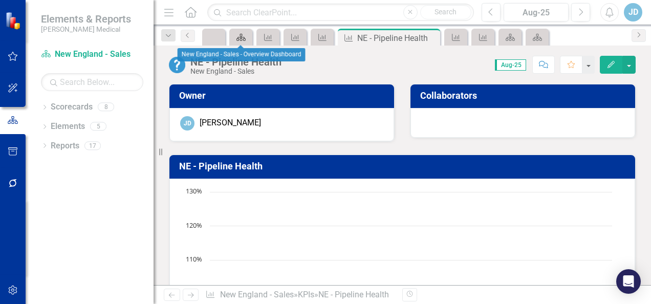
click at [237, 36] on icon "Scorecard" at bounding box center [241, 37] width 10 height 8
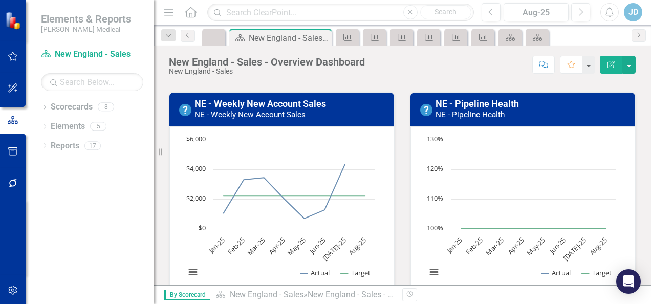
scroll to position [102, 0]
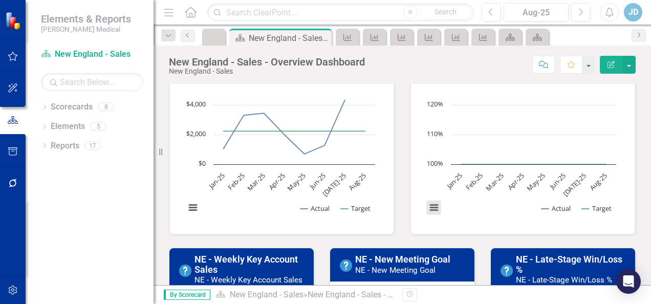
click at [432, 206] on button "View chart menu, Chart" at bounding box center [434, 208] width 14 height 14
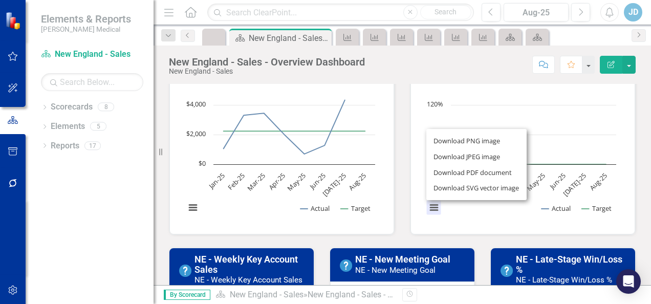
click at [528, 116] on div "Download PNG image Download JPEG image Download PDF document Download SVG vecto…" at bounding box center [476, 165] width 129 height 100
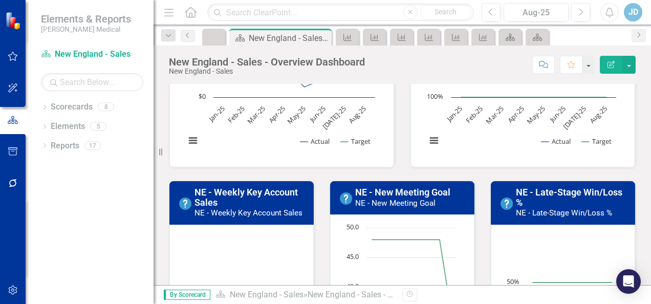
scroll to position [51, 0]
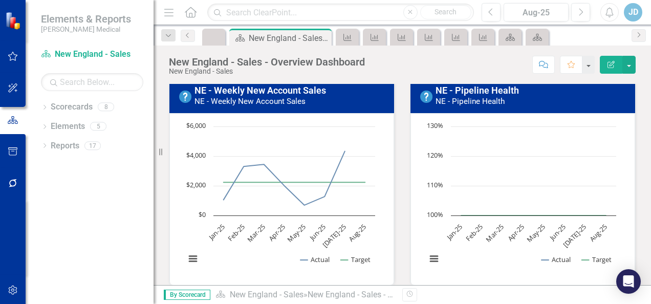
click at [511, 100] on h3 "NE - Pipeline Health NE - Pipeline Health" at bounding box center [533, 96] width 194 height 20
click at [511, 101] on h3 "NE - Pipeline Health NE - Pipeline Health" at bounding box center [533, 96] width 194 height 20
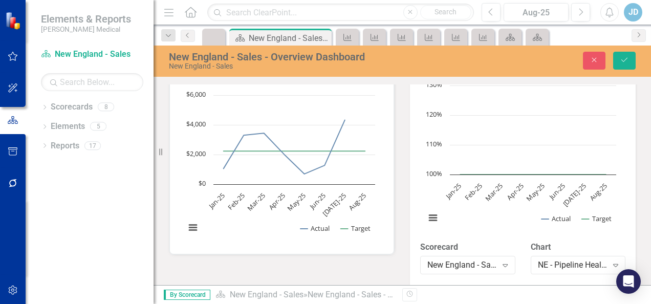
scroll to position [70, 0]
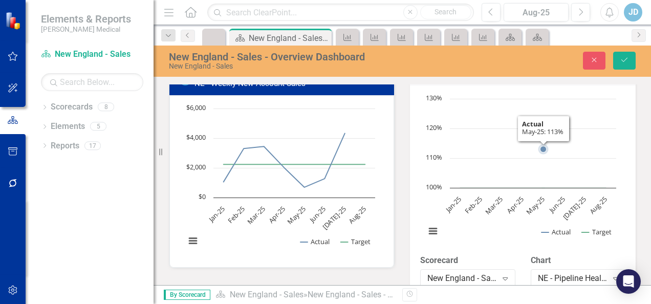
click at [549, 156] on rect "Interactive chart" at bounding box center [520, 171] width 201 height 154
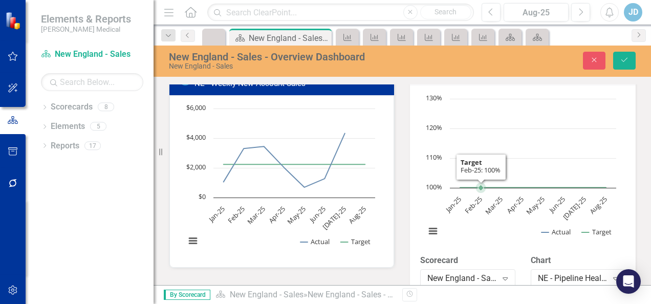
scroll to position [0, 0]
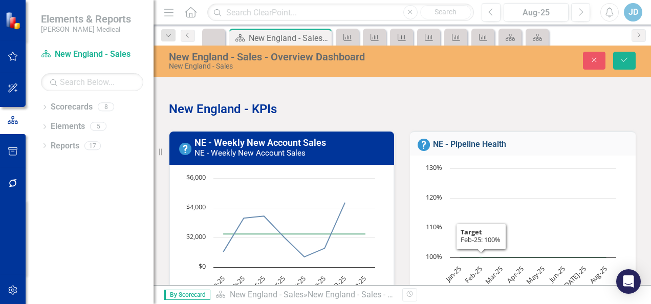
click at [480, 143] on link "NE - Pipeline Health" at bounding box center [469, 144] width 73 height 10
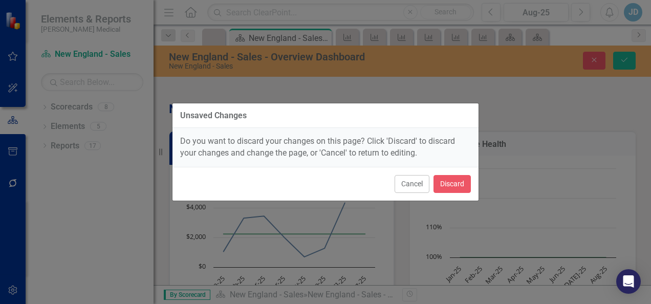
drag, startPoint x: 480, startPoint y: 143, endPoint x: 564, endPoint y: 182, distance: 92.6
click at [564, 182] on div "Unsaved Changes Do you want to discard your changes on this page? Click 'Discar…" at bounding box center [325, 152] width 651 height 304
click at [412, 181] on button "Cancel" at bounding box center [412, 184] width 35 height 18
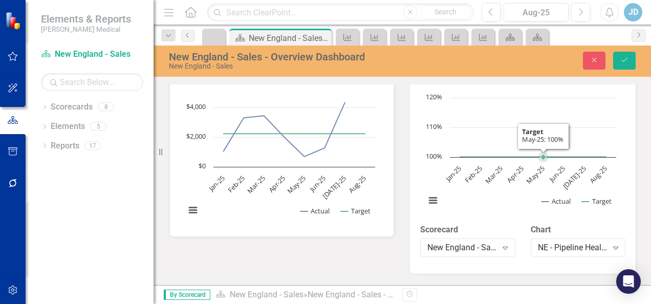
scroll to position [121, 0]
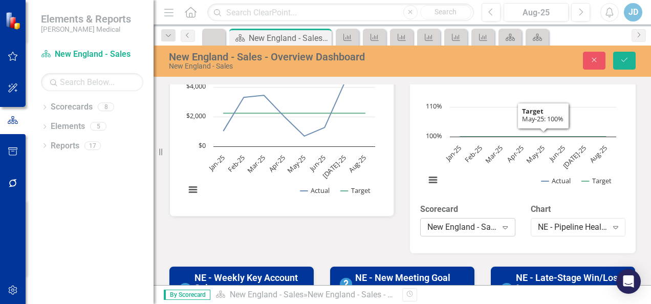
click at [469, 226] on div "New England - Sales" at bounding box center [463, 228] width 70 height 12
click at [546, 229] on div "NE - Pipeline Health" at bounding box center [573, 228] width 70 height 12
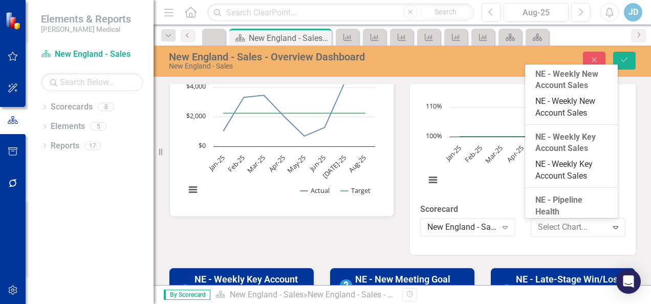
scroll to position [155, 0]
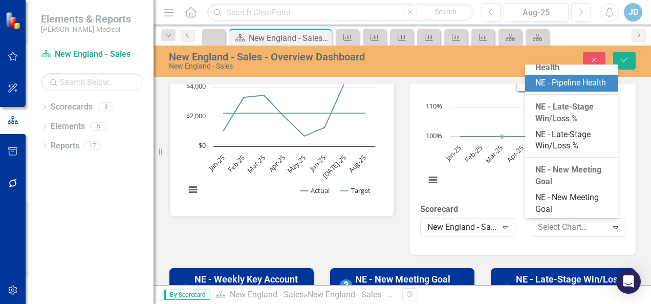
click at [538, 85] on div "NE - Pipeline Health" at bounding box center [574, 83] width 77 height 12
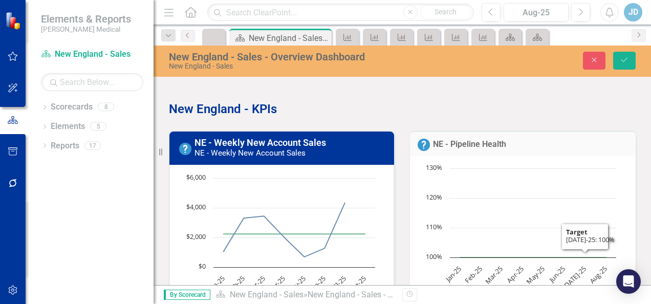
scroll to position [0, 0]
click at [461, 151] on div "NE - Pipeline Health" at bounding box center [523, 143] width 226 height 25
click at [461, 151] on td "NE - Pipeline Health" at bounding box center [530, 145] width 195 height 13
click at [418, 145] on img at bounding box center [424, 145] width 12 height 12
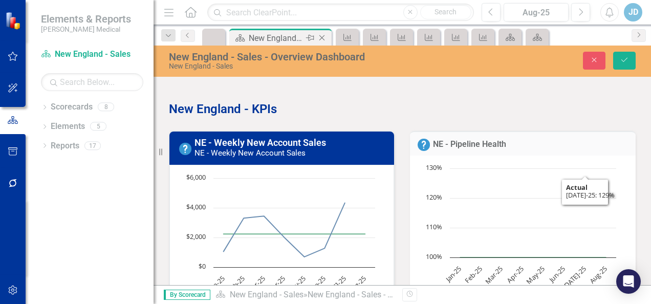
click at [311, 38] on icon "Pin" at bounding box center [310, 38] width 8 height 10
click at [243, 35] on div "New England - Sales - Overview Dashboard" at bounding box center [256, 38] width 68 height 13
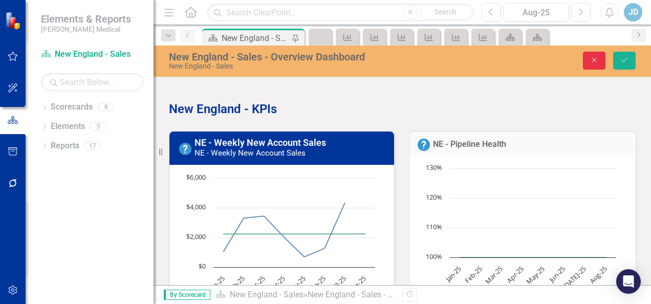
click at [587, 65] on button "Close" at bounding box center [594, 61] width 23 height 18
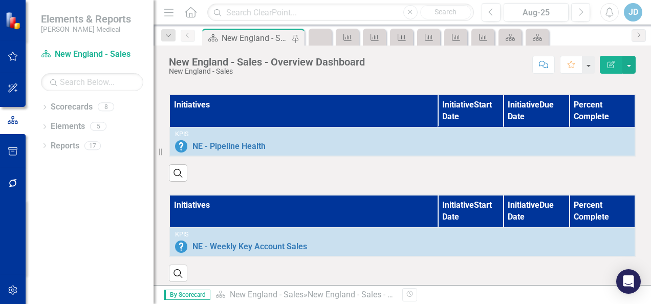
scroll to position [698, 0]
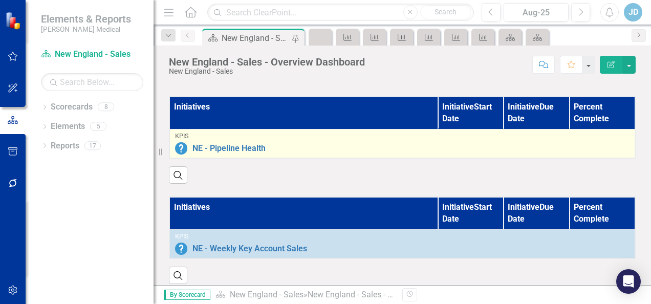
click at [304, 137] on div "KPIs NE - Pipeline Health Edit Edit KPI Link Open Element" at bounding box center [402, 144] width 455 height 22
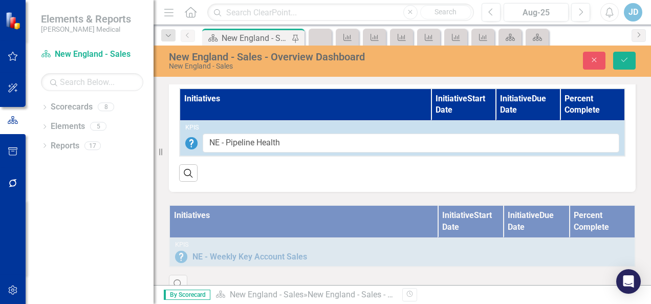
scroll to position [550, 0]
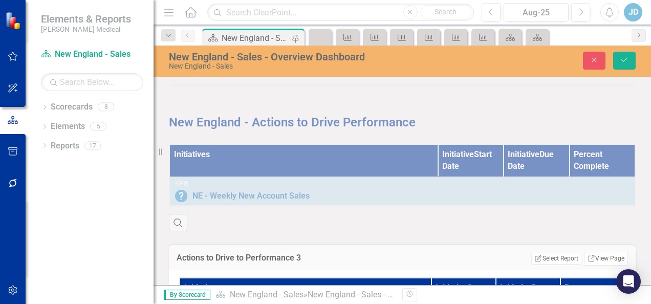
click at [274, 162] on div "Initiatives Initiative Start Date Initiative Due Date Percent Complete KPIs NE …" at bounding box center [402, 181] width 482 height 100
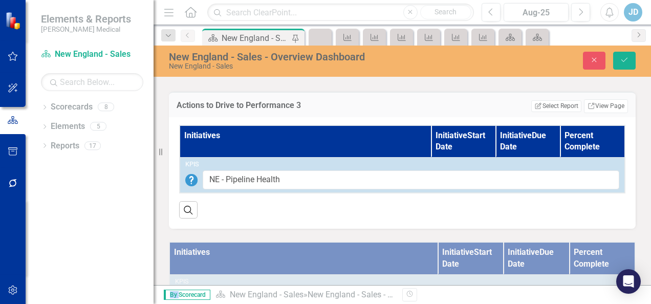
scroll to position [704, 0]
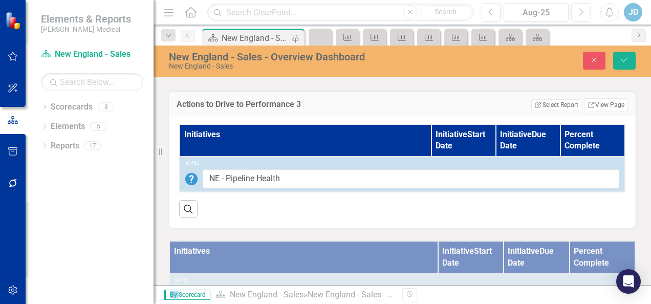
click at [326, 141] on th "Initiatives" at bounding box center [306, 140] width 252 height 32
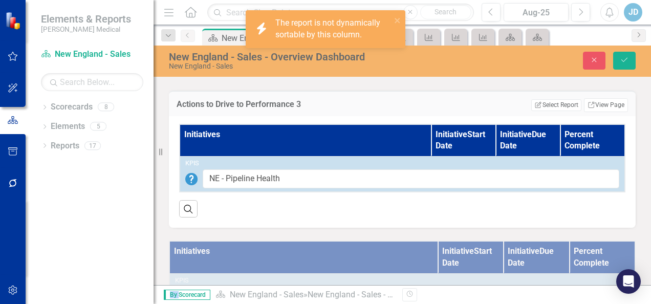
click at [326, 141] on th "Initiatives" at bounding box center [306, 140] width 252 height 32
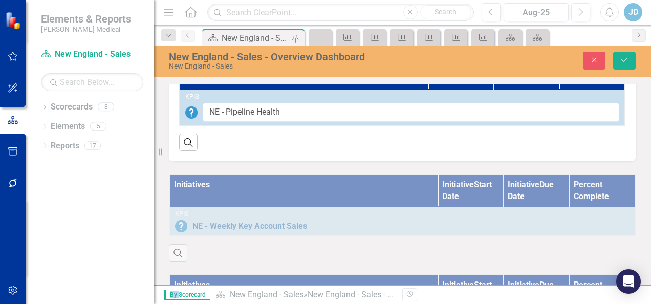
scroll to position [543, 0]
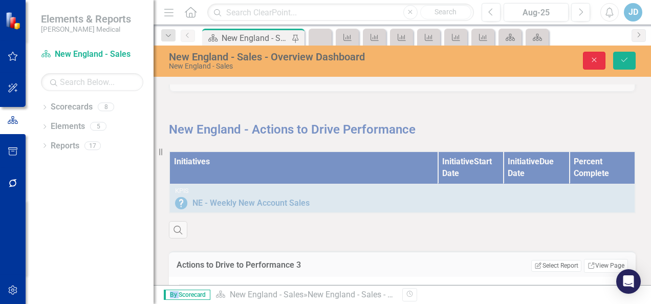
click at [593, 58] on icon "Close" at bounding box center [594, 59] width 9 height 7
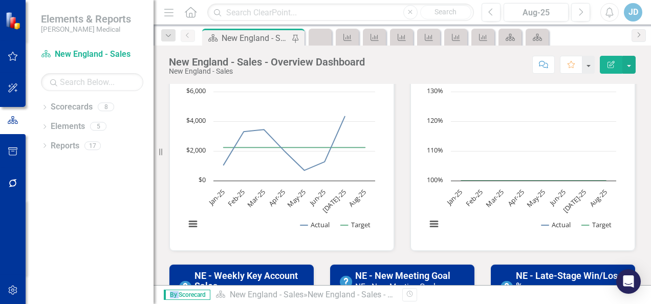
scroll to position [102, 0]
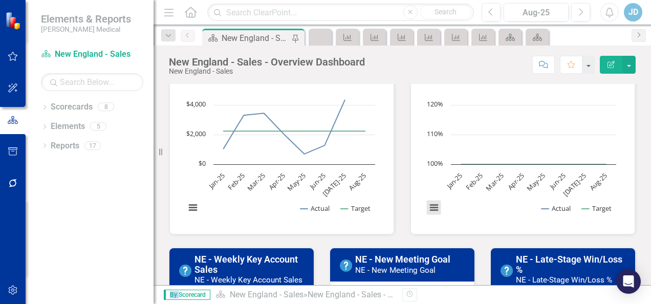
click at [431, 208] on button "View chart menu, Chart" at bounding box center [434, 208] width 14 height 14
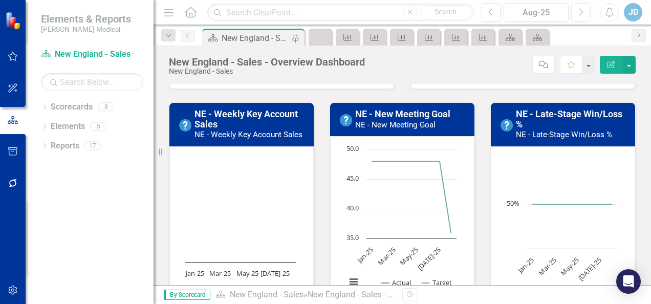
scroll to position [307, 0]
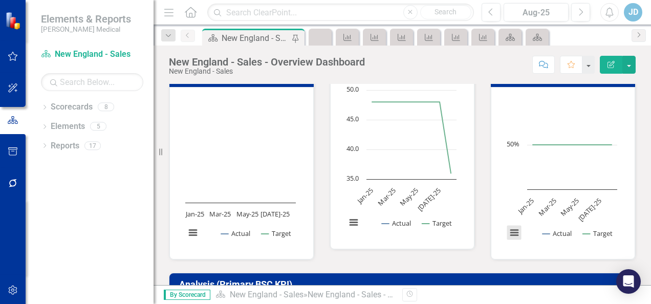
click at [508, 231] on button "View chart menu, Chart" at bounding box center [515, 233] width 14 height 14
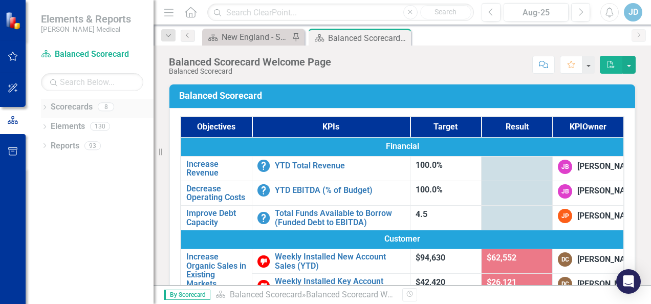
click at [46, 108] on icon "Dropdown" at bounding box center [44, 108] width 7 height 6
click at [54, 145] on div "Dropdown" at bounding box center [51, 146] width 10 height 9
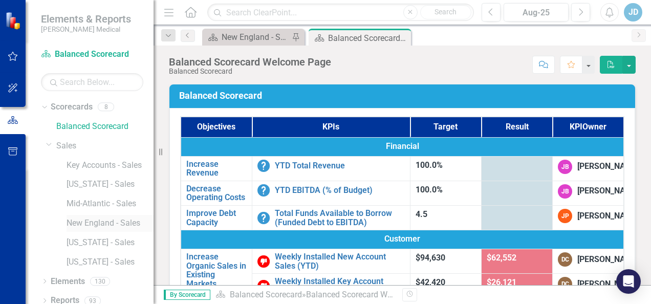
click at [81, 224] on link "New England - Sales" at bounding box center [110, 224] width 87 height 12
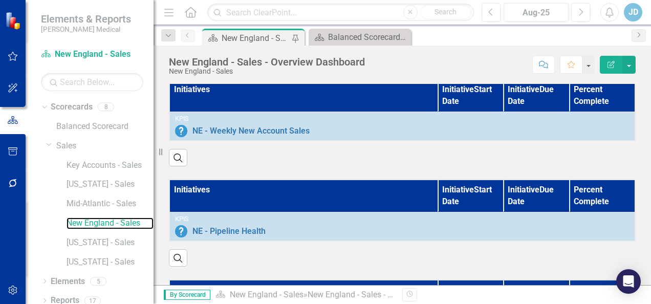
scroll to position [666, 0]
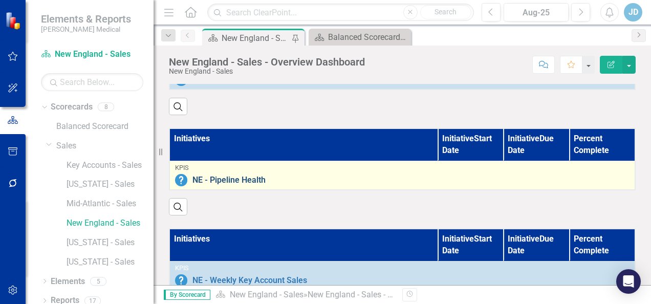
click at [373, 179] on link "NE - Pipeline Health" at bounding box center [411, 180] width 437 height 9
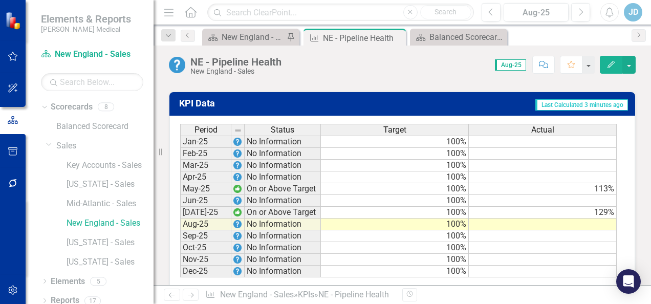
scroll to position [461, 0]
